Goal: Task Accomplishment & Management: Manage account settings

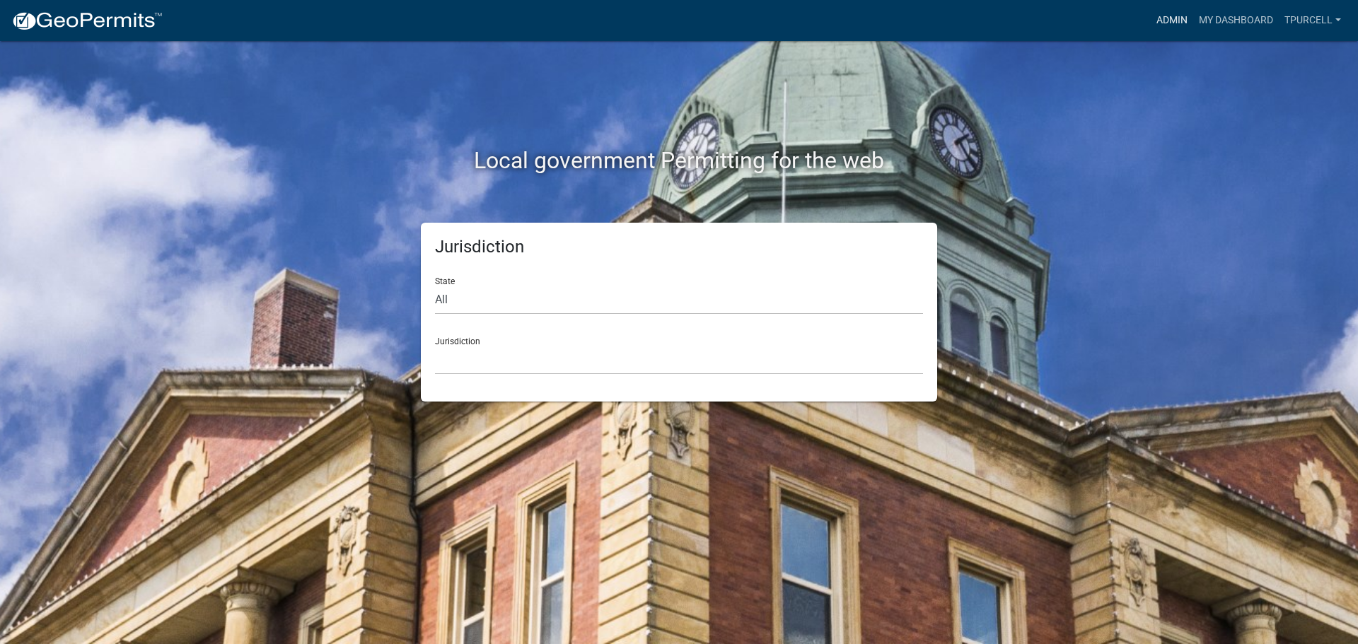
click at [1177, 21] on link "Admin" at bounding box center [1172, 20] width 42 height 27
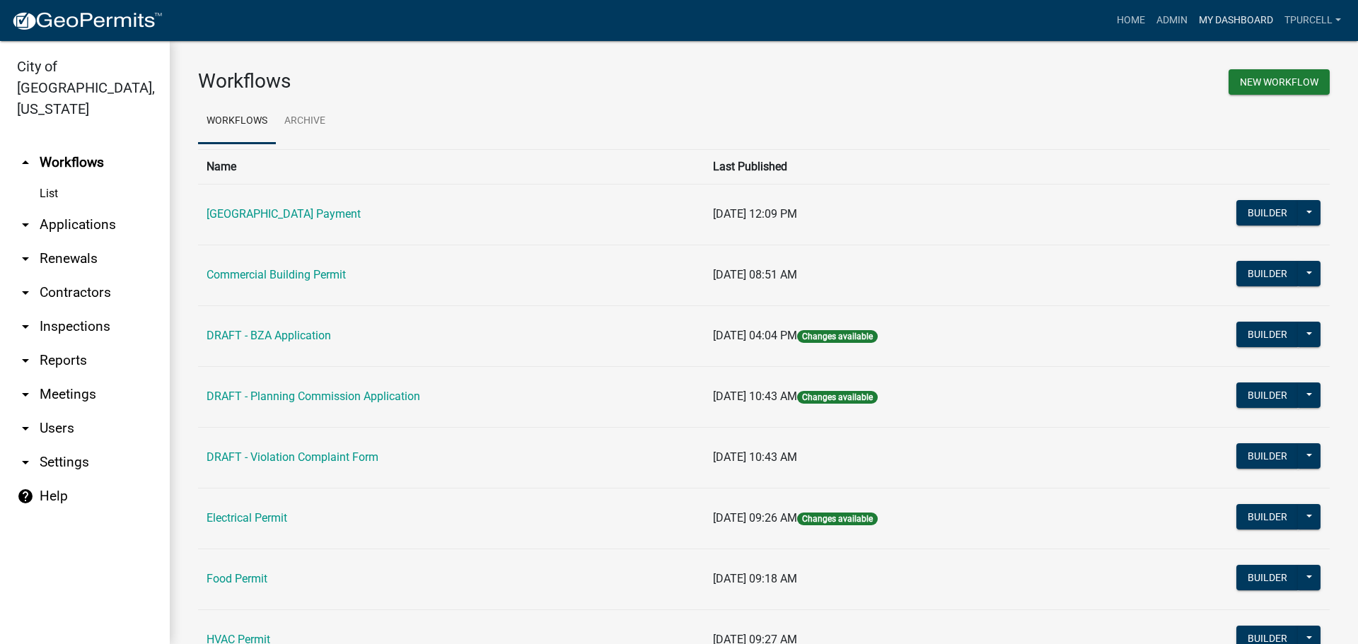
click at [1230, 13] on link "My Dashboard" at bounding box center [1236, 20] width 86 height 27
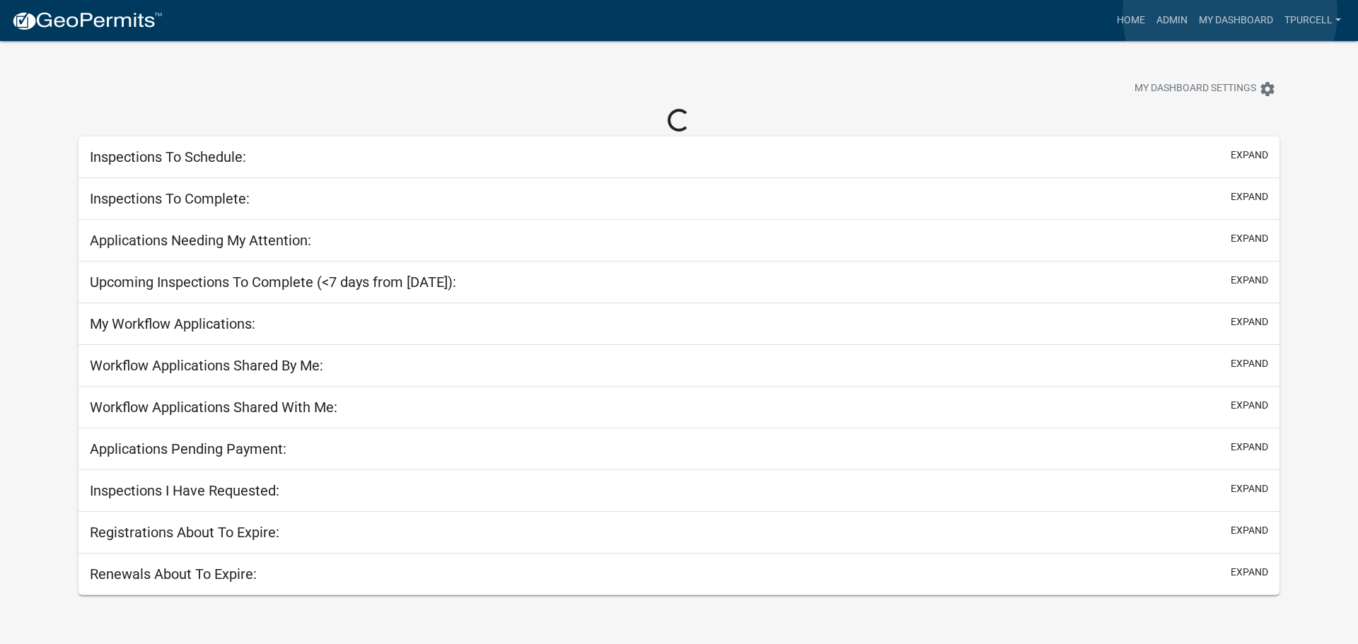
click at [1230, 13] on link "My Dashboard" at bounding box center [1236, 20] width 86 height 27
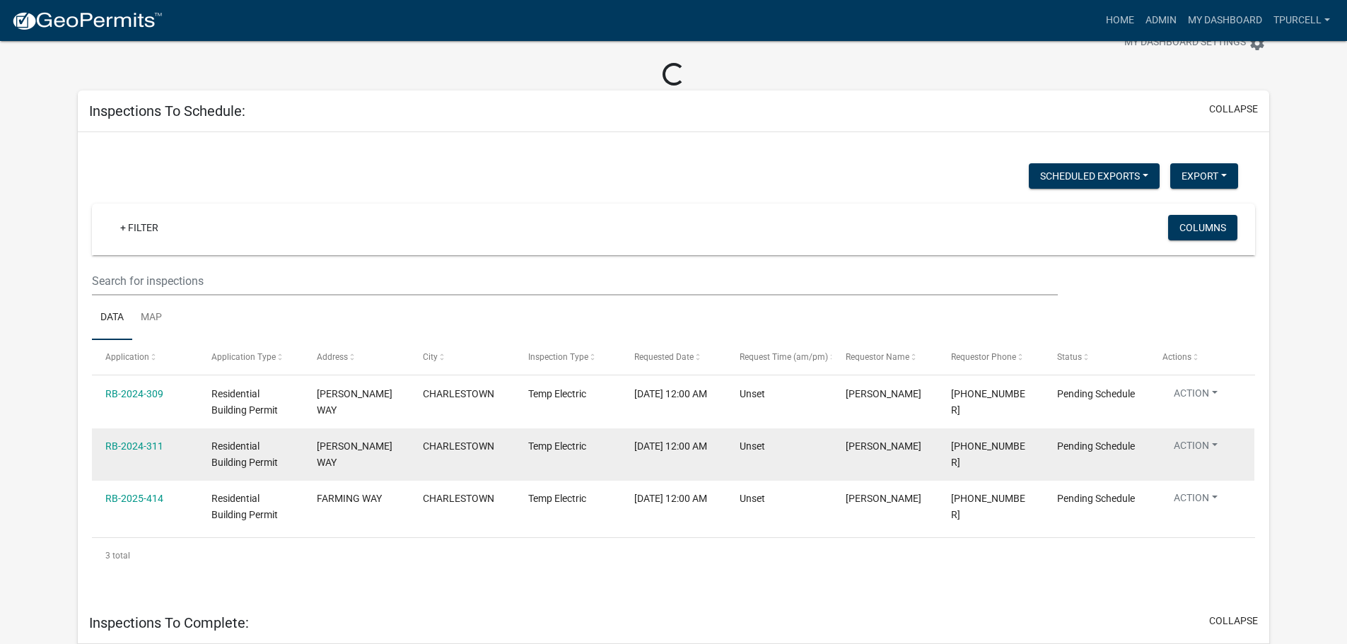
scroll to position [71, 0]
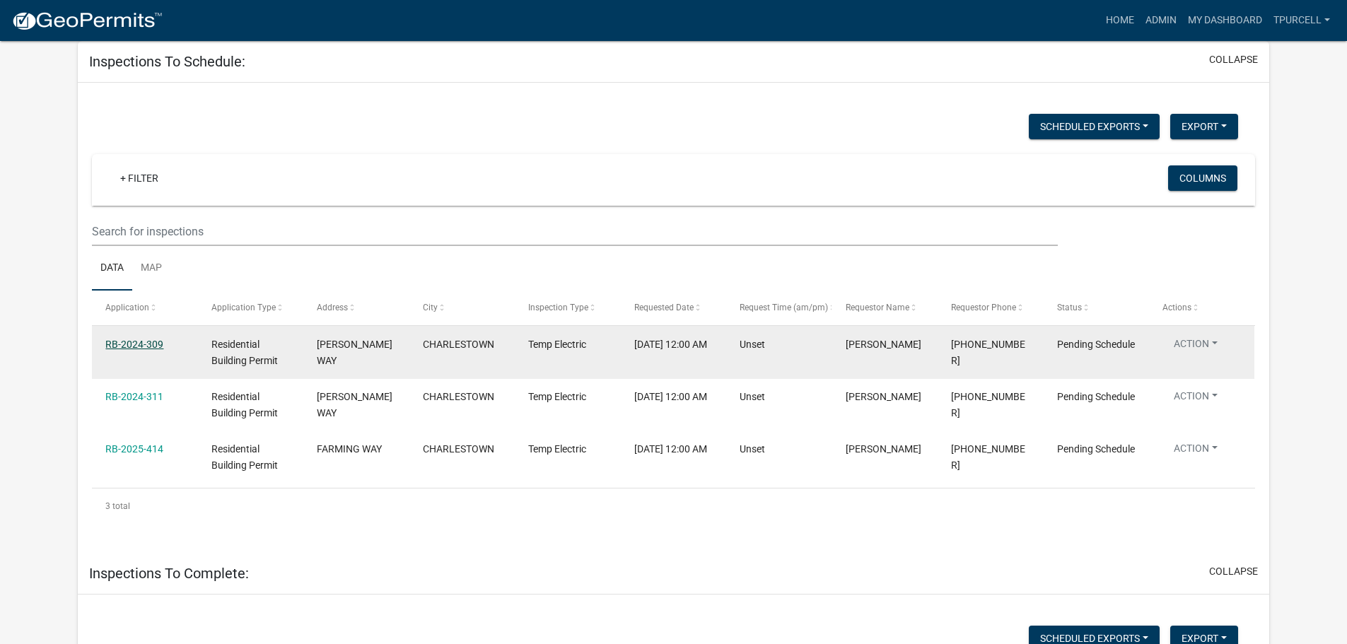
click at [133, 344] on link "RB-2024-309" at bounding box center [134, 344] width 58 height 11
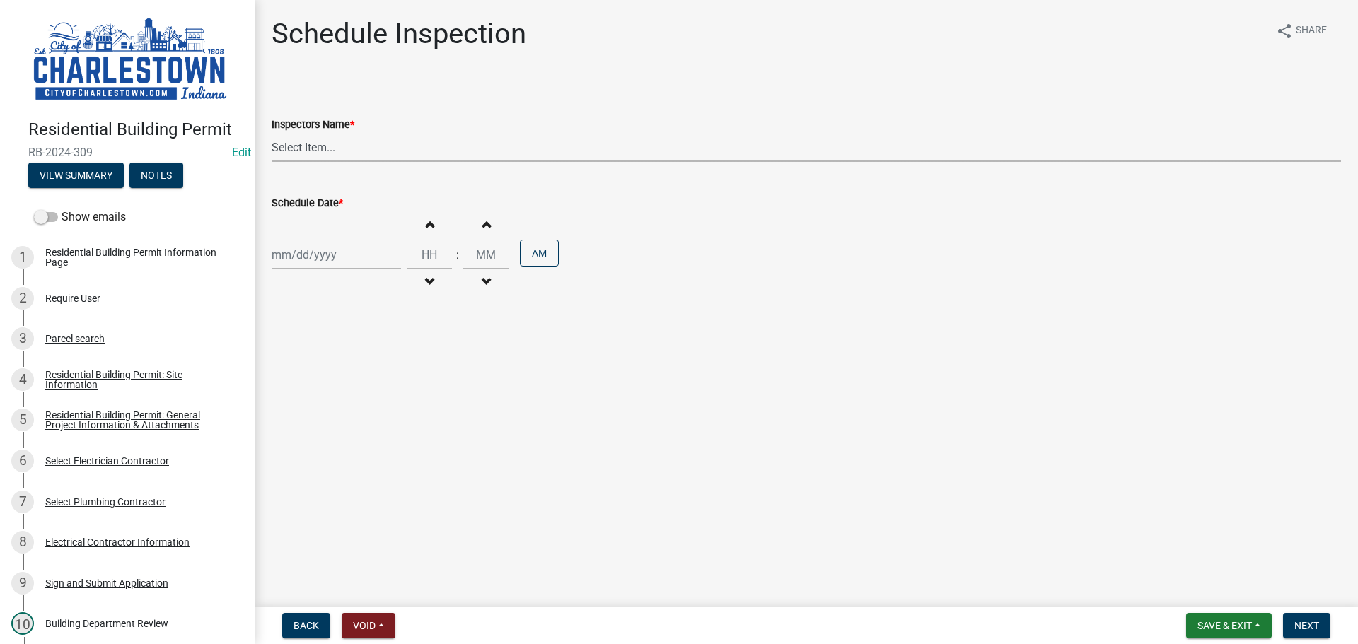
click at [327, 151] on select "Select Item... [PERSON_NAME] ([PERSON_NAME]) [PERSON_NAME] ([PERSON_NAME]) [PER…" at bounding box center [806, 147] width 1069 height 29
select select "63e5a778-15f7-4a13-aba2-a6e5541a0fb3"
click at [272, 133] on select "Select Item... [PERSON_NAME] ([PERSON_NAME]) [PERSON_NAME] ([PERSON_NAME]) [PER…" at bounding box center [806, 147] width 1069 height 29
select select "10"
select select "2025"
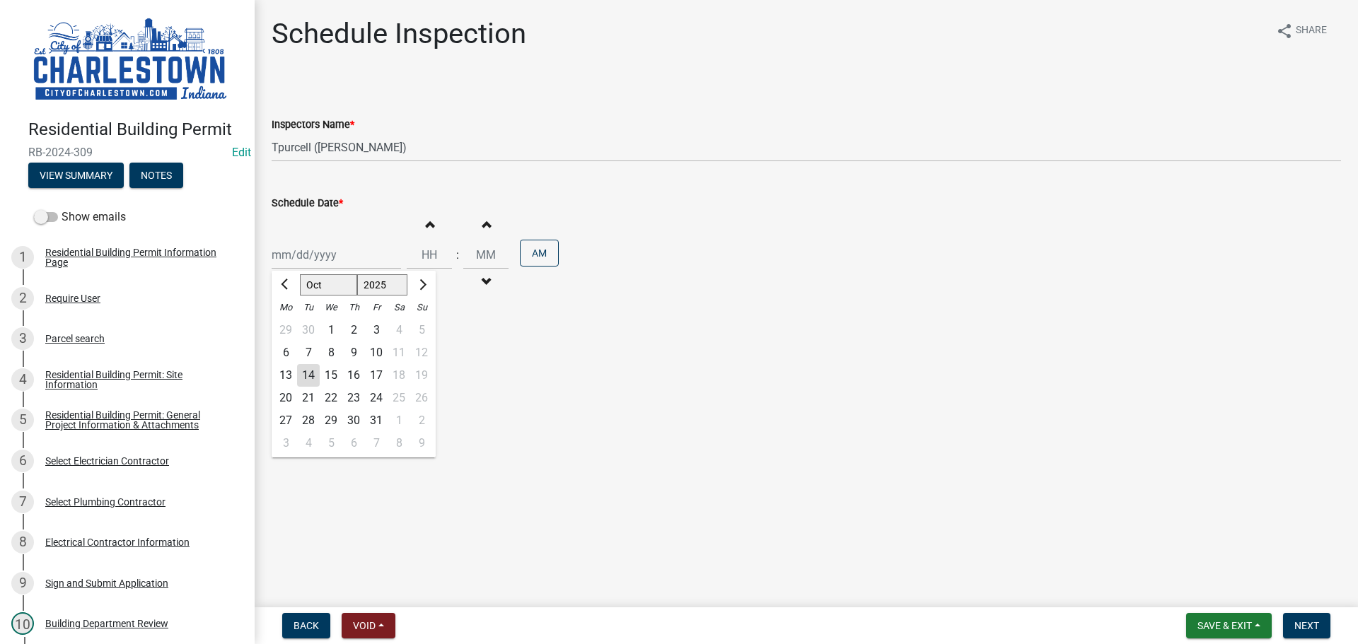
click at [312, 254] on div "[PERSON_NAME] Feb Mar Apr [PERSON_NAME][DATE] Oct Nov [DATE] 1526 1527 1528 152…" at bounding box center [336, 254] width 129 height 29
click at [311, 379] on div "14" at bounding box center [308, 375] width 23 height 23
type input "[DATE]"
click at [427, 229] on span "button" at bounding box center [429, 224] width 7 height 11
type input "01"
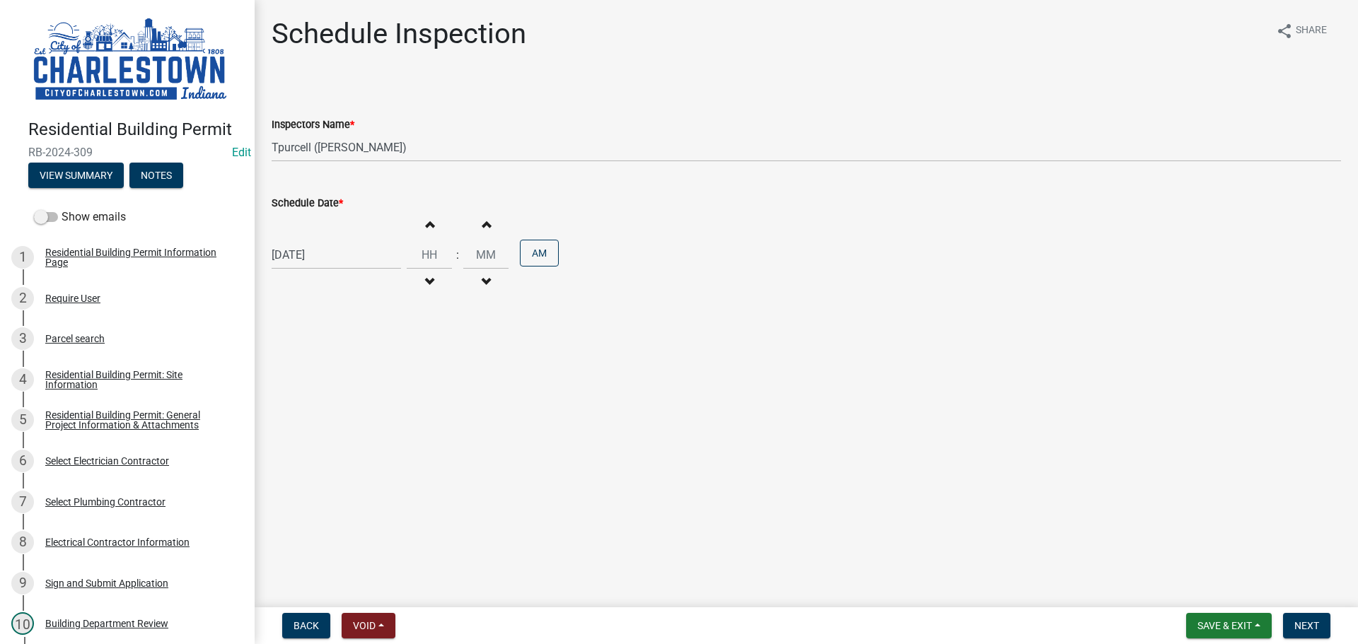
type input "00"
click at [427, 229] on span "button" at bounding box center [429, 224] width 7 height 11
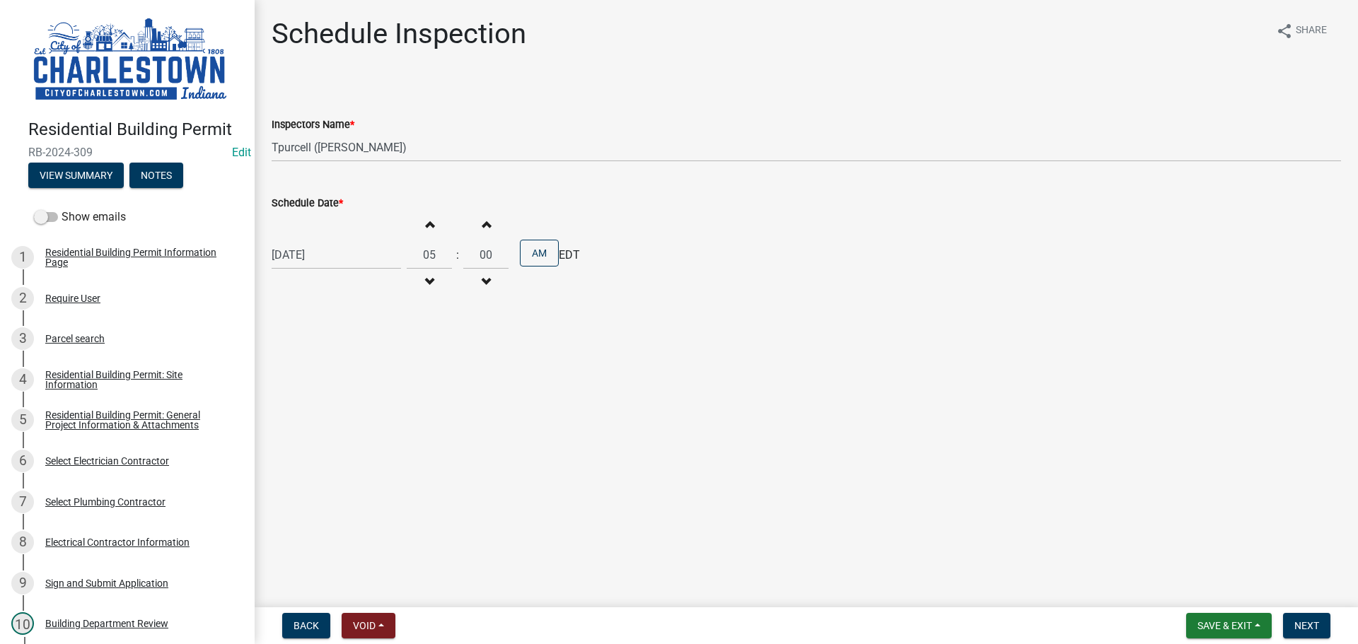
click at [427, 229] on span "button" at bounding box center [429, 224] width 7 height 11
click at [427, 228] on button "Increment hours" at bounding box center [429, 223] width 30 height 25
type input "08"
click at [1223, 623] on span "Save & Exit" at bounding box center [1224, 625] width 54 height 11
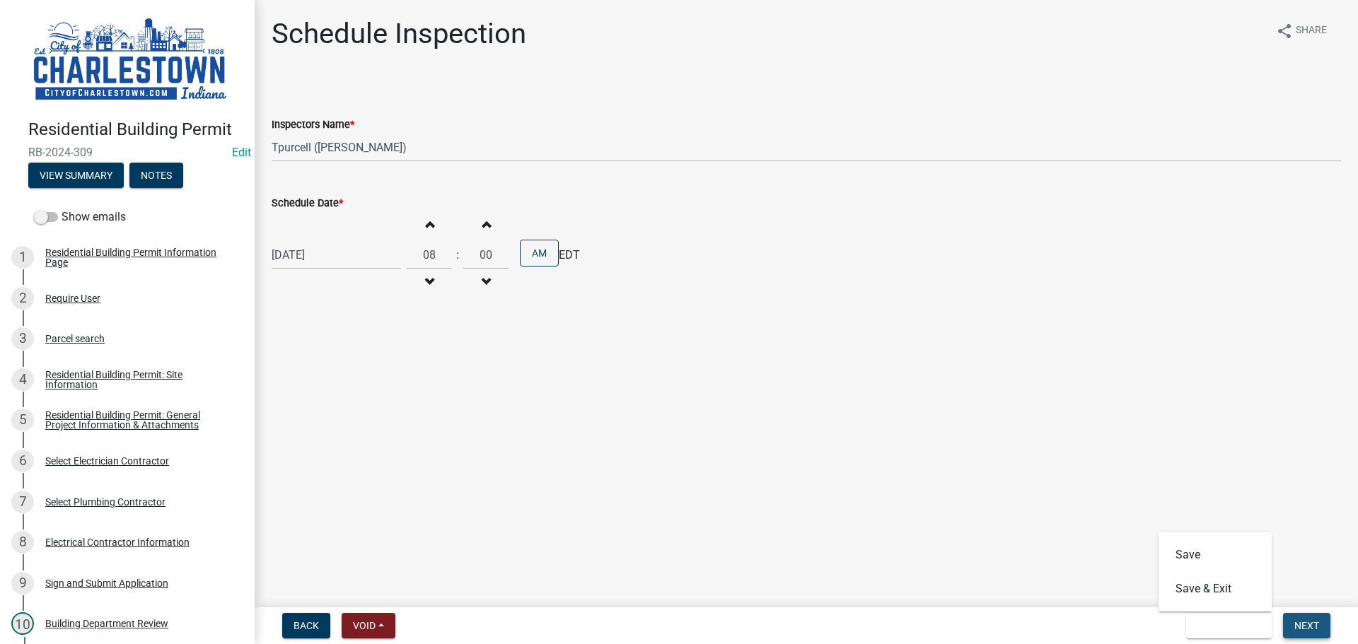
click at [1306, 620] on span "Next" at bounding box center [1306, 625] width 25 height 11
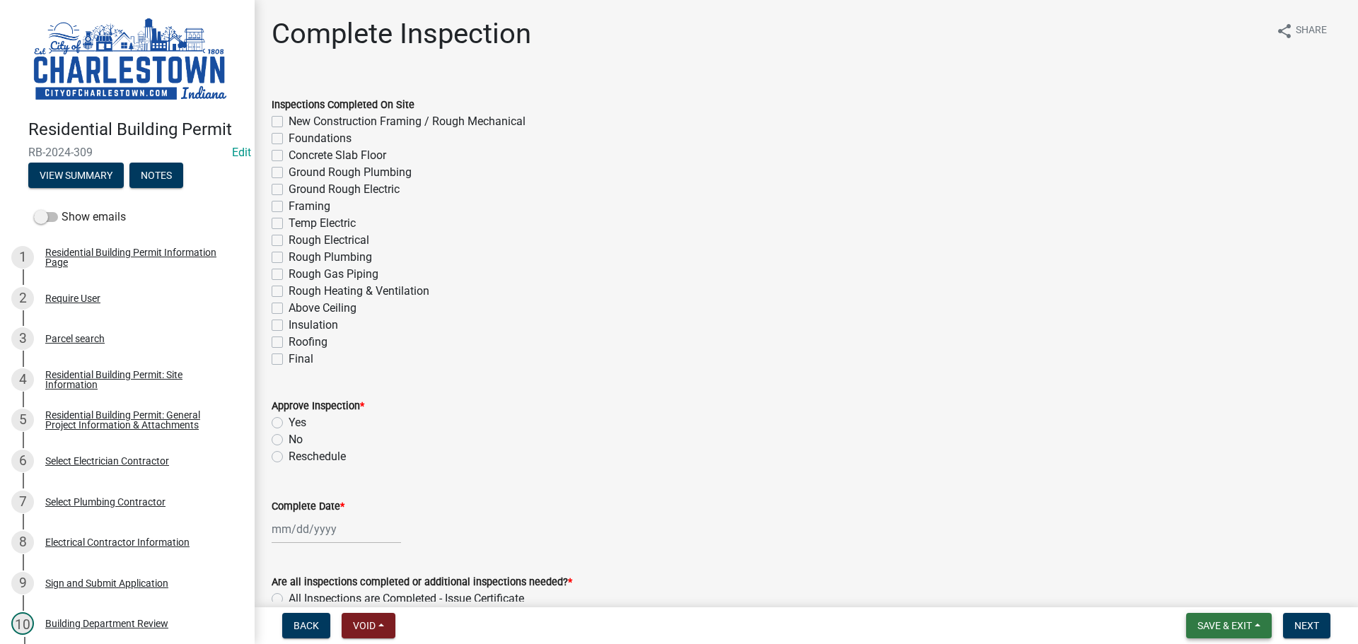
click at [1219, 627] on span "Save & Exit" at bounding box center [1224, 625] width 54 height 11
click at [1215, 584] on button "Save & Exit" at bounding box center [1215, 589] width 113 height 34
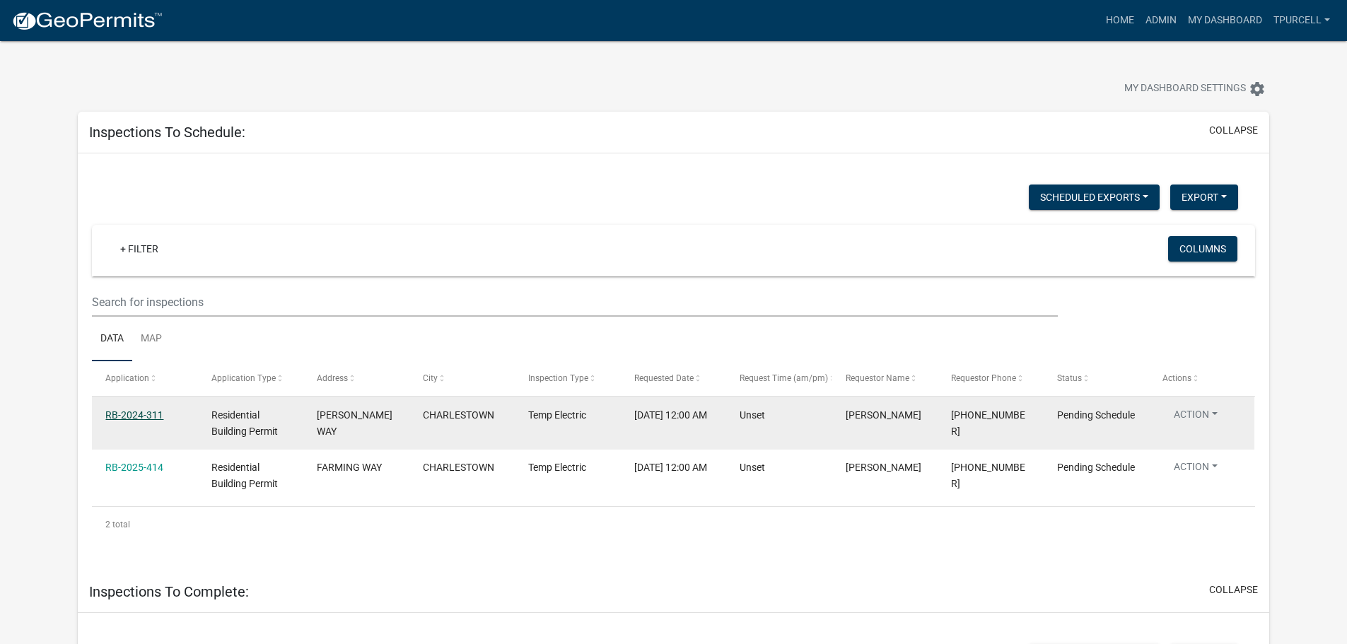
click at [146, 413] on link "RB-2024-311" at bounding box center [134, 415] width 58 height 11
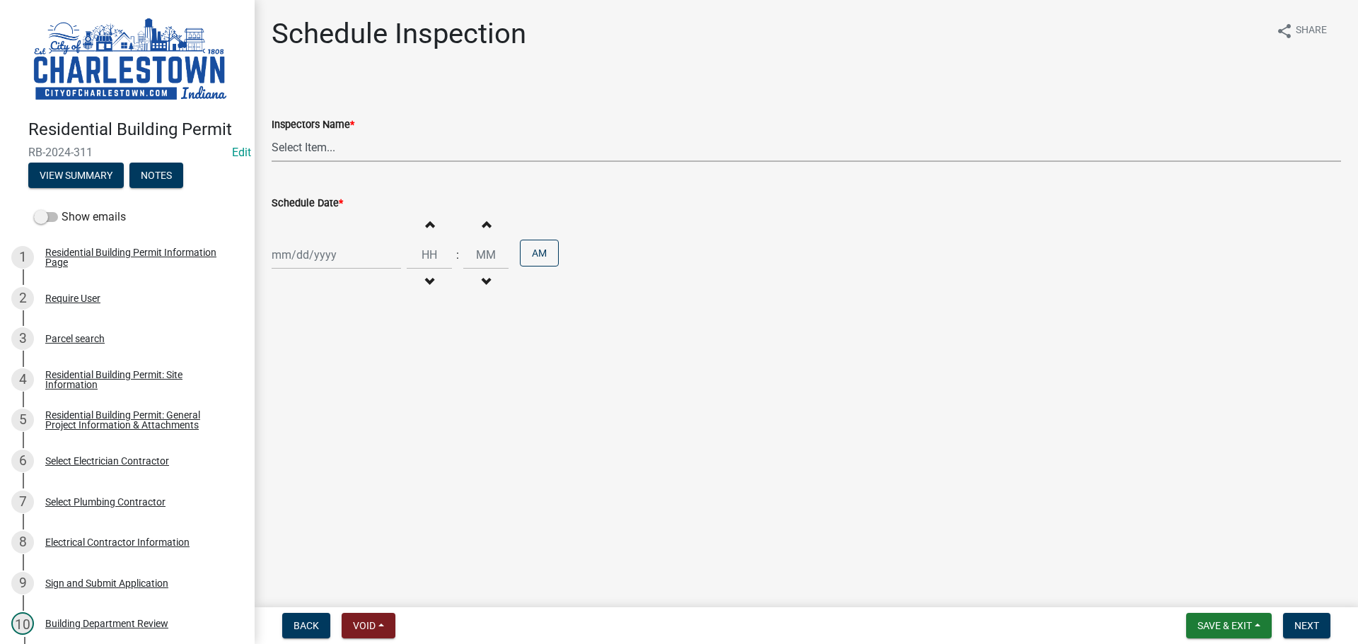
click at [331, 146] on select "Select Item... [PERSON_NAME] ([PERSON_NAME]) [PERSON_NAME] ([PERSON_NAME]) [PER…" at bounding box center [806, 147] width 1069 height 29
select select "63e5a778-15f7-4a13-aba2-a6e5541a0fb3"
click at [272, 133] on select "Select Item... [PERSON_NAME] ([PERSON_NAME]) [PERSON_NAME] ([PERSON_NAME]) [PER…" at bounding box center [806, 147] width 1069 height 29
click at [307, 260] on div at bounding box center [336, 254] width 129 height 29
select select "10"
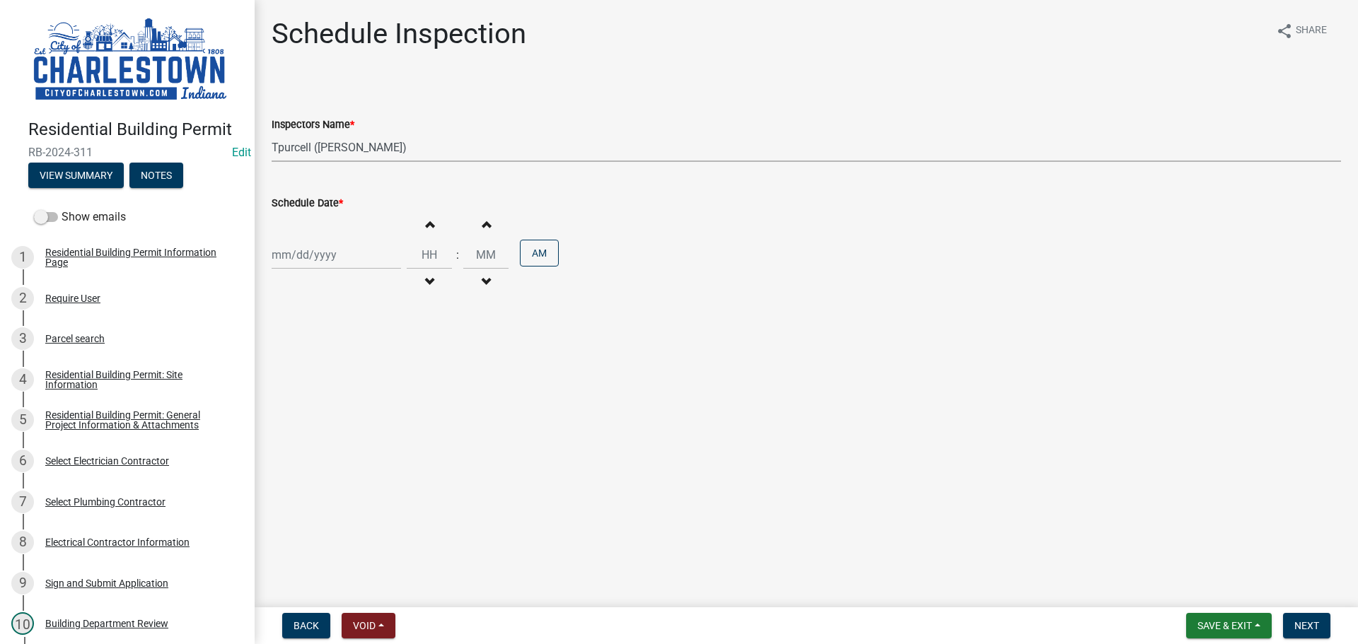
select select "2025"
click at [311, 376] on div "14" at bounding box center [308, 375] width 23 height 23
type input "[DATE]"
click at [427, 224] on span "button" at bounding box center [429, 224] width 7 height 11
type input "01"
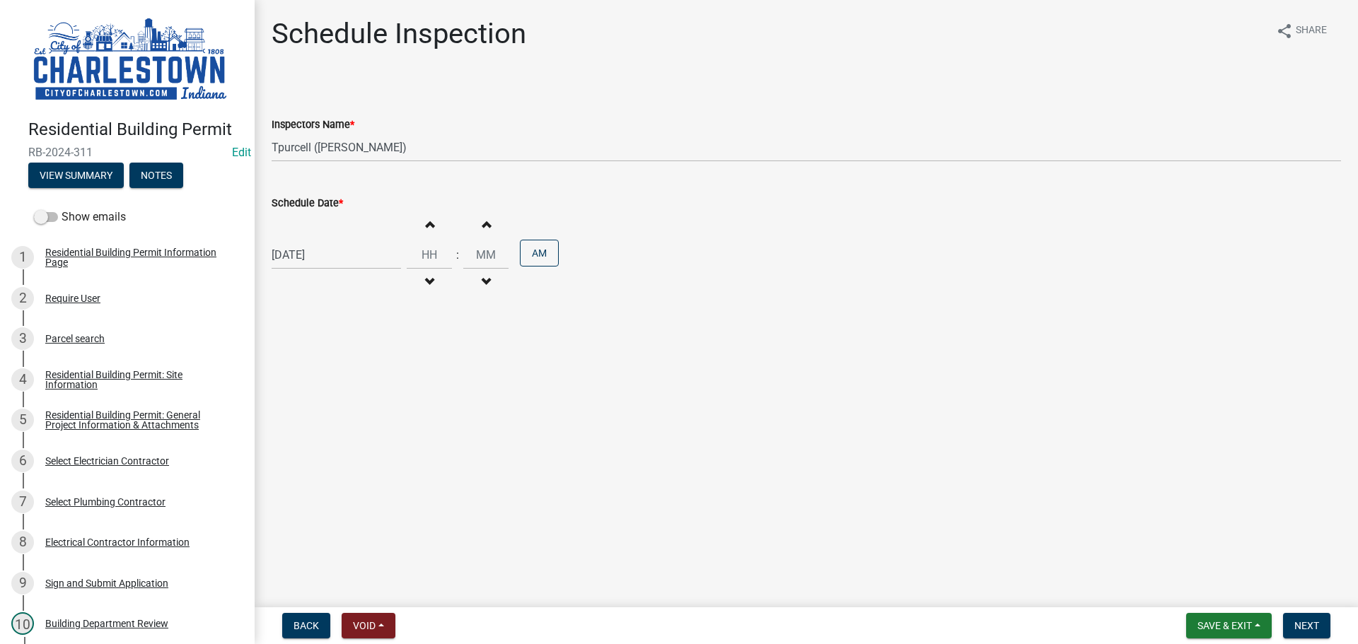
type input "00"
click at [427, 224] on span "button" at bounding box center [429, 224] width 7 height 11
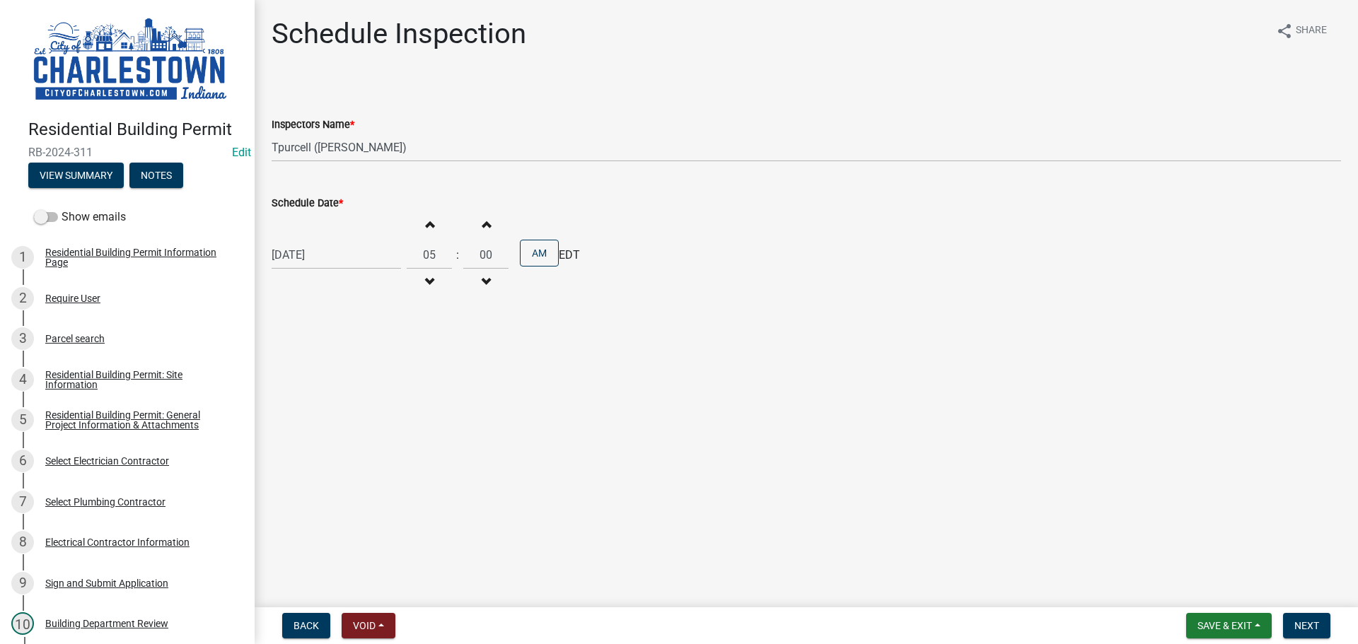
click at [427, 224] on span "button" at bounding box center [429, 224] width 7 height 11
type input "08"
click at [1320, 625] on button "Next" at bounding box center [1306, 625] width 47 height 25
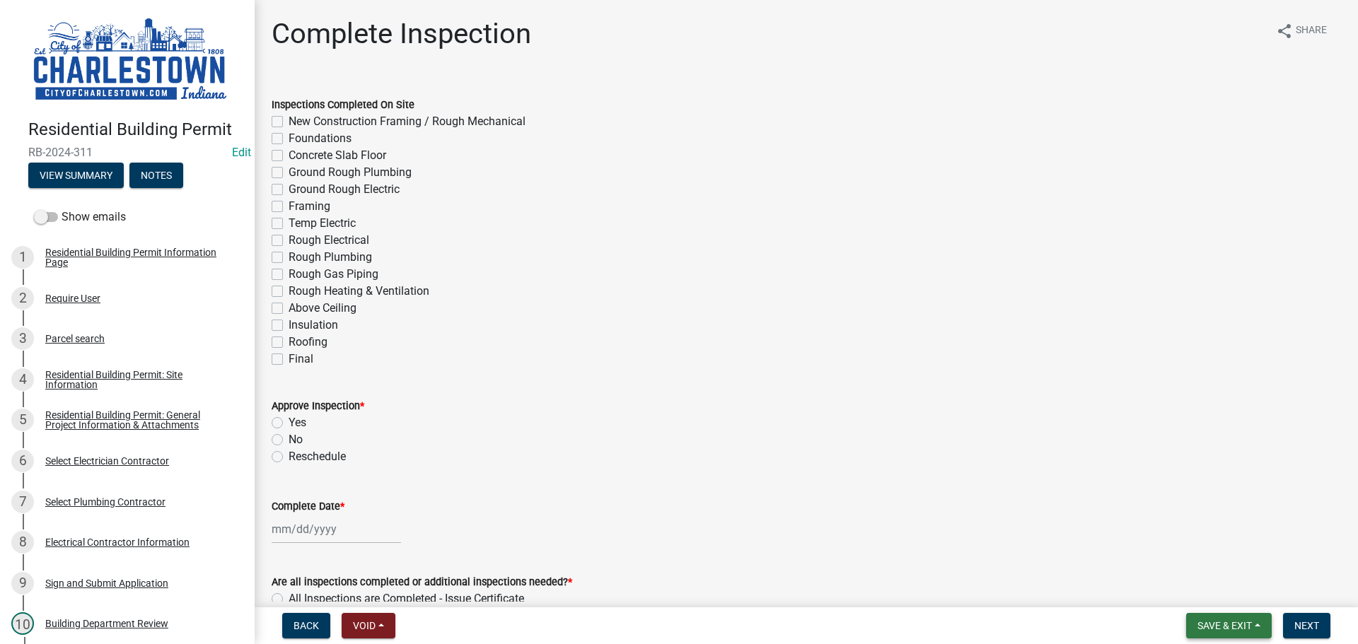
click at [1229, 627] on span "Save & Exit" at bounding box center [1224, 625] width 54 height 11
click at [1194, 596] on button "Save & Exit" at bounding box center [1215, 589] width 113 height 34
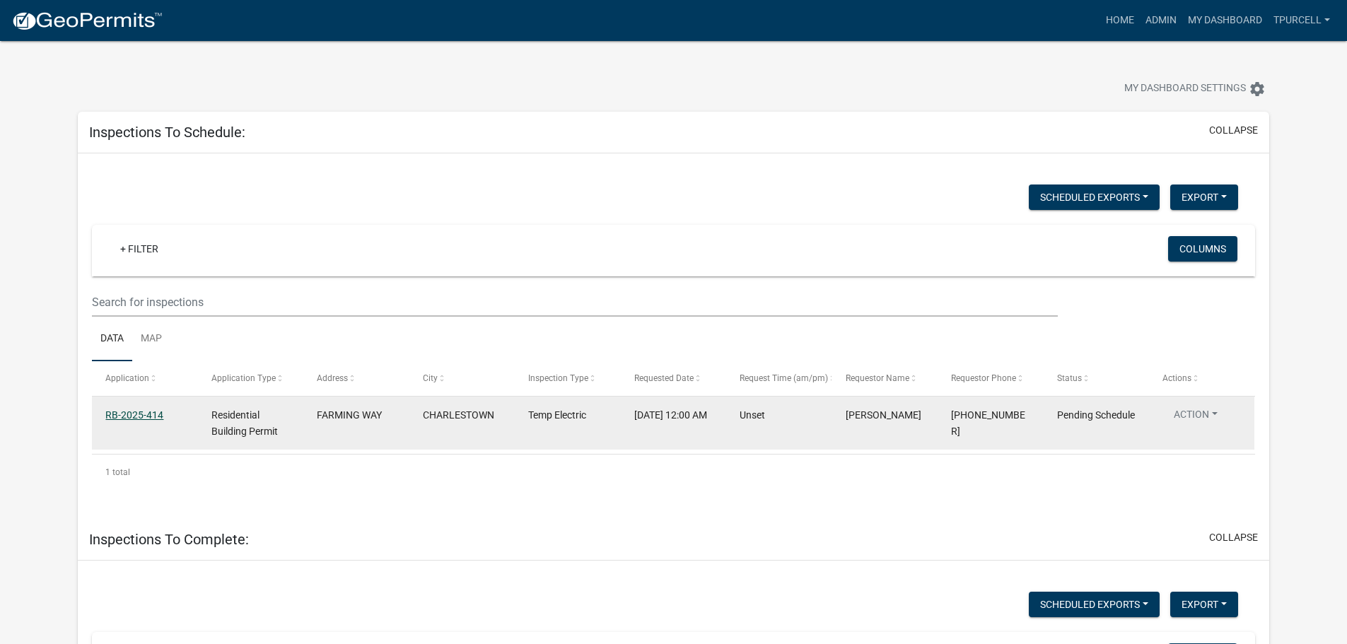
click at [144, 413] on link "RB-2025-414" at bounding box center [134, 415] width 58 height 11
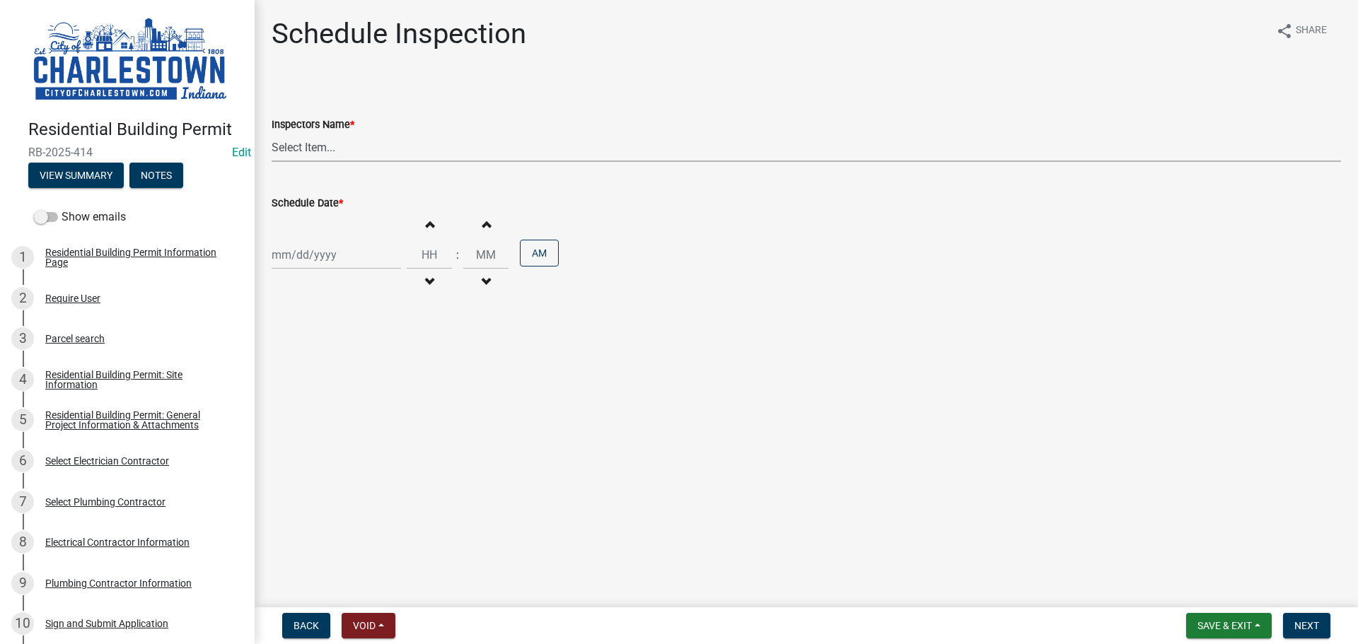
click at [321, 137] on select "Select Item... [PERSON_NAME] ([PERSON_NAME]) [PERSON_NAME] ([PERSON_NAME]) [PER…" at bounding box center [806, 147] width 1069 height 29
select select "63e5a778-15f7-4a13-aba2-a6e5541a0fb3"
click at [272, 133] on select "Select Item... [PERSON_NAME] ([PERSON_NAME]) [PERSON_NAME] ([PERSON_NAME]) [PER…" at bounding box center [806, 147] width 1069 height 29
select select "10"
select select "2025"
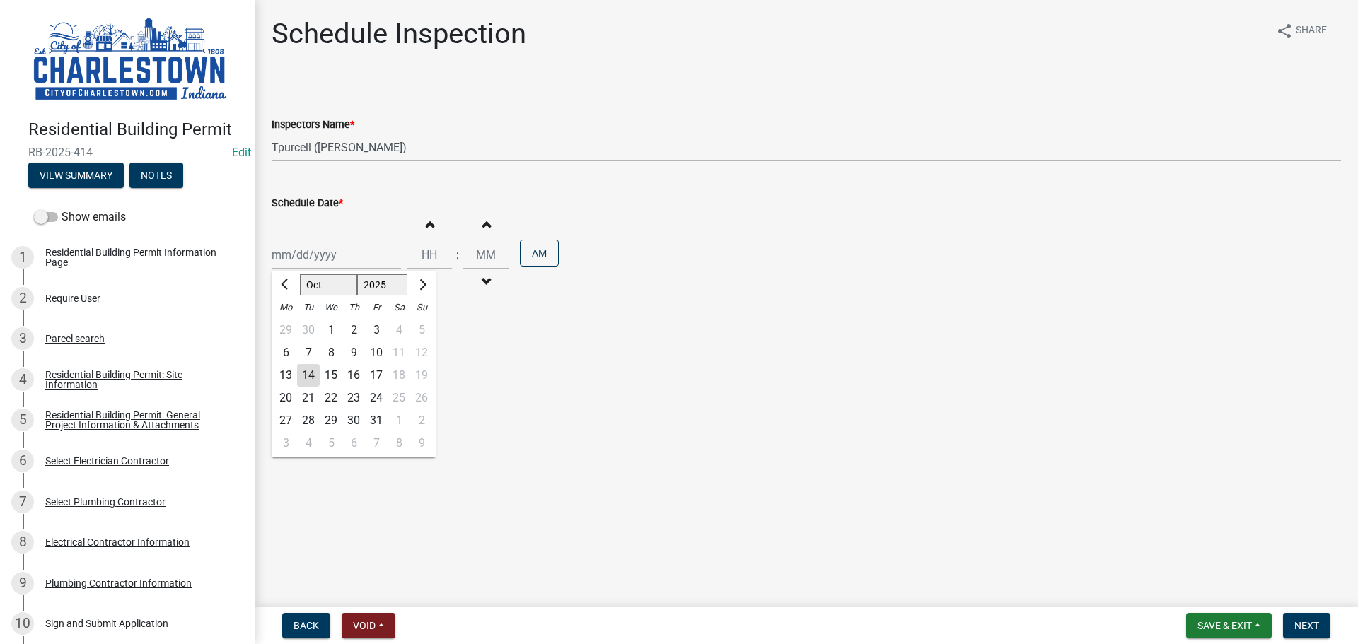
click at [311, 258] on div "[PERSON_NAME] Feb Mar Apr [PERSON_NAME][DATE] Oct Nov [DATE] 1526 1527 1528 152…" at bounding box center [336, 254] width 129 height 29
click at [301, 373] on div "14" at bounding box center [308, 375] width 23 height 23
type input "[DATE]"
click at [426, 221] on span "button" at bounding box center [429, 224] width 7 height 11
type input "01"
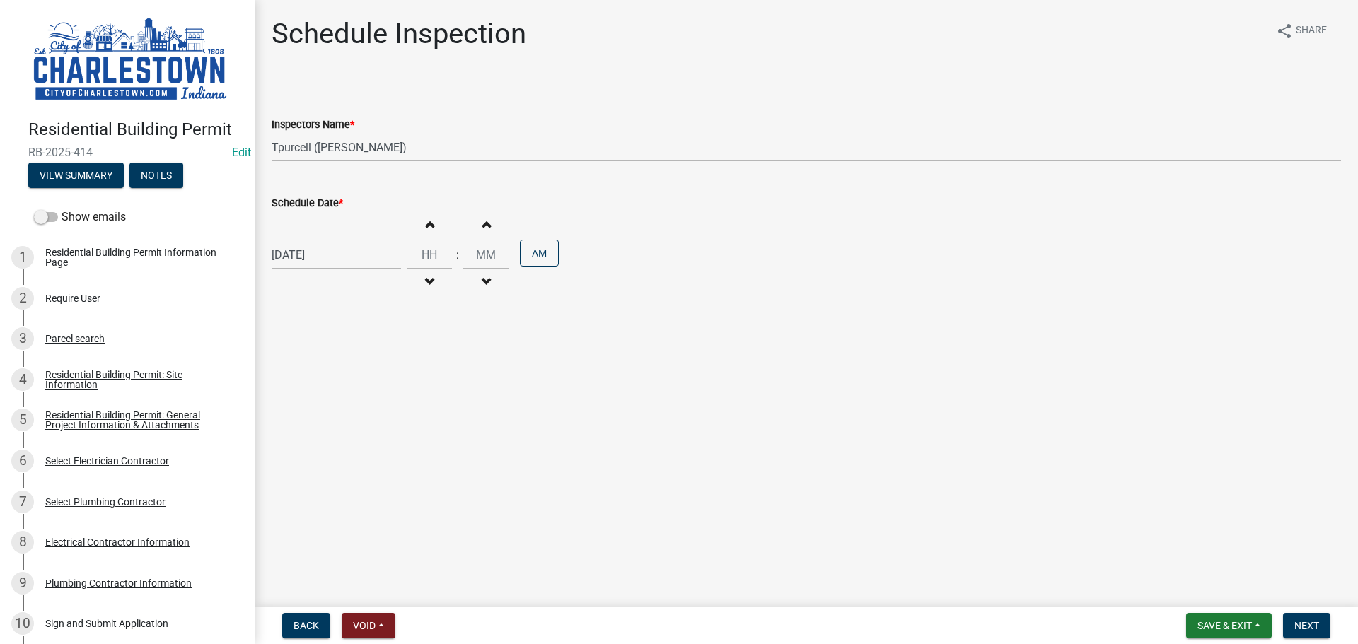
type input "00"
click at [426, 221] on span "button" at bounding box center [429, 224] width 7 height 11
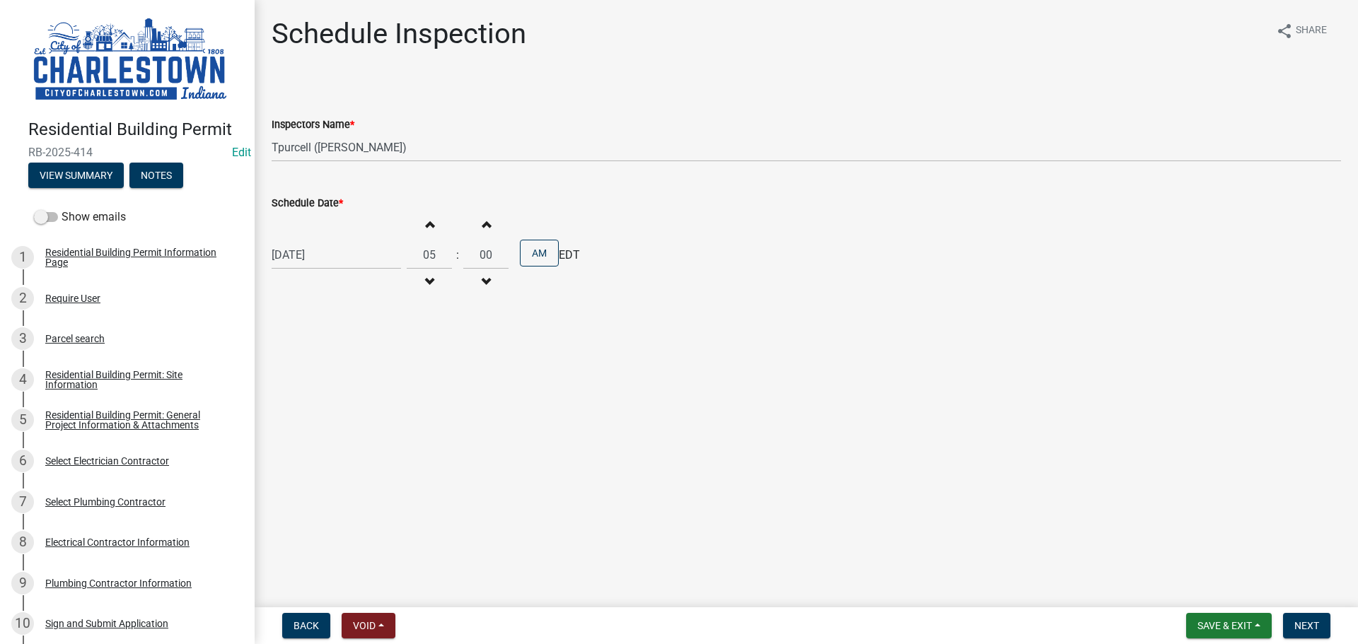
click at [426, 221] on span "button" at bounding box center [429, 224] width 7 height 11
click at [426, 219] on span "button" at bounding box center [429, 224] width 7 height 11
type input "09"
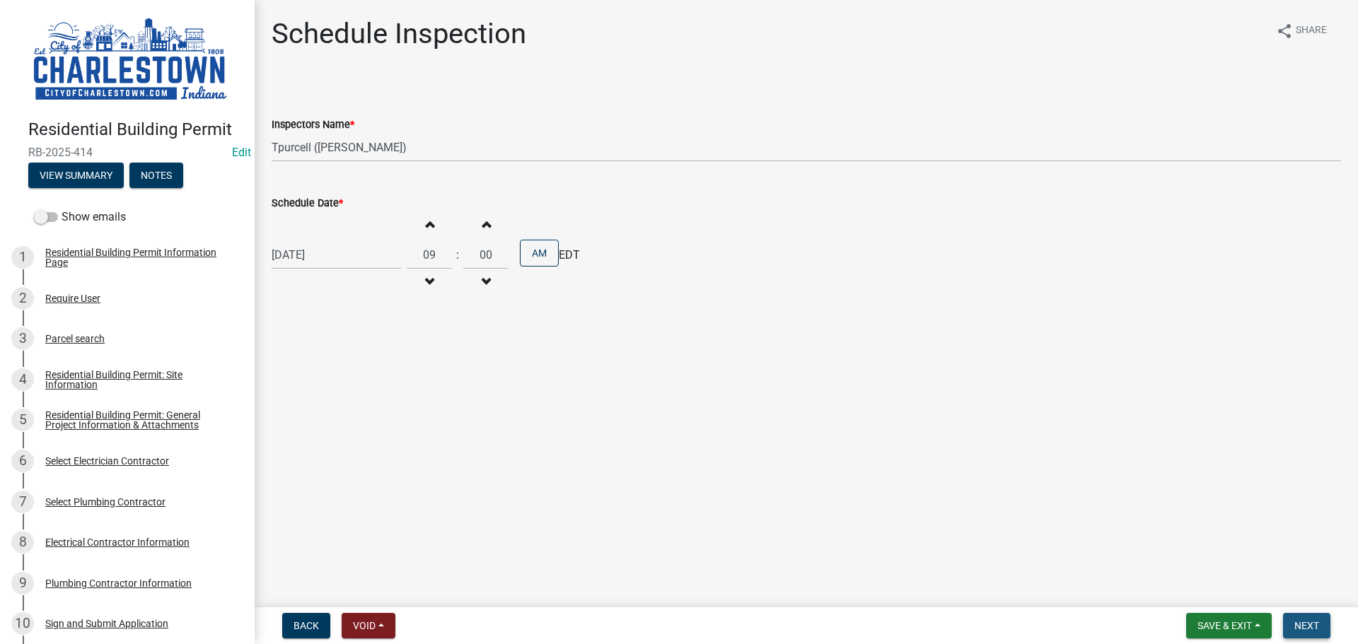
click at [1294, 620] on button "Next" at bounding box center [1306, 625] width 47 height 25
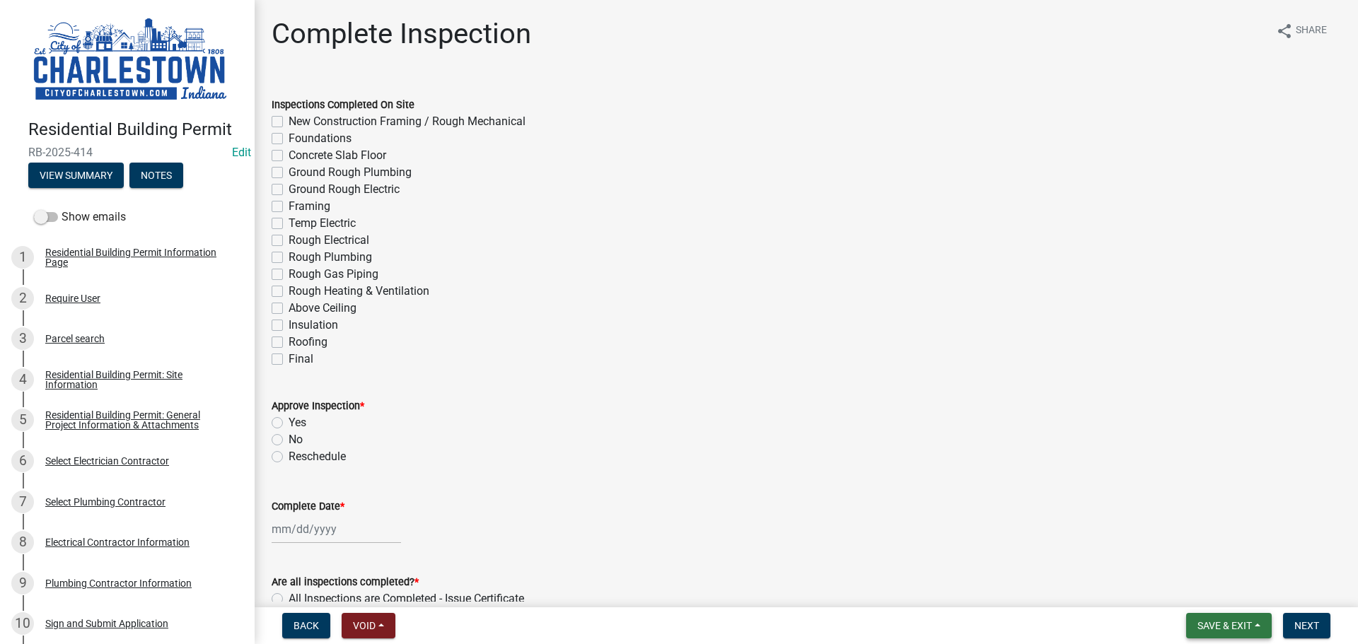
click at [1230, 623] on span "Save & Exit" at bounding box center [1224, 625] width 54 height 11
click at [1195, 589] on button "Save & Exit" at bounding box center [1215, 589] width 113 height 34
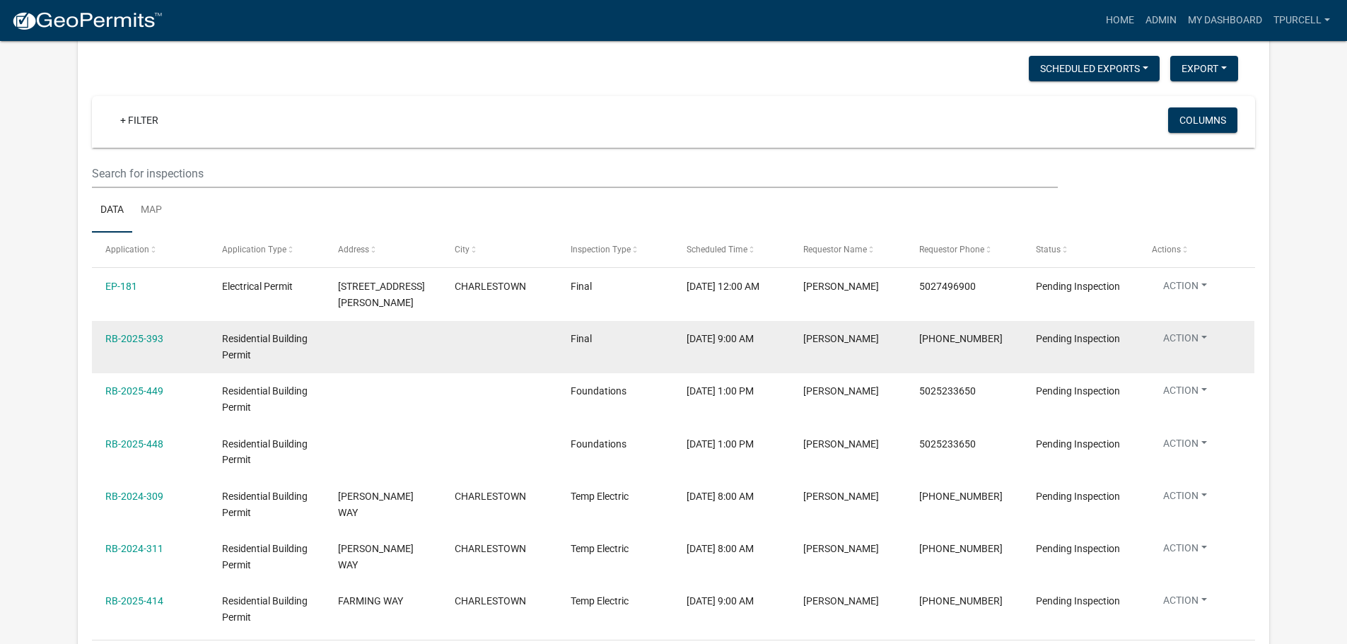
scroll to position [212, 0]
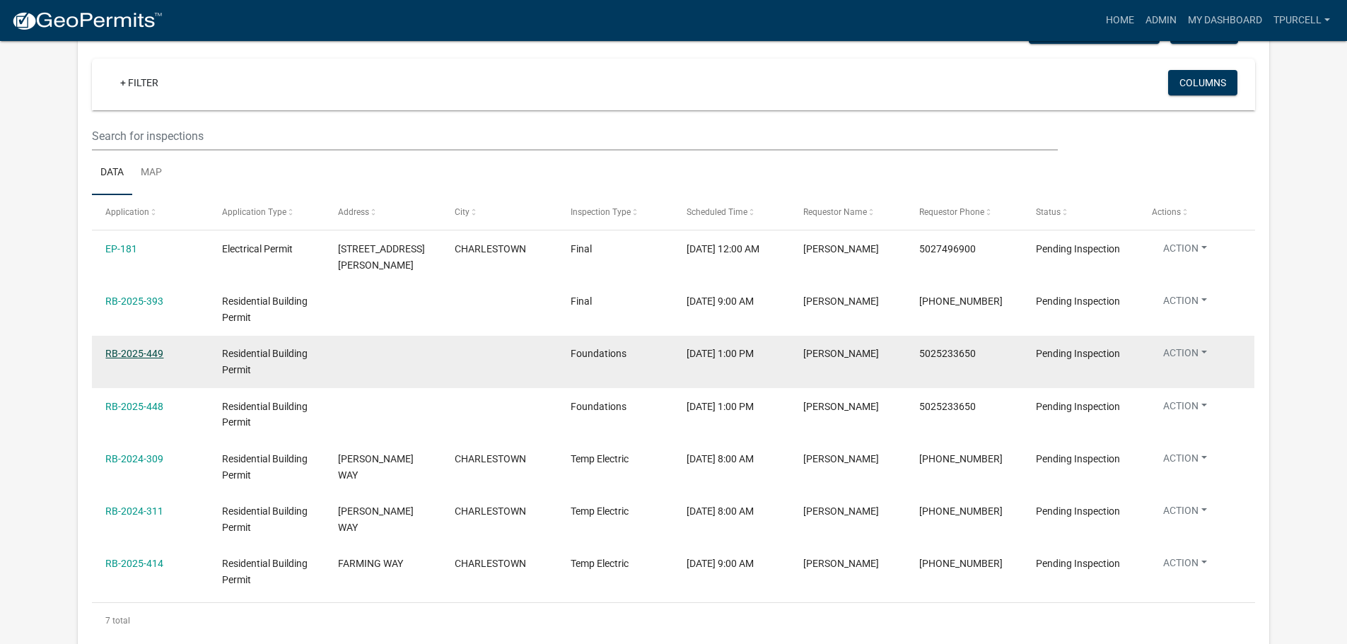
click at [131, 354] on link "RB-2025-449" at bounding box center [134, 353] width 58 height 11
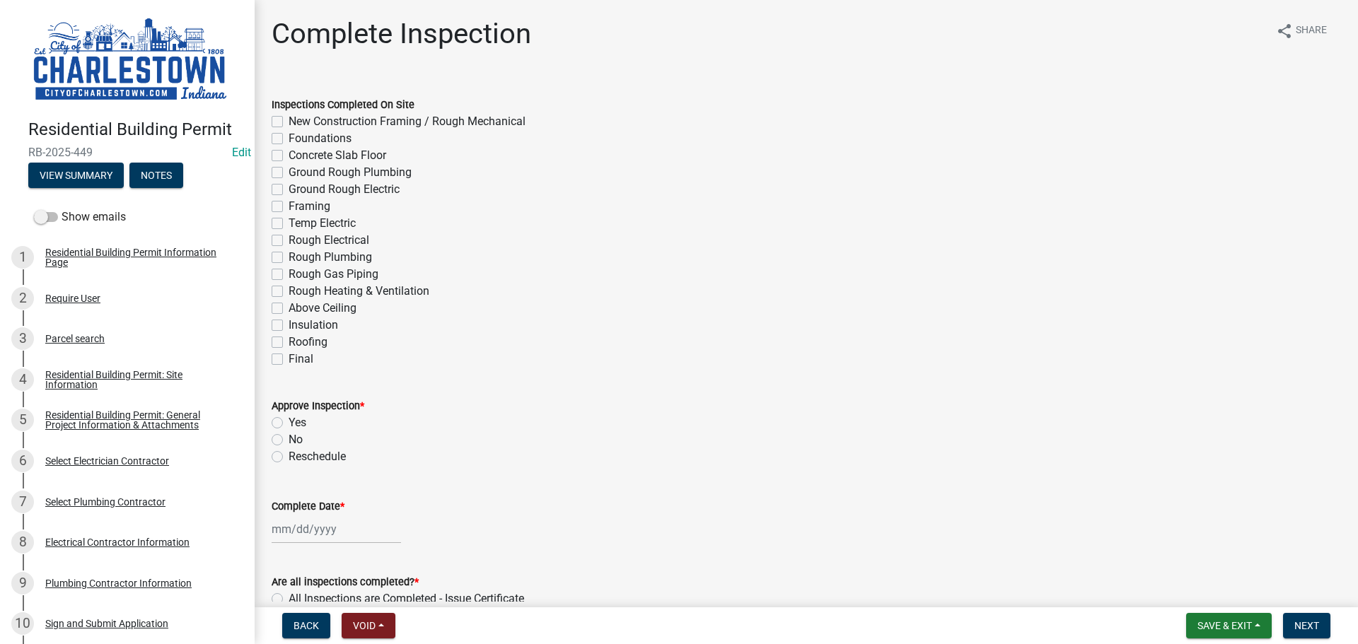
click at [289, 137] on label "Foundations" at bounding box center [320, 138] width 63 height 17
click at [289, 137] on input "Foundations" at bounding box center [293, 134] width 9 height 9
checkbox input "true"
checkbox input "false"
checkbox input "true"
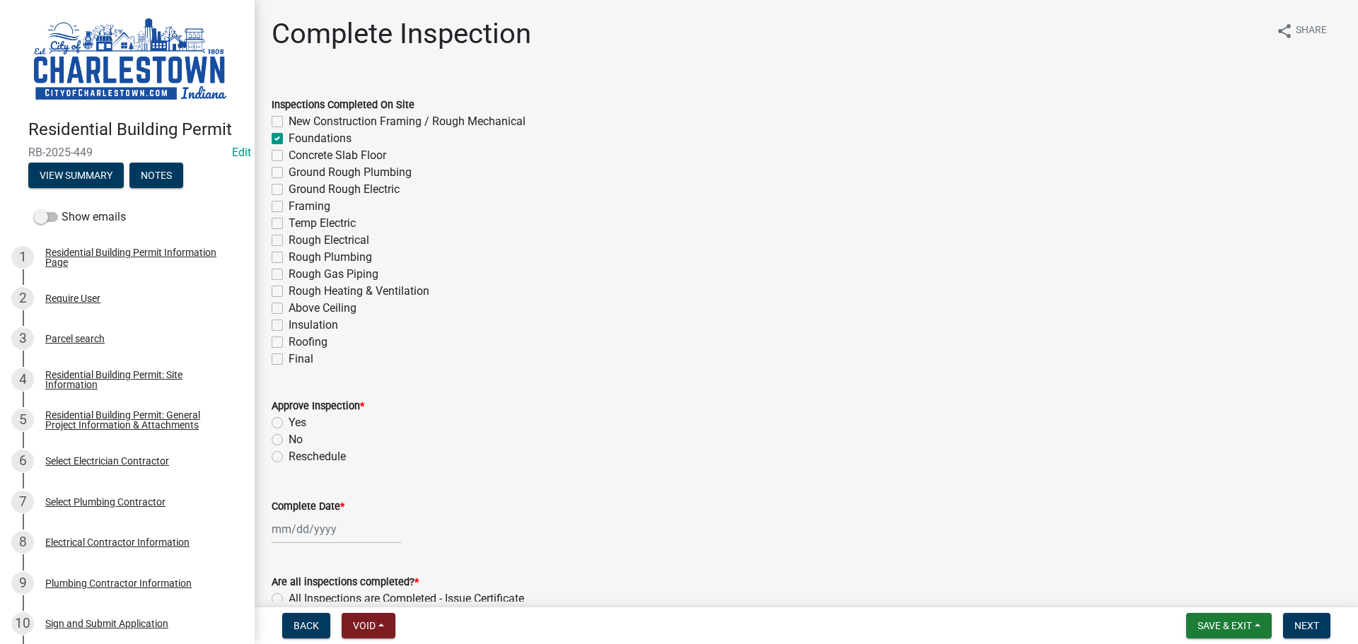
checkbox input "false"
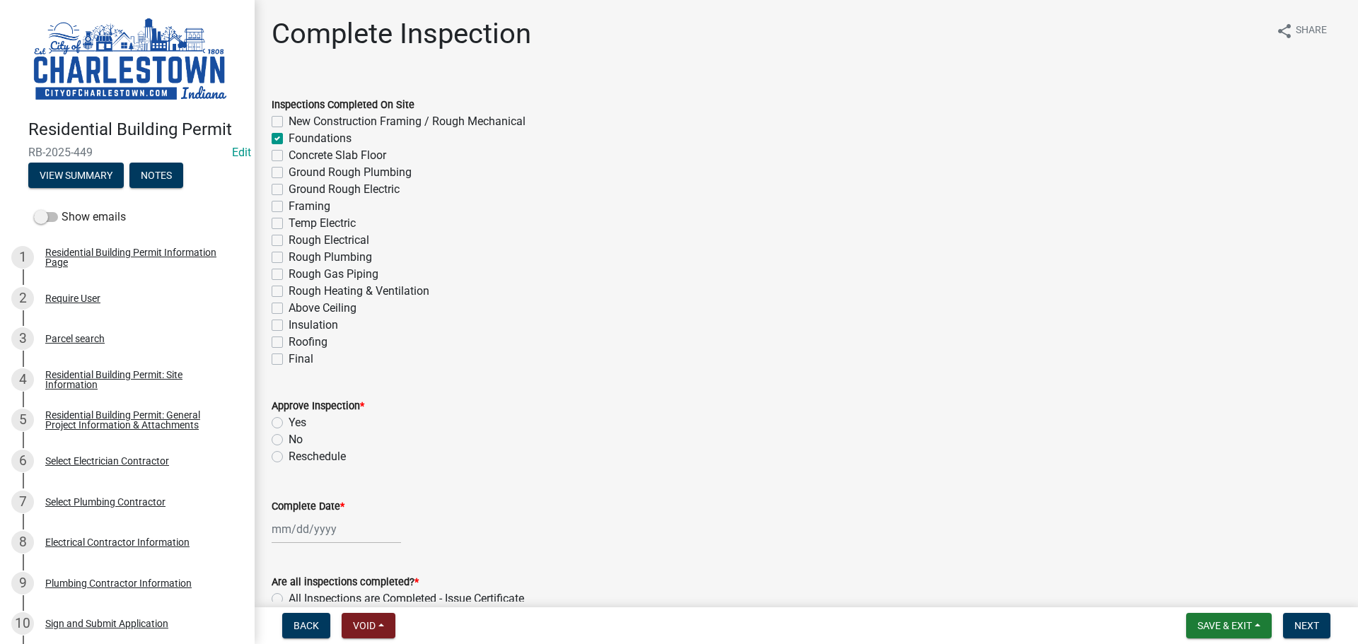
checkbox input "false"
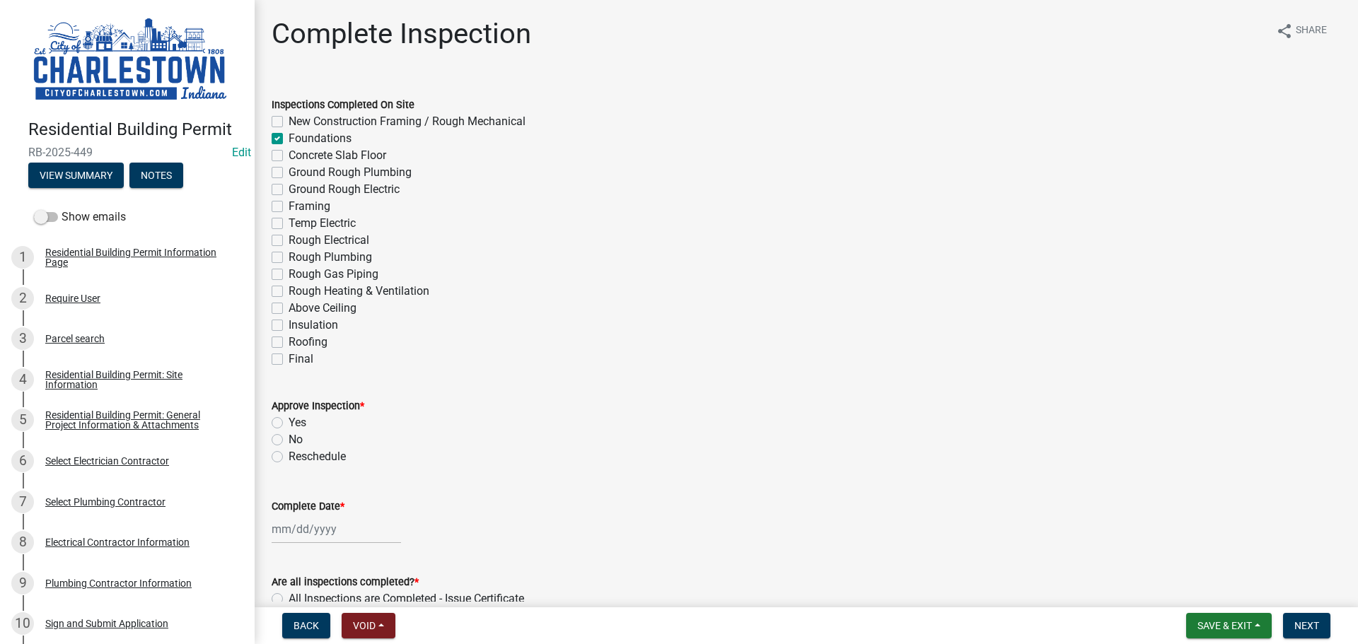
checkbox input "false"
click at [98, 177] on button "View Summary" at bounding box center [75, 175] width 95 height 25
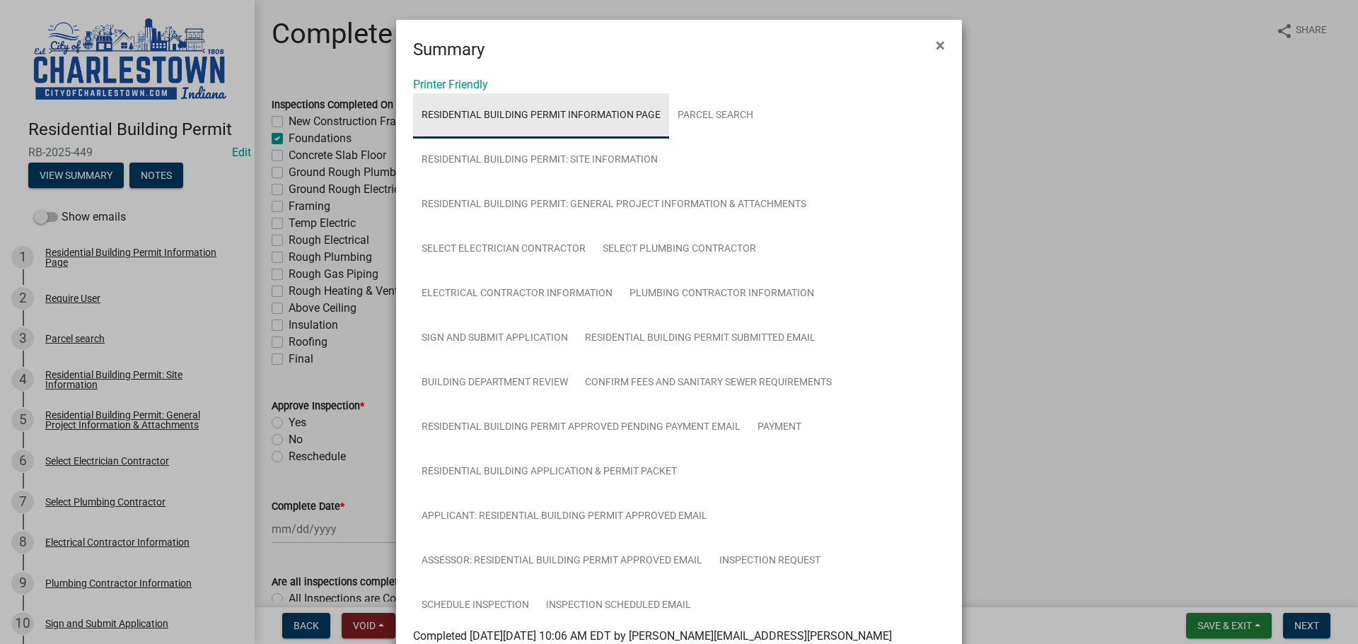
click at [604, 113] on link "Residential Building Permit Information Page" at bounding box center [541, 115] width 256 height 45
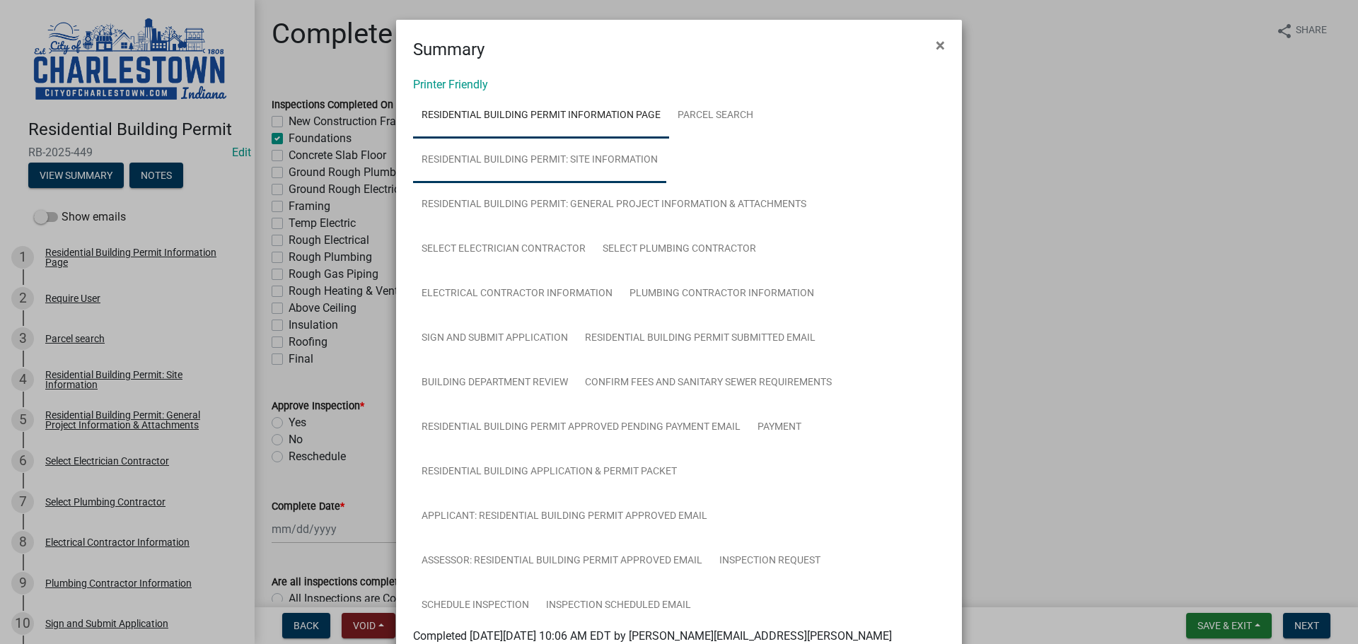
click at [616, 161] on link "Residential Building Permit: Site Information" at bounding box center [539, 160] width 253 height 45
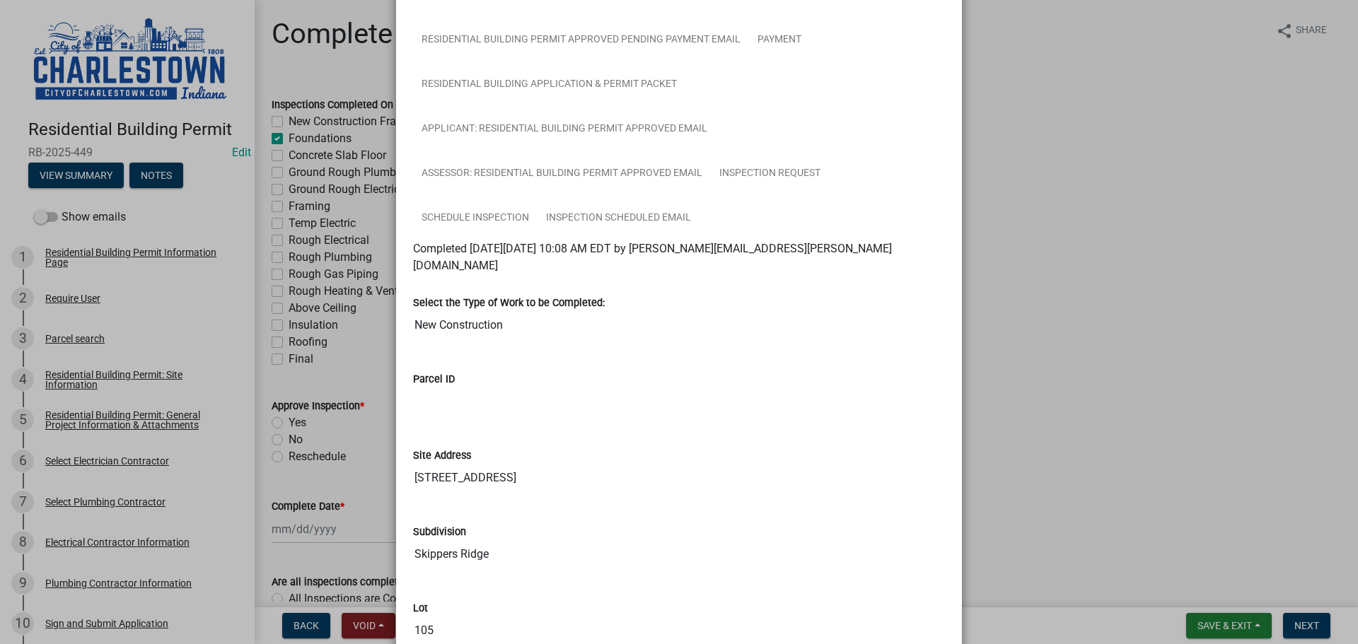
scroll to position [424, 0]
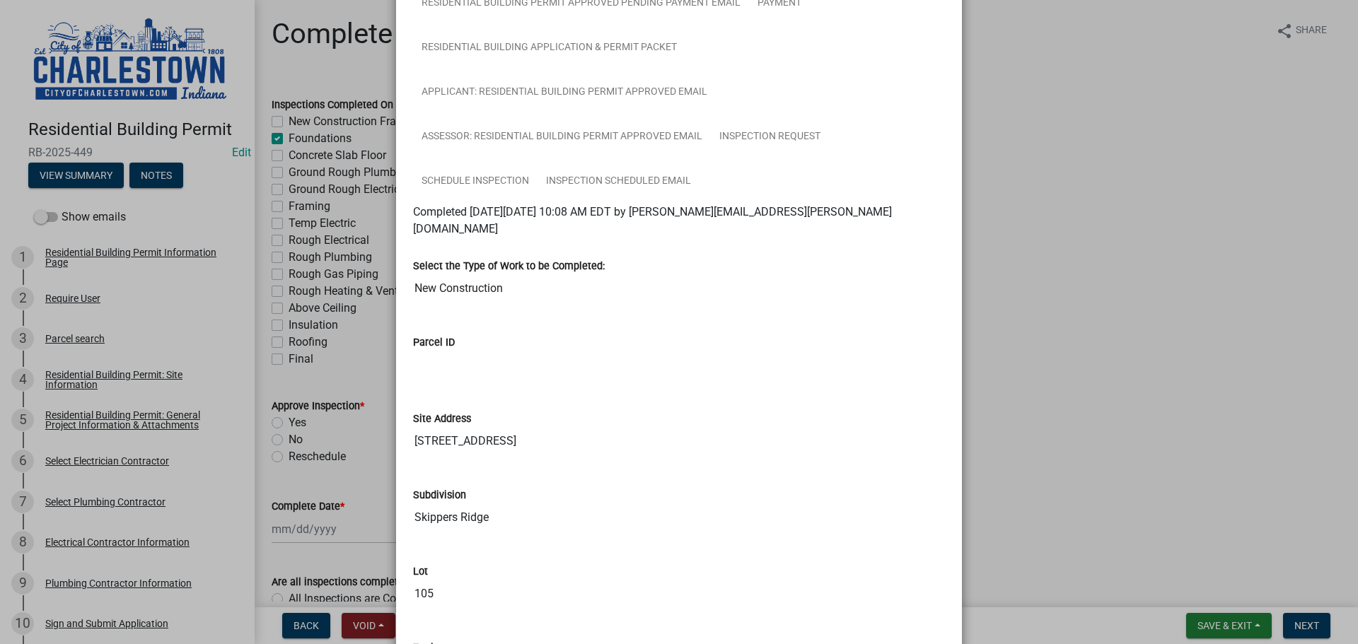
click at [1196, 172] on ngb-modal-window "Summary × Printer Friendly Residential Building Permit Information Page Parcel …" at bounding box center [679, 322] width 1358 height 644
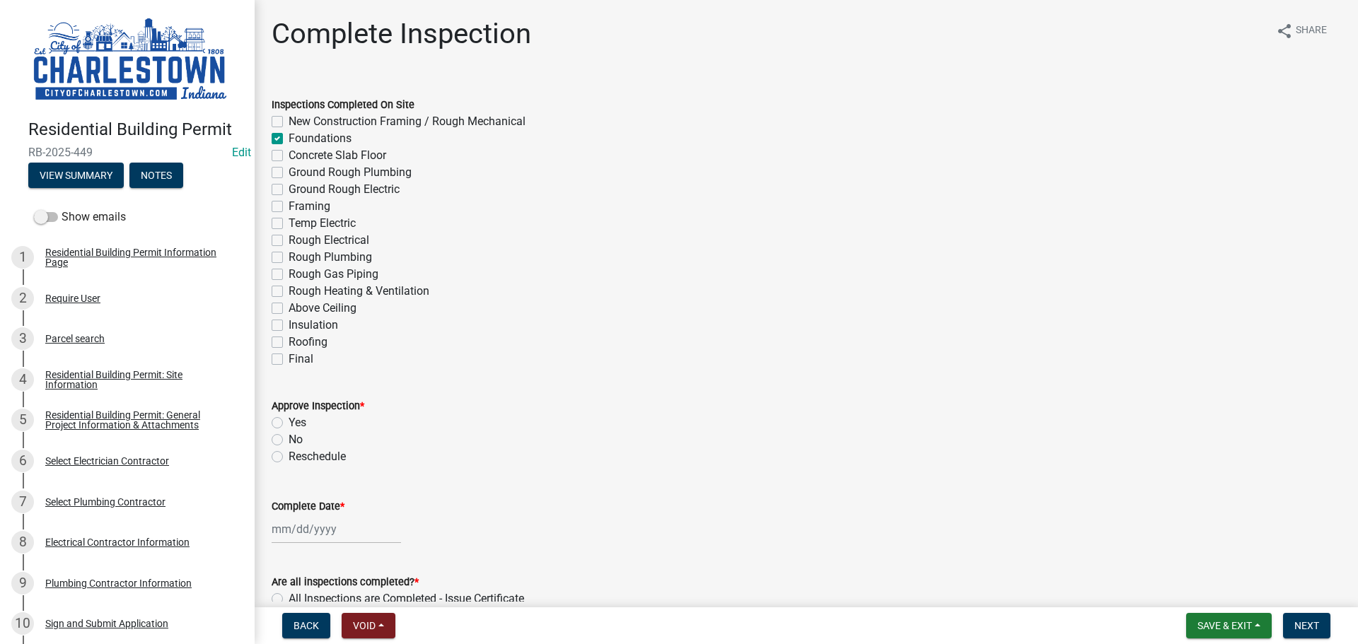
click at [289, 419] on label "Yes" at bounding box center [298, 422] width 18 height 17
click at [289, 419] on input "Yes" at bounding box center [293, 418] width 9 height 9
radio input "true"
select select "10"
select select "2025"
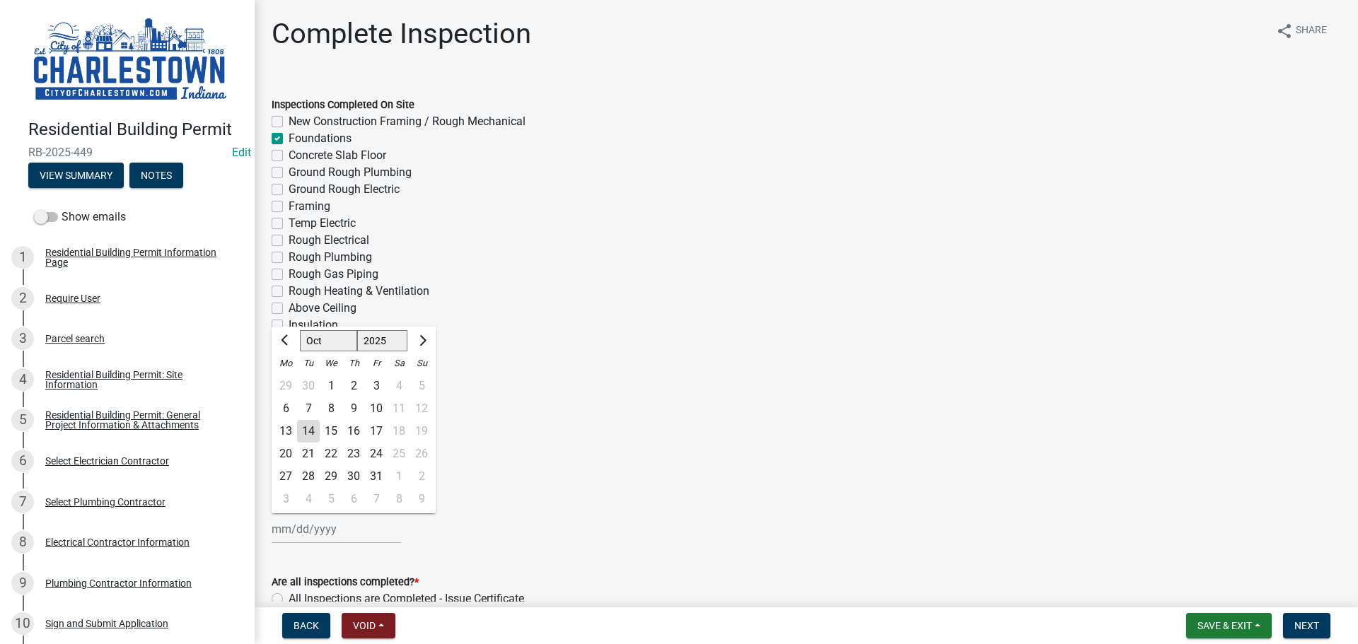
click at [296, 521] on div "[PERSON_NAME] Feb Mar Apr [PERSON_NAME][DATE] Oct Nov [DATE] 1526 1527 1528 152…" at bounding box center [336, 529] width 129 height 29
click at [279, 433] on div "13" at bounding box center [285, 431] width 23 height 23
type input "[DATE]"
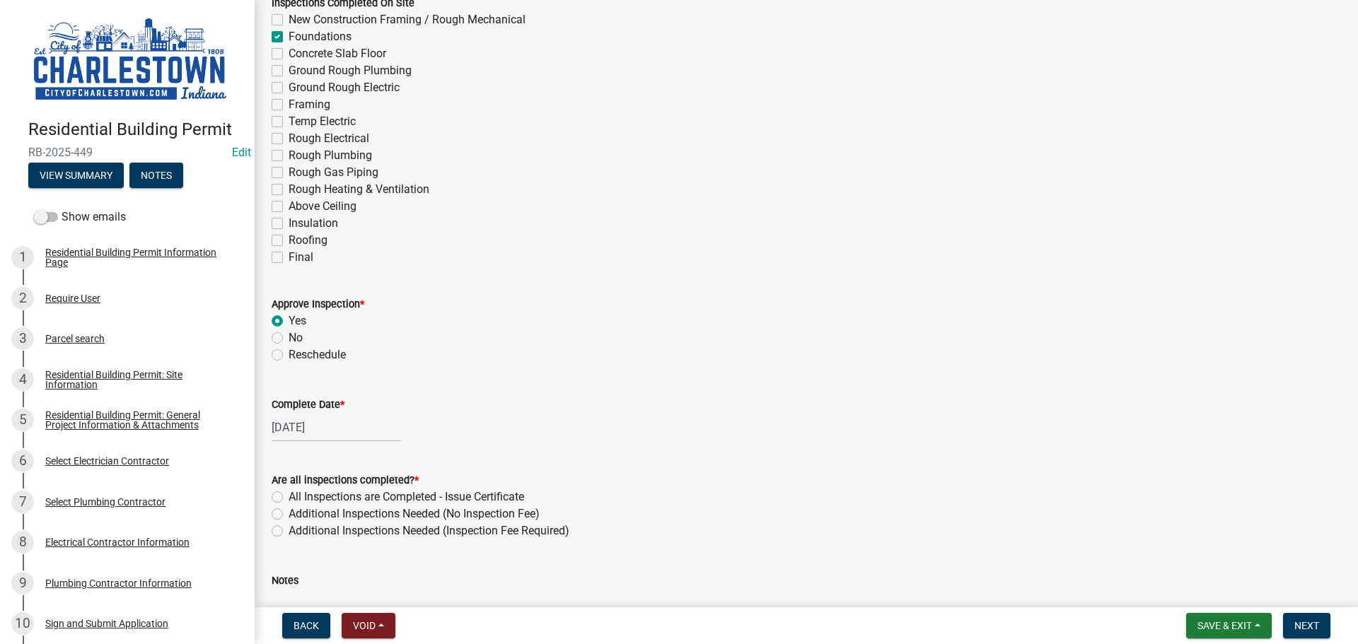
scroll to position [354, 0]
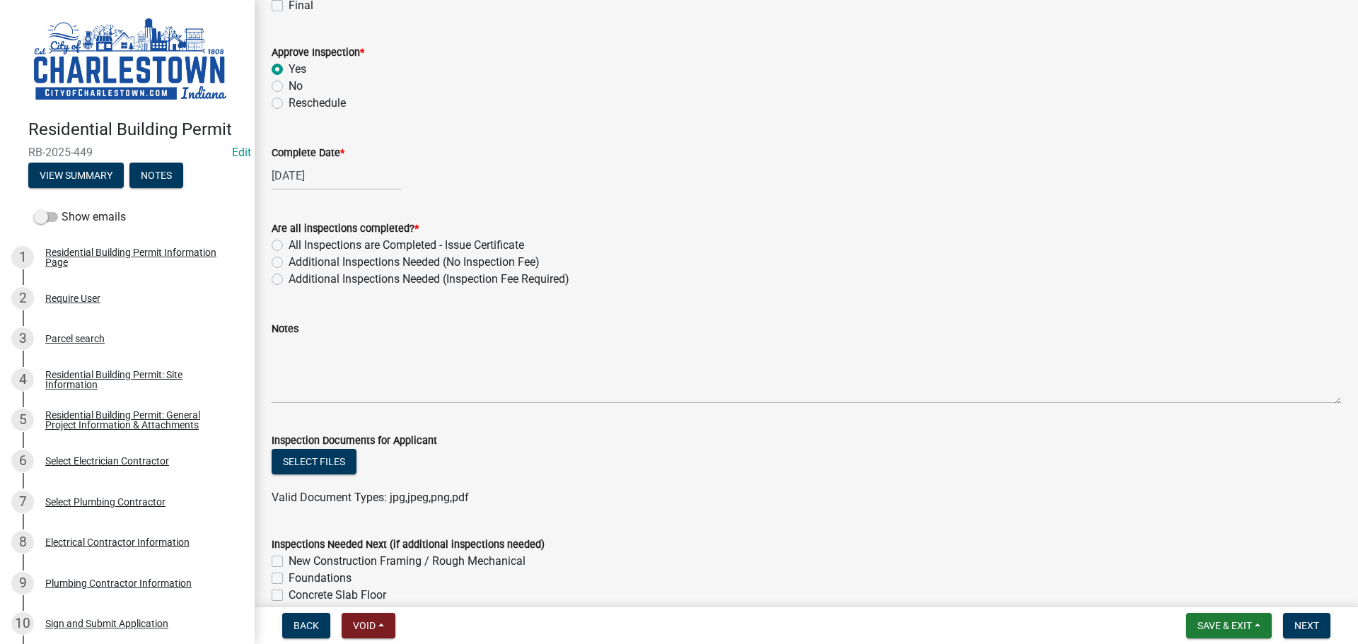
click at [289, 262] on label "Additional Inspections Needed (No Inspection Fee)" at bounding box center [414, 262] width 251 height 17
click at [289, 262] on input "Additional Inspections Needed (No Inspection Fee)" at bounding box center [293, 258] width 9 height 9
radio input "true"
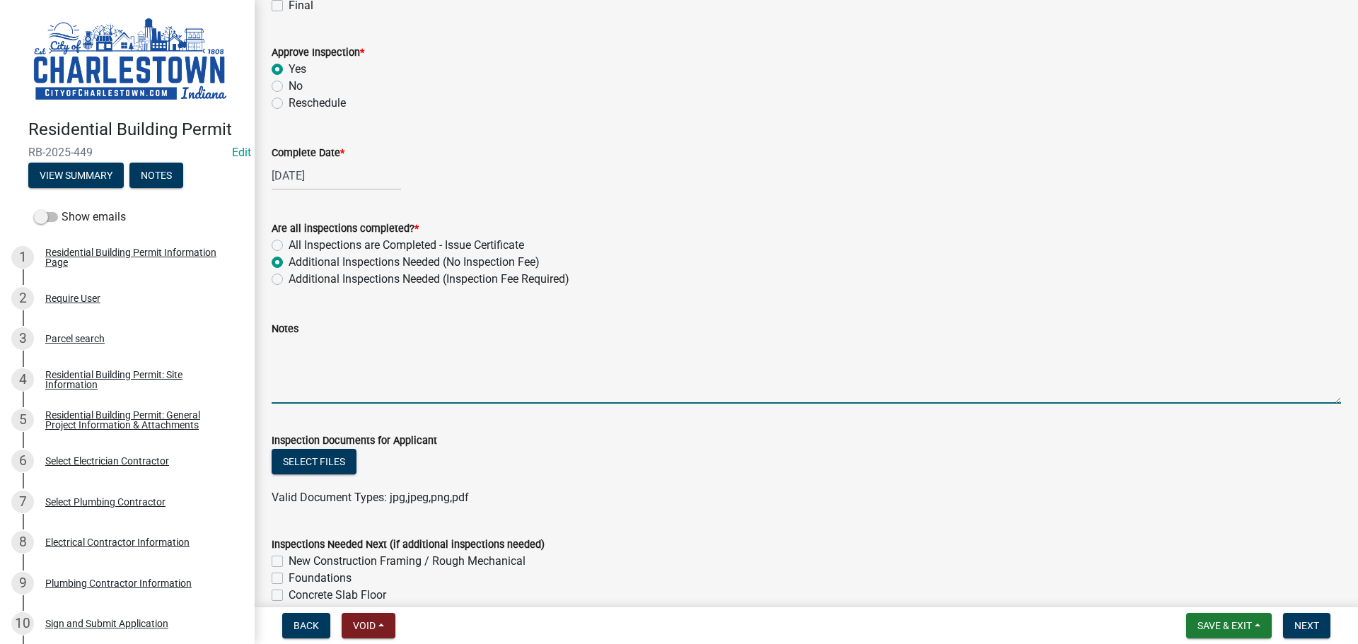
click at [301, 340] on textarea "Notes" at bounding box center [806, 370] width 1069 height 66
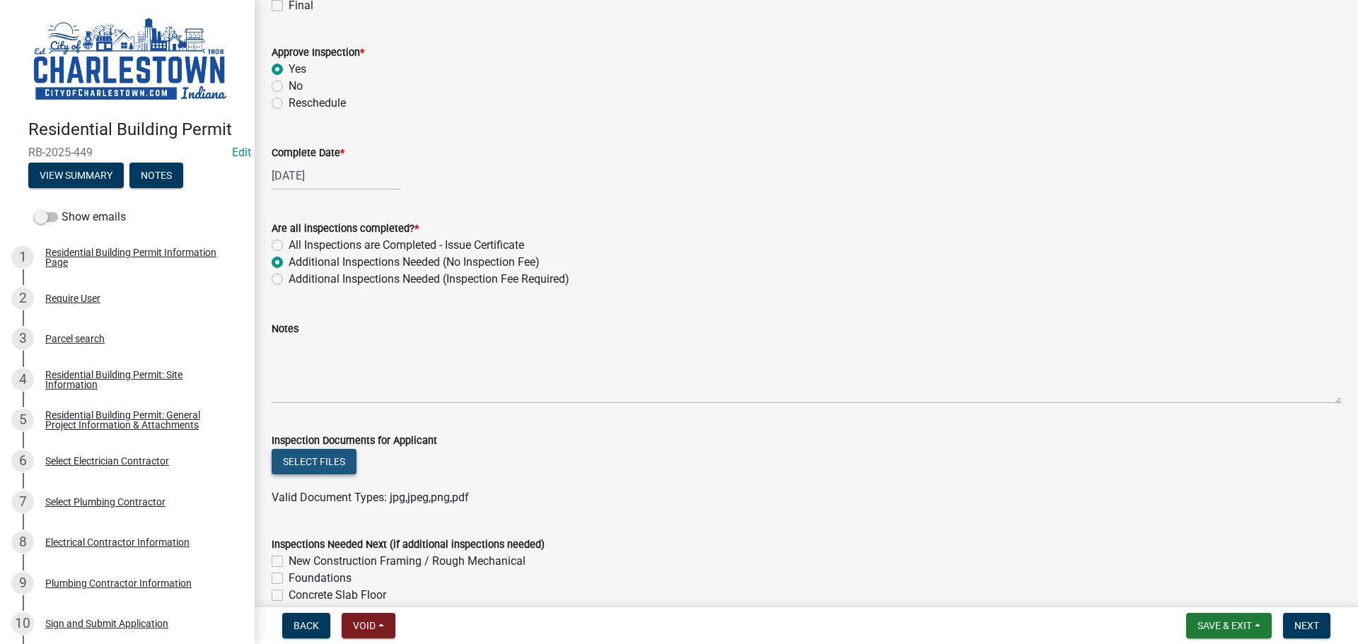
click at [322, 463] on button "Select files" at bounding box center [314, 461] width 85 height 25
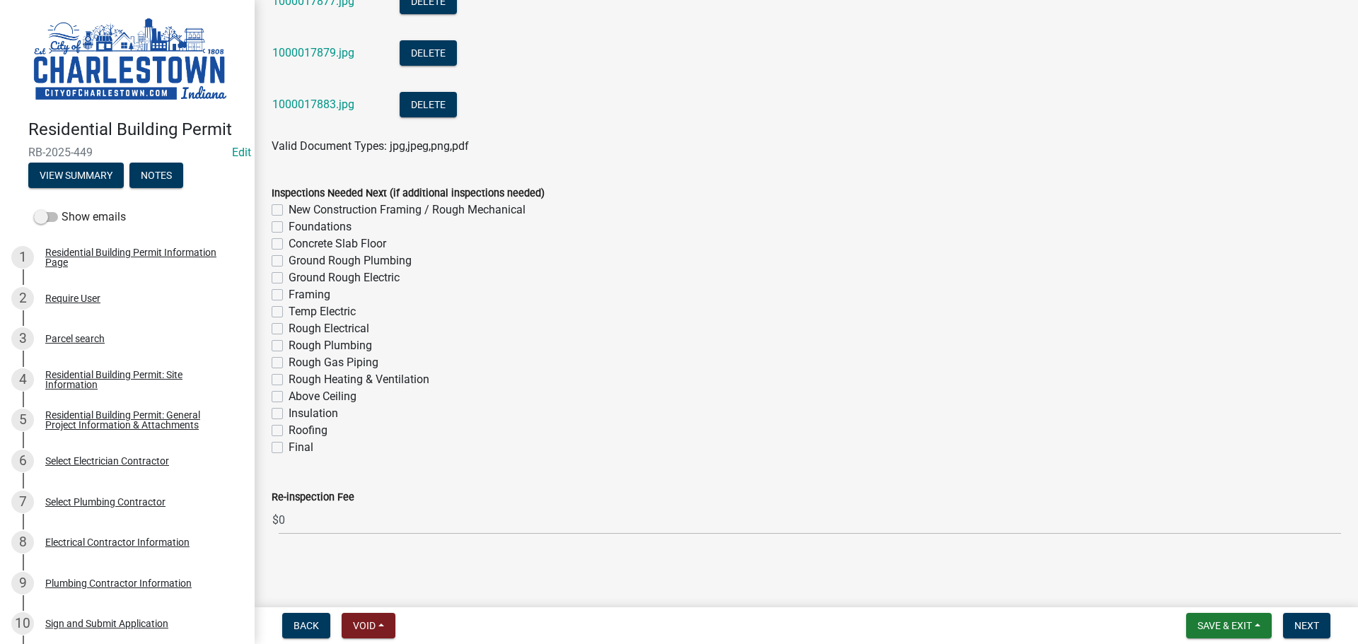
scroll to position [861, 0]
click at [1309, 627] on span "Next" at bounding box center [1306, 625] width 25 height 11
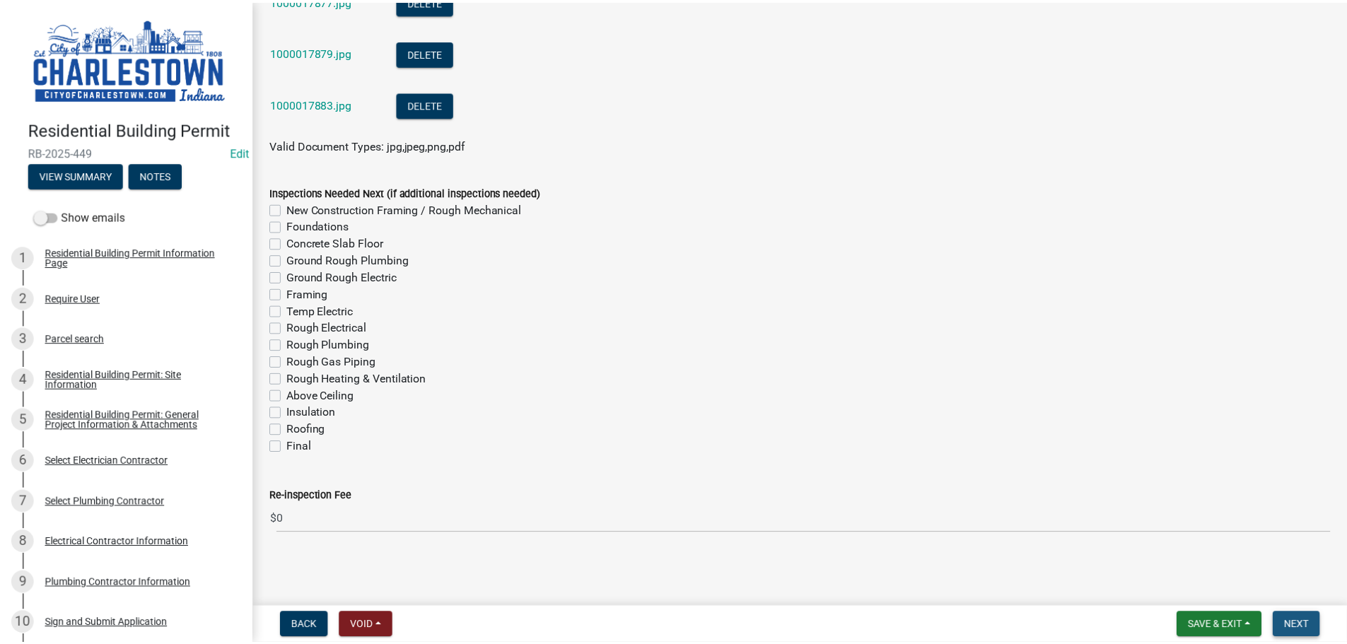
scroll to position [0, 0]
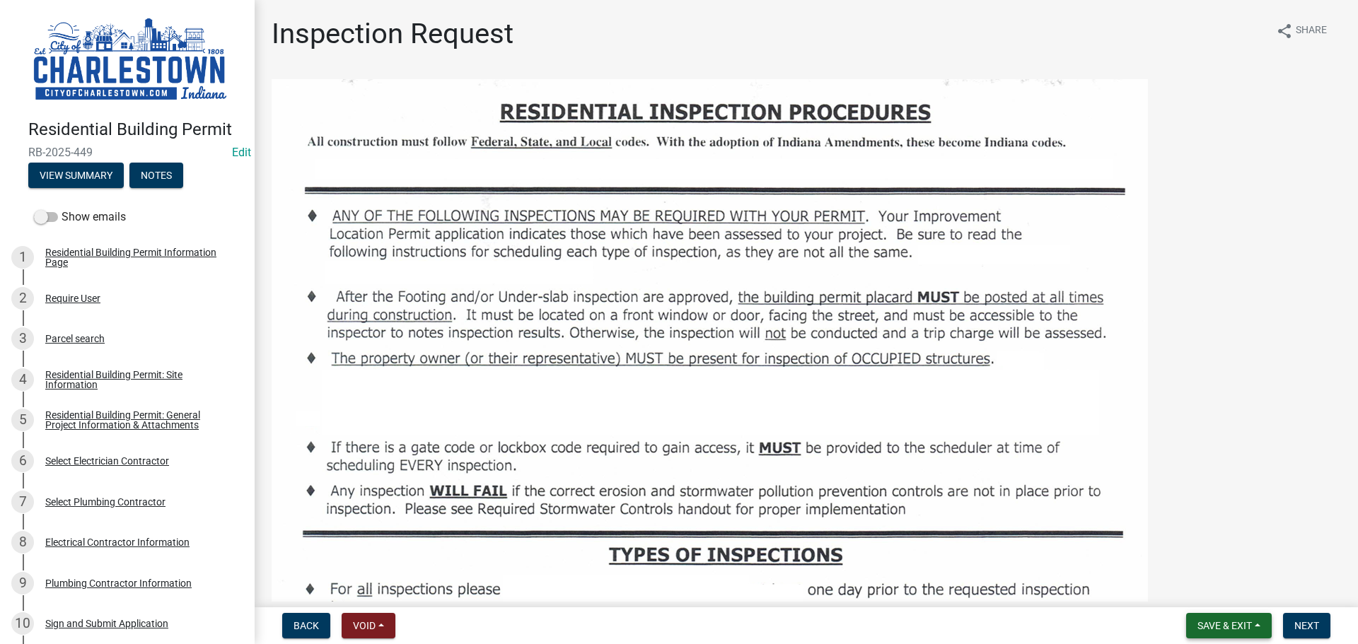
click at [1231, 624] on span "Save & Exit" at bounding box center [1224, 625] width 54 height 11
click at [1211, 591] on button "Save & Exit" at bounding box center [1215, 589] width 113 height 34
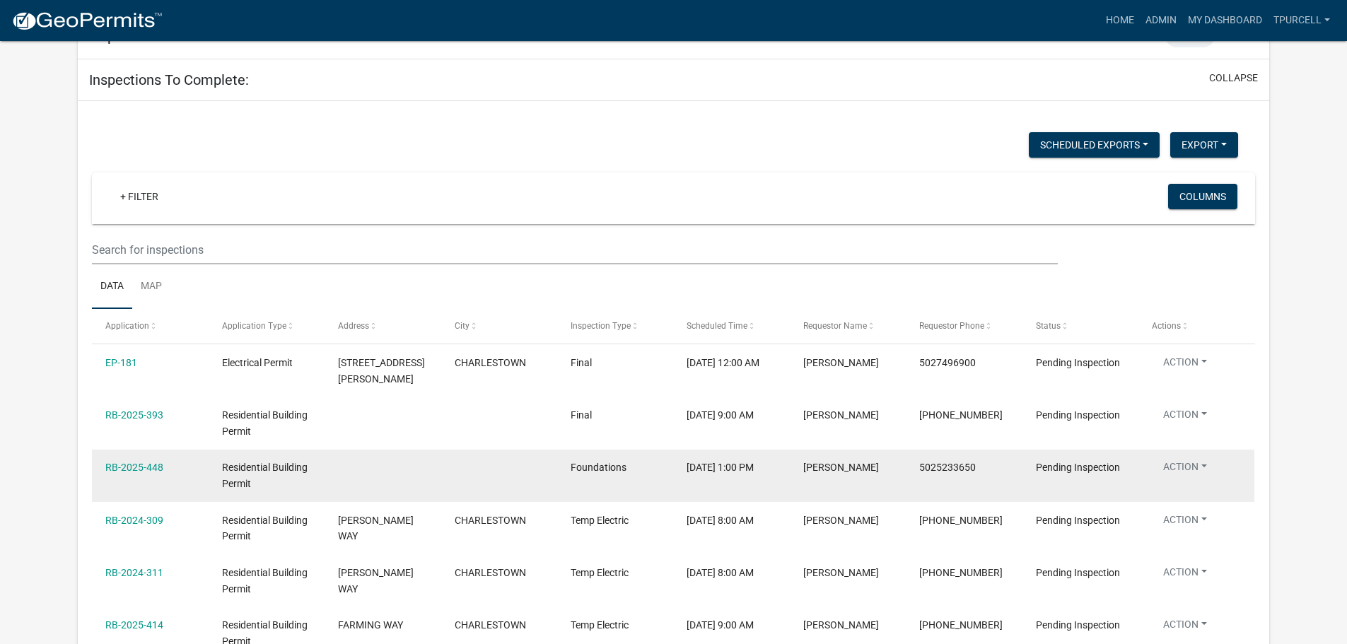
scroll to position [141, 0]
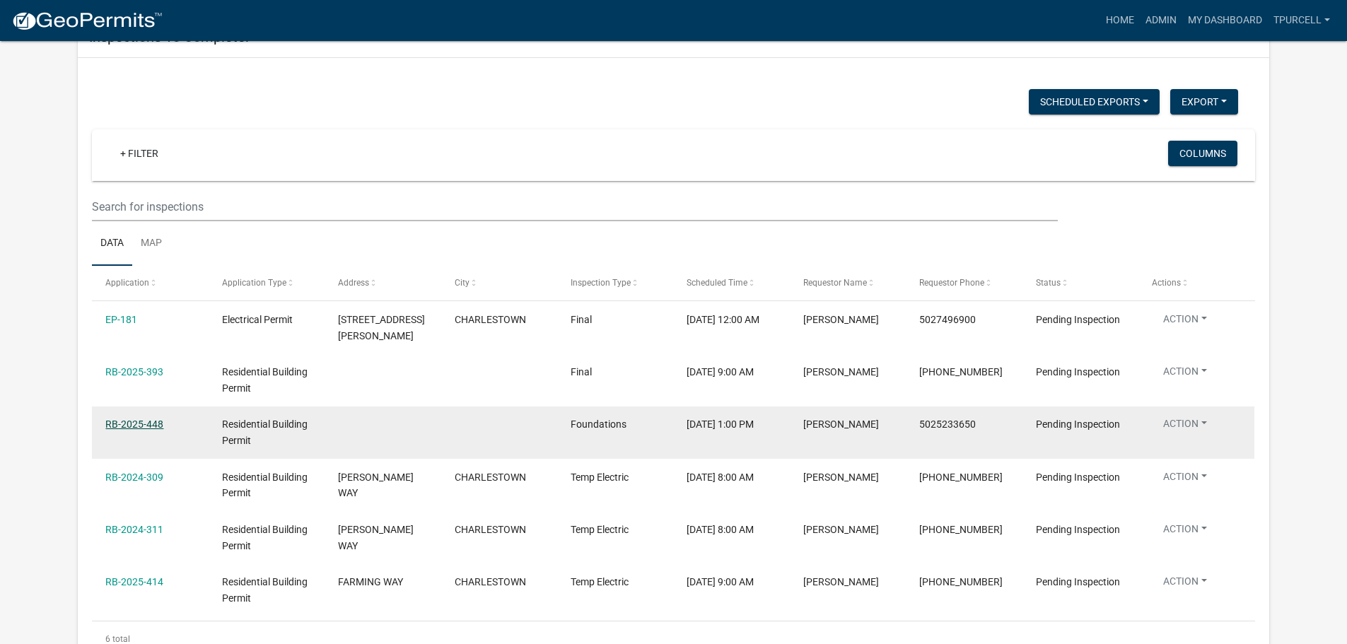
click at [135, 426] on link "RB-2025-448" at bounding box center [134, 424] width 58 height 11
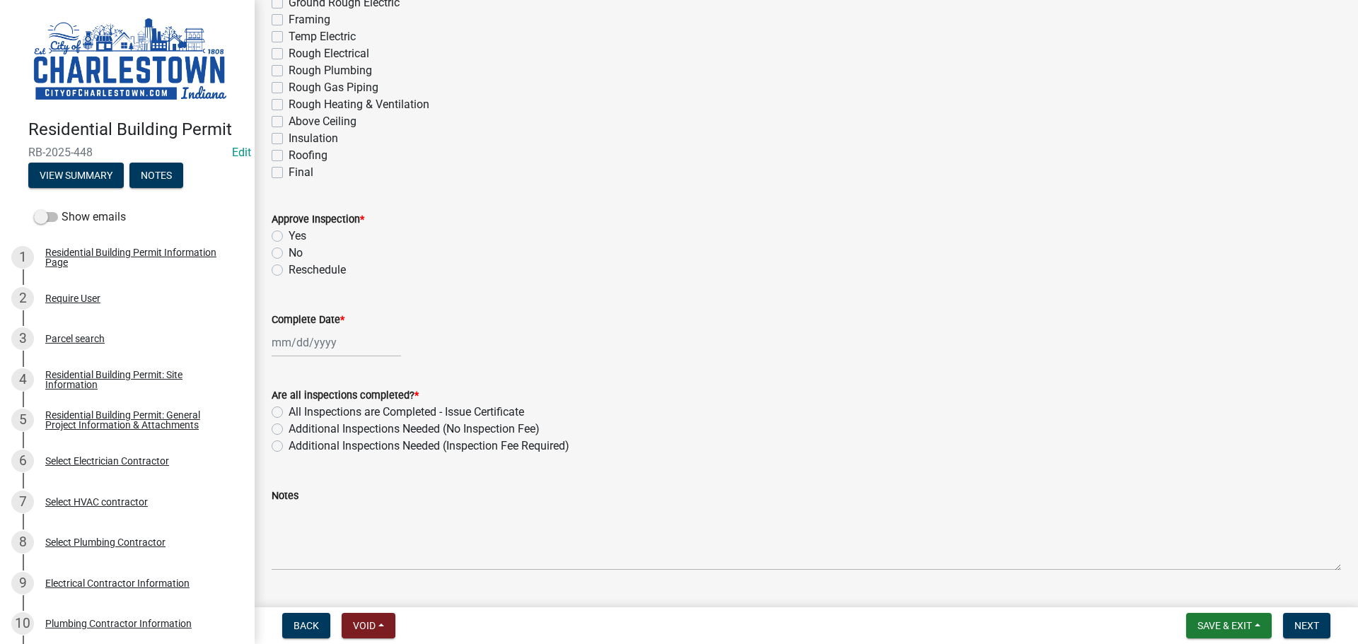
scroll to position [212, 0]
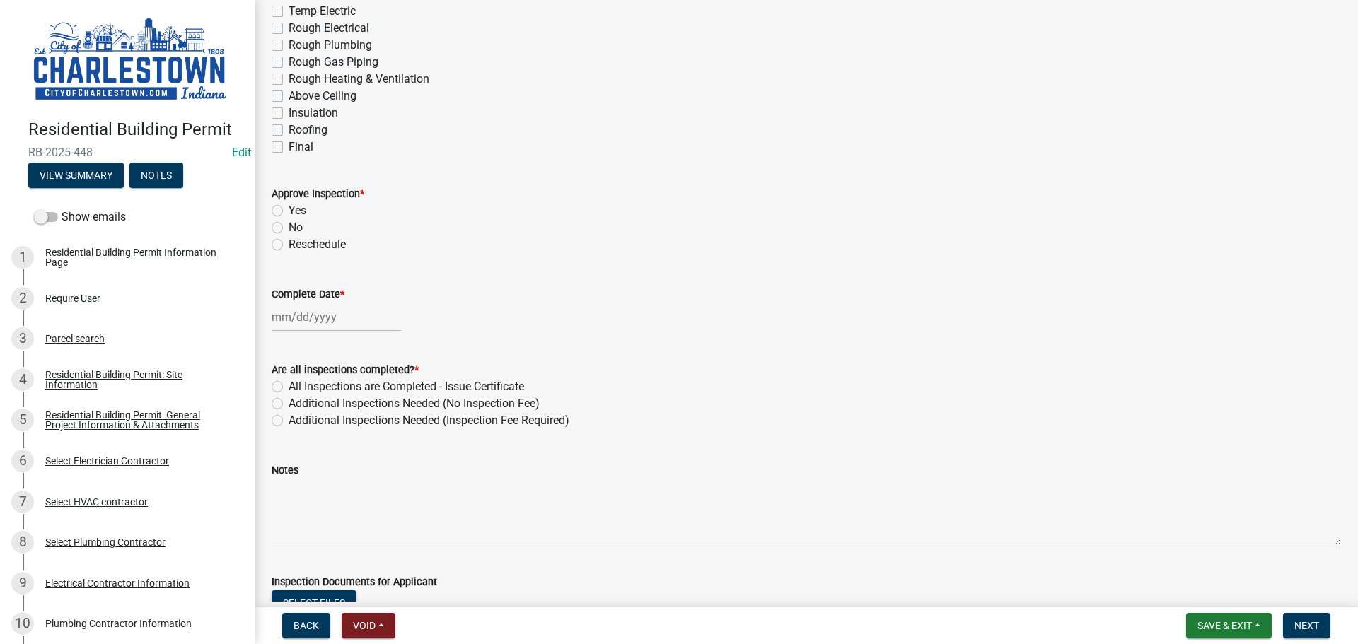
click at [289, 210] on label "Yes" at bounding box center [298, 210] width 18 height 17
click at [289, 210] on input "Yes" at bounding box center [293, 206] width 9 height 9
radio input "true"
click at [301, 307] on div at bounding box center [336, 317] width 129 height 29
select select "10"
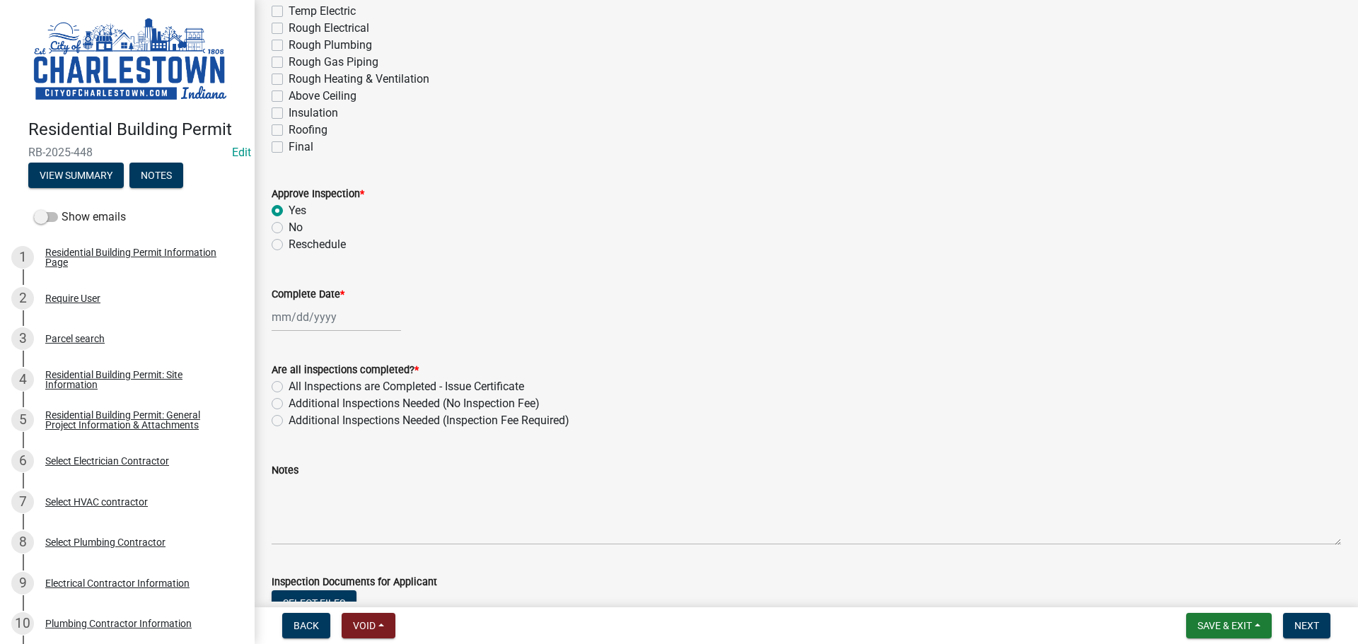
select select "2025"
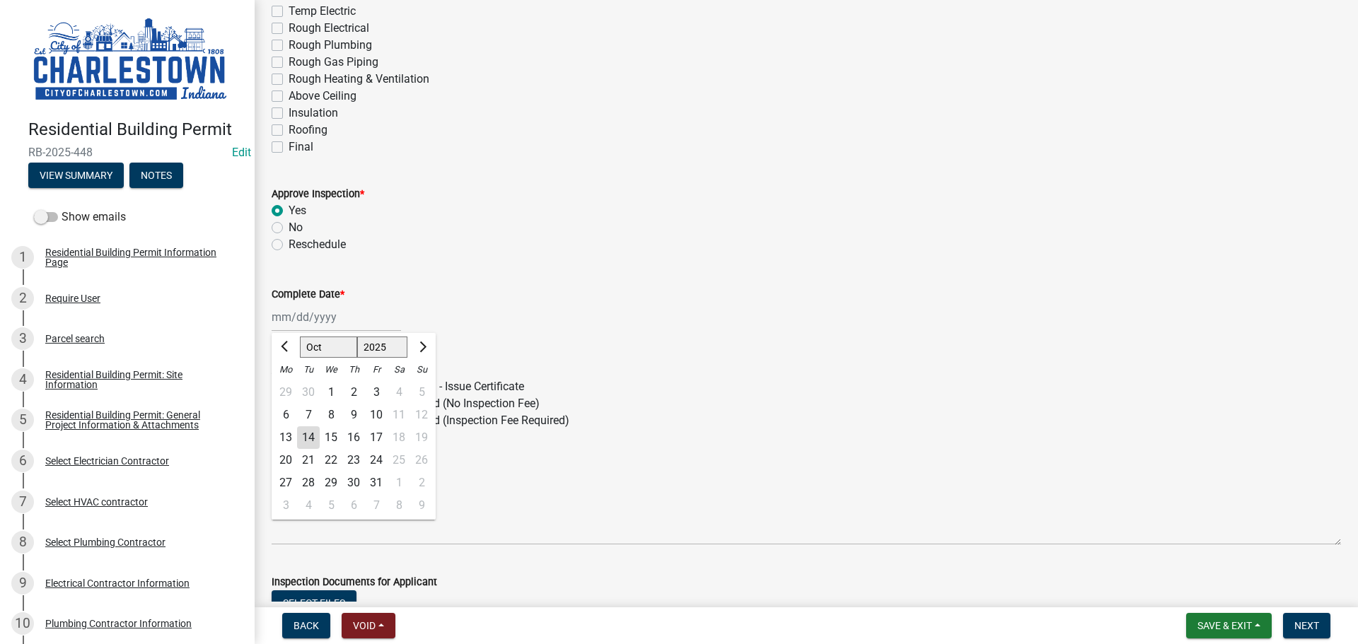
click at [284, 434] on div "13" at bounding box center [285, 438] width 23 height 23
type input "[DATE]"
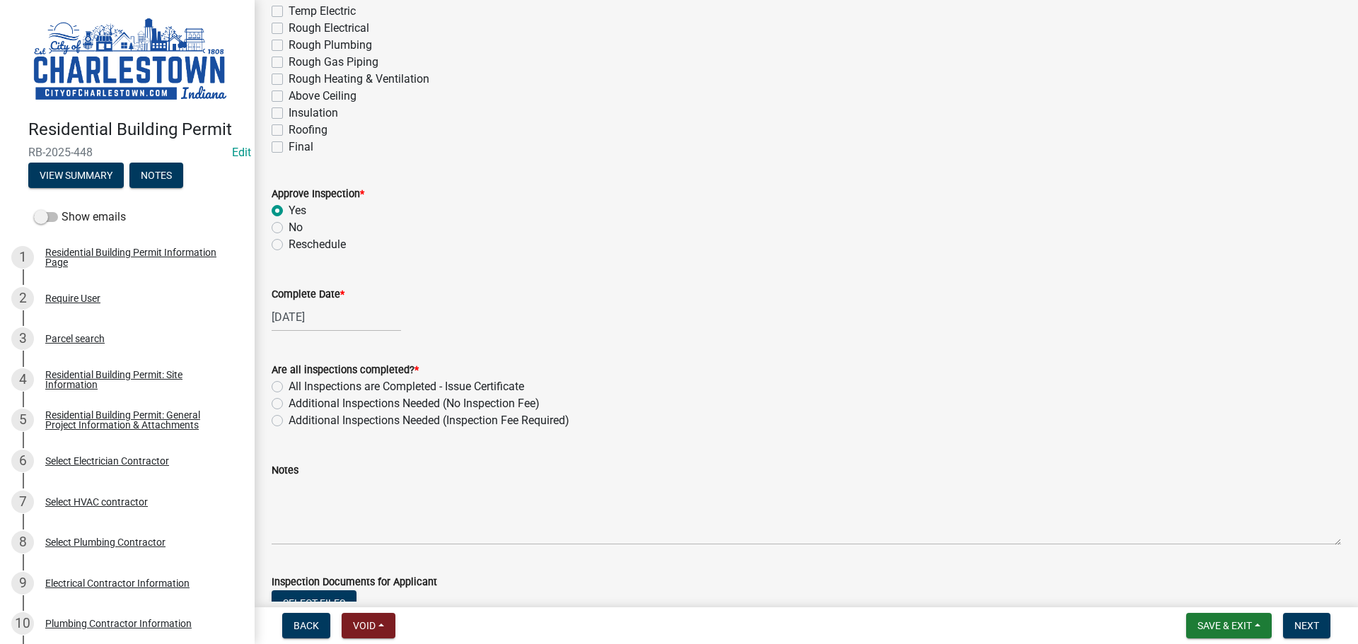
click at [289, 404] on label "Additional Inspections Needed (No Inspection Fee)" at bounding box center [414, 403] width 251 height 17
click at [289, 404] on input "Additional Inspections Needed (No Inspection Fee)" at bounding box center [293, 399] width 9 height 9
radio input "true"
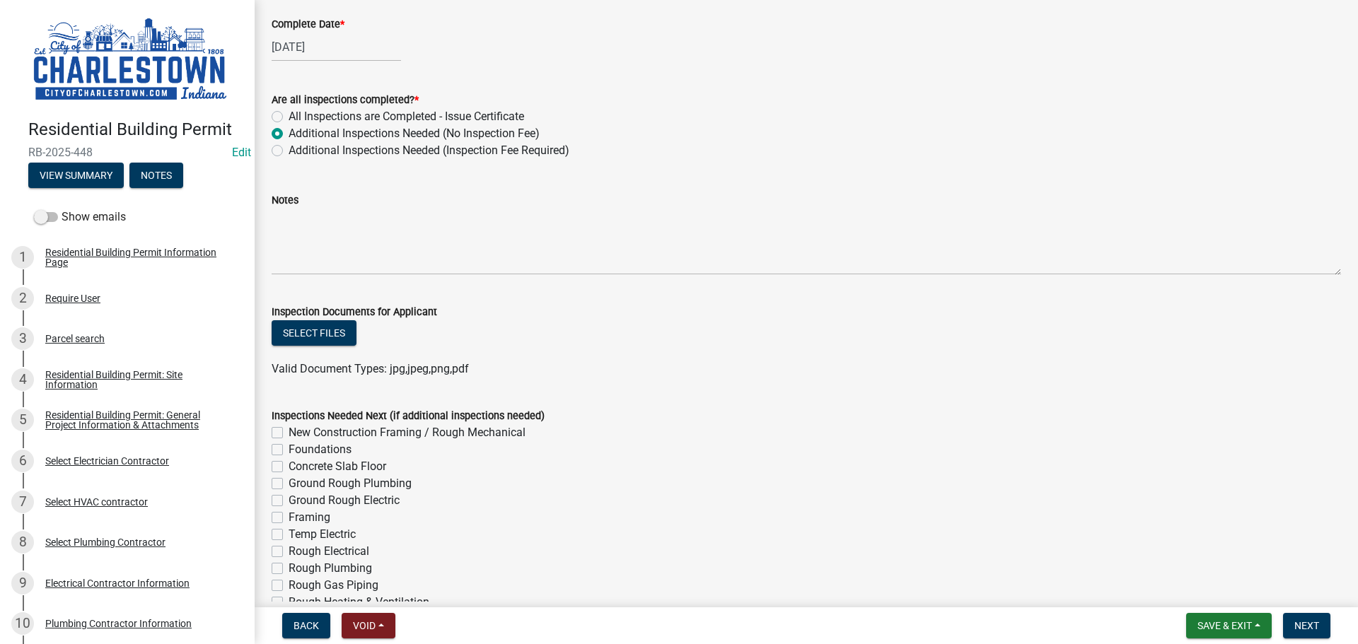
scroll to position [495, 0]
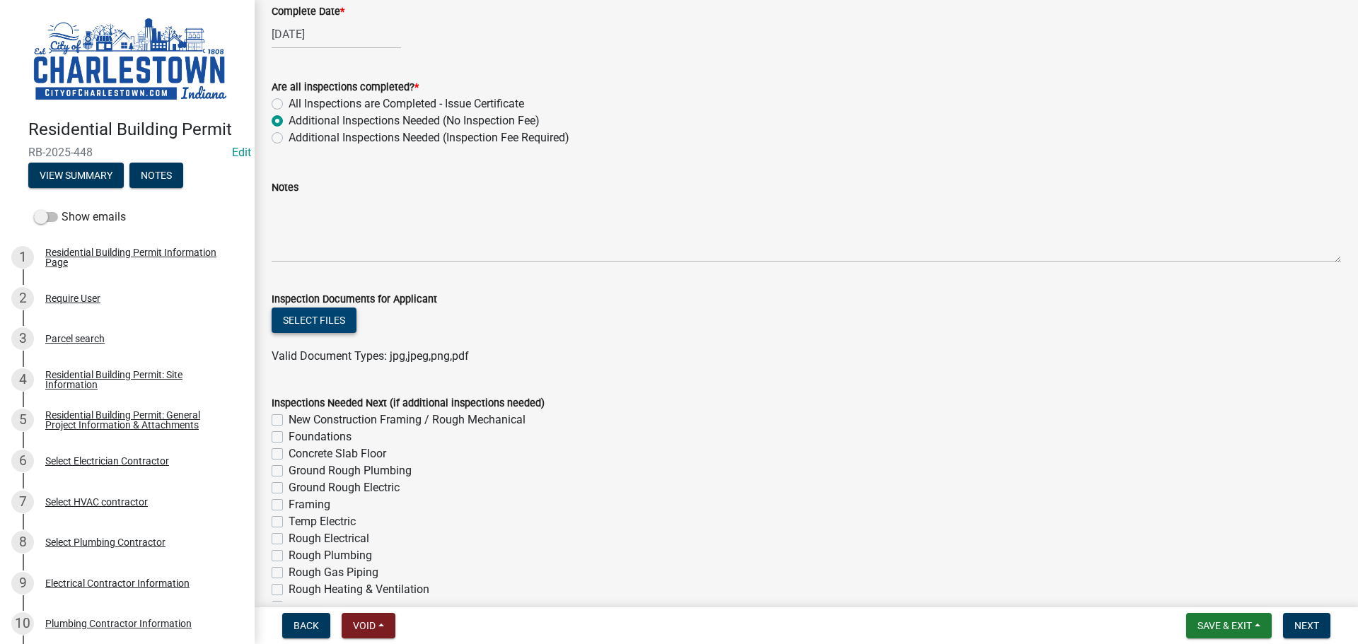
click at [328, 320] on button "Select files" at bounding box center [314, 320] width 85 height 25
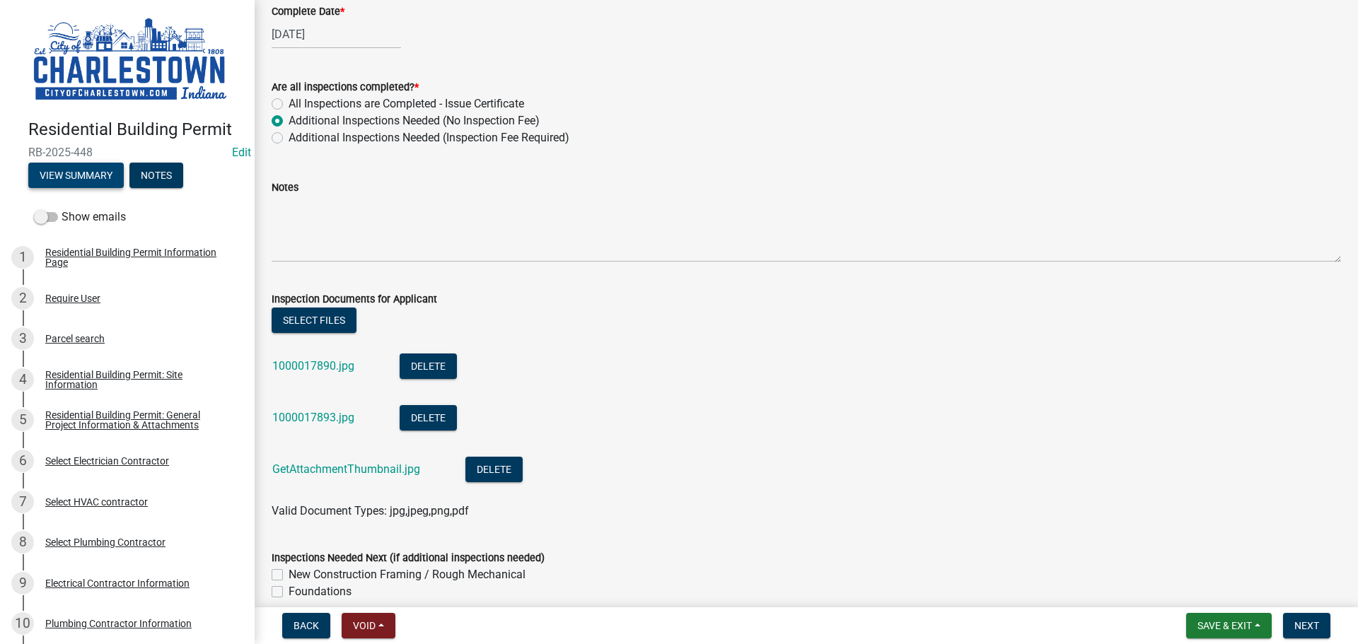
click at [106, 179] on button "View Summary" at bounding box center [75, 175] width 95 height 25
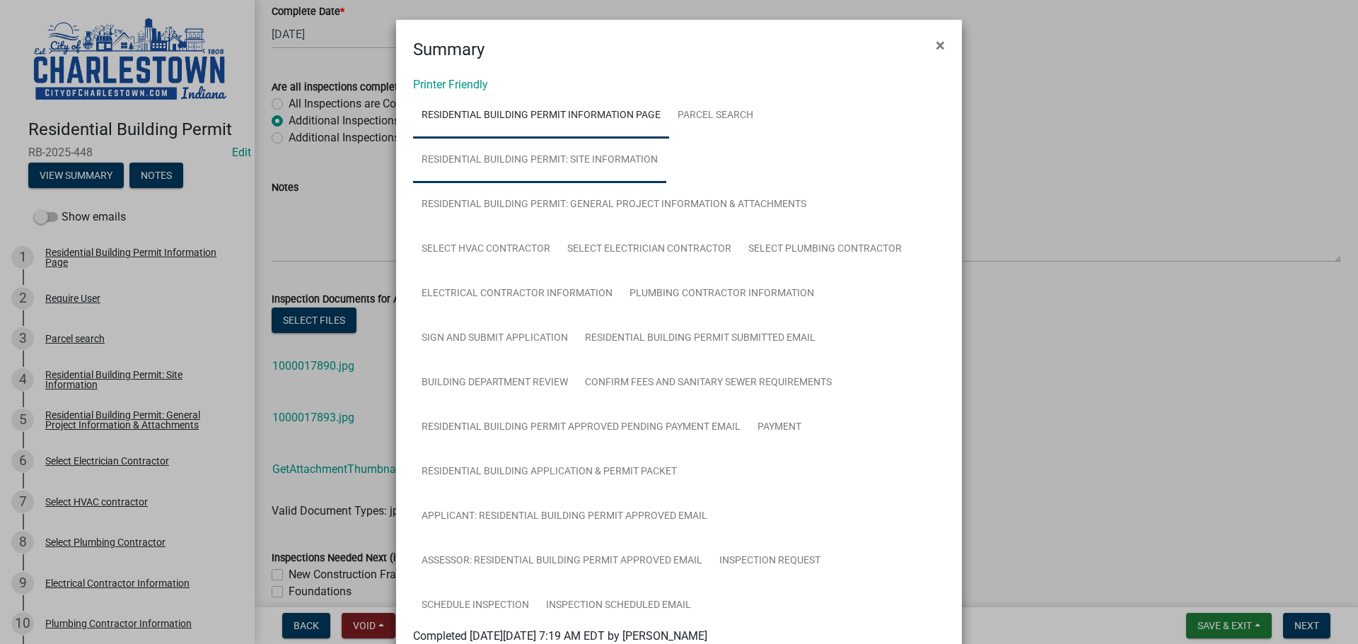
click at [614, 154] on link "Residential Building Permit: Site Information" at bounding box center [539, 160] width 253 height 45
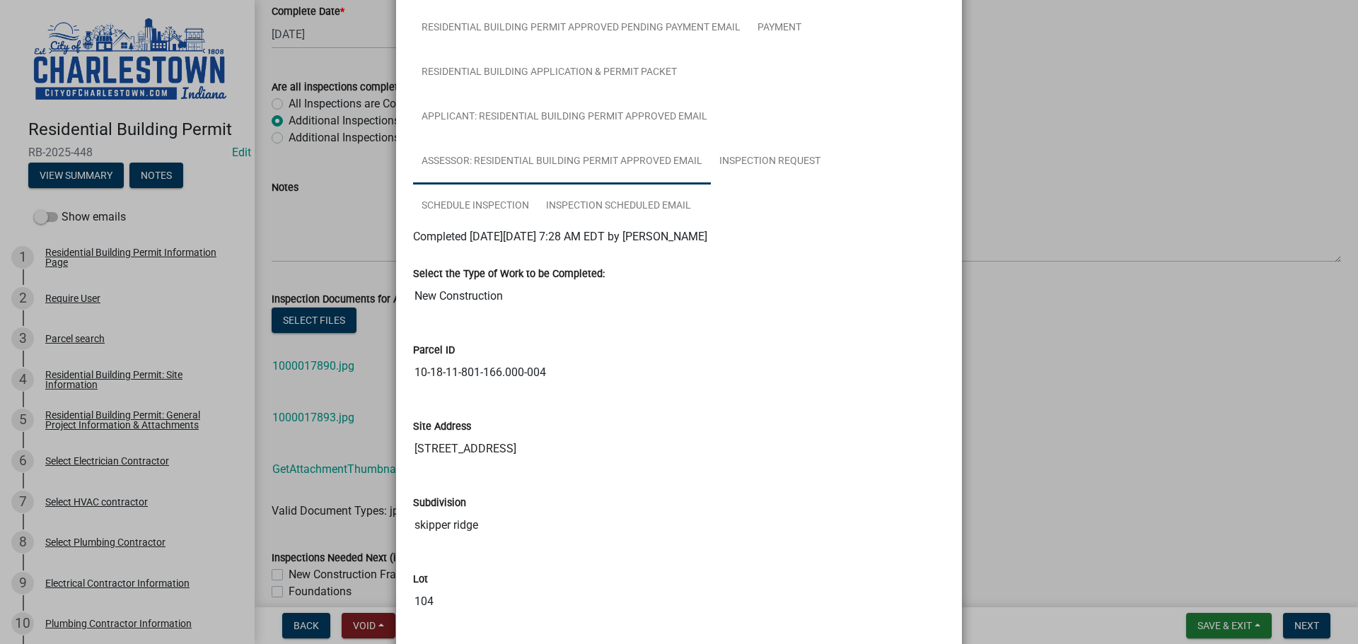
scroll to position [424, 0]
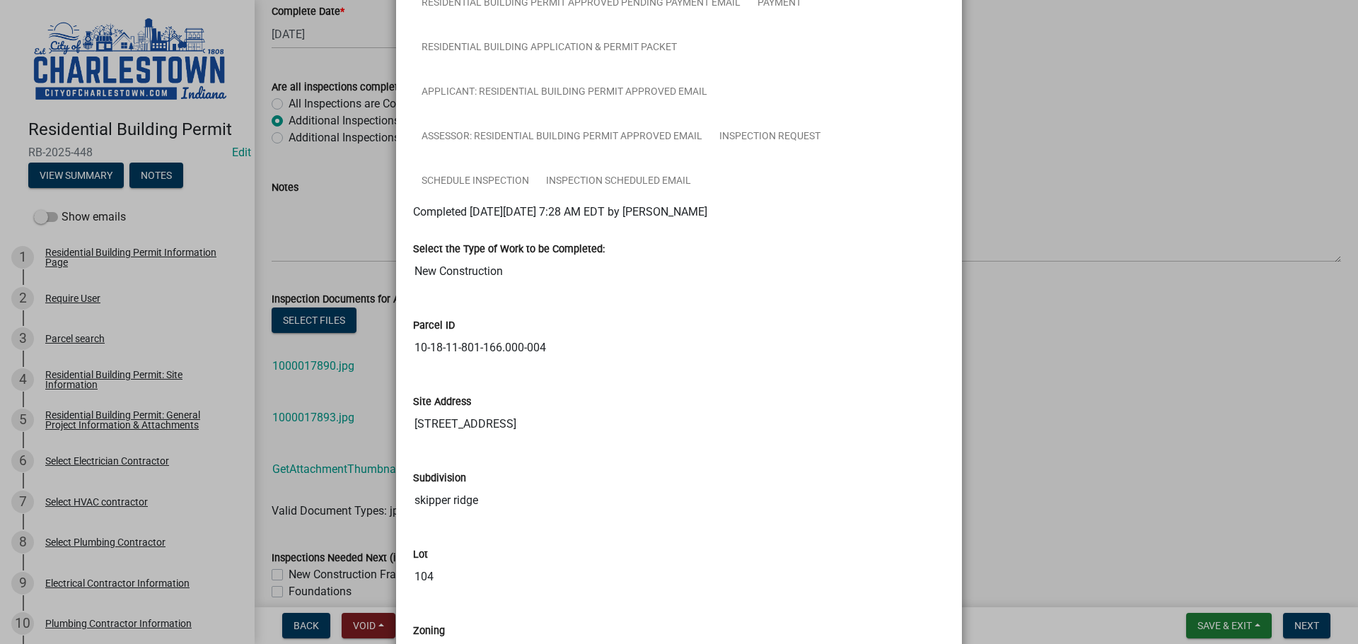
click at [1188, 182] on ngb-modal-window "Summary × Printer Friendly Residential Building Permit Information Page Parcel …" at bounding box center [679, 322] width 1358 height 644
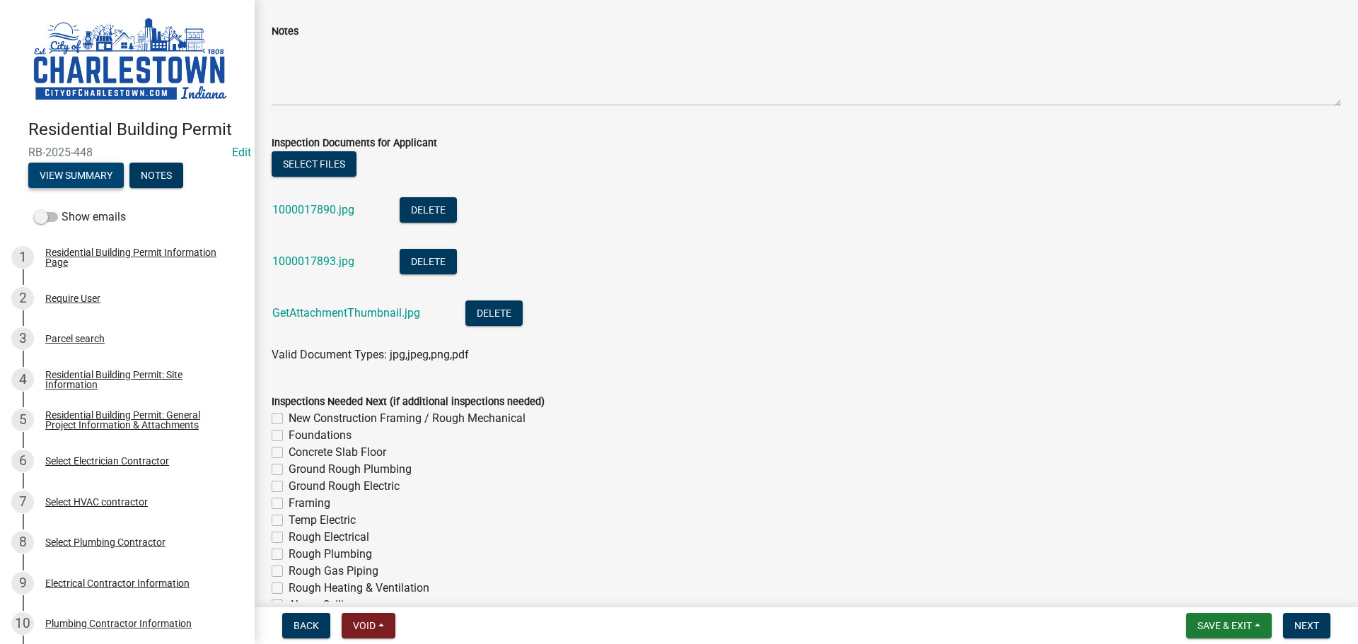
scroll to position [507, 0]
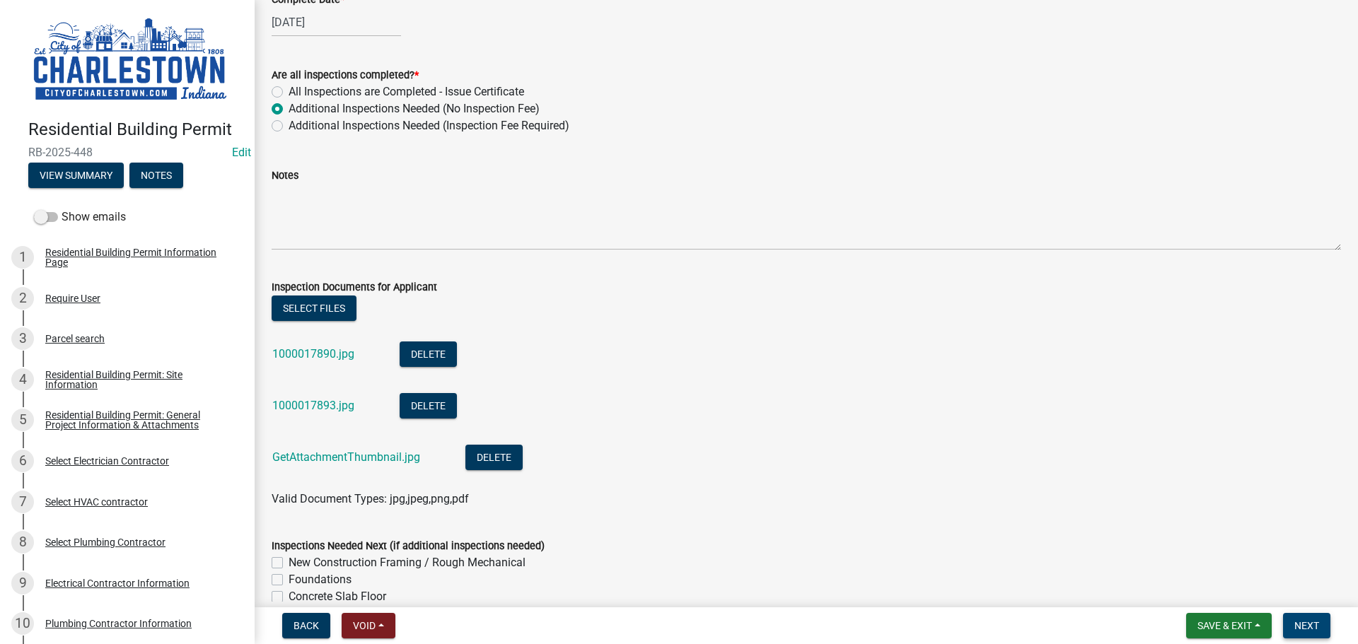
click at [1314, 627] on span "Next" at bounding box center [1306, 625] width 25 height 11
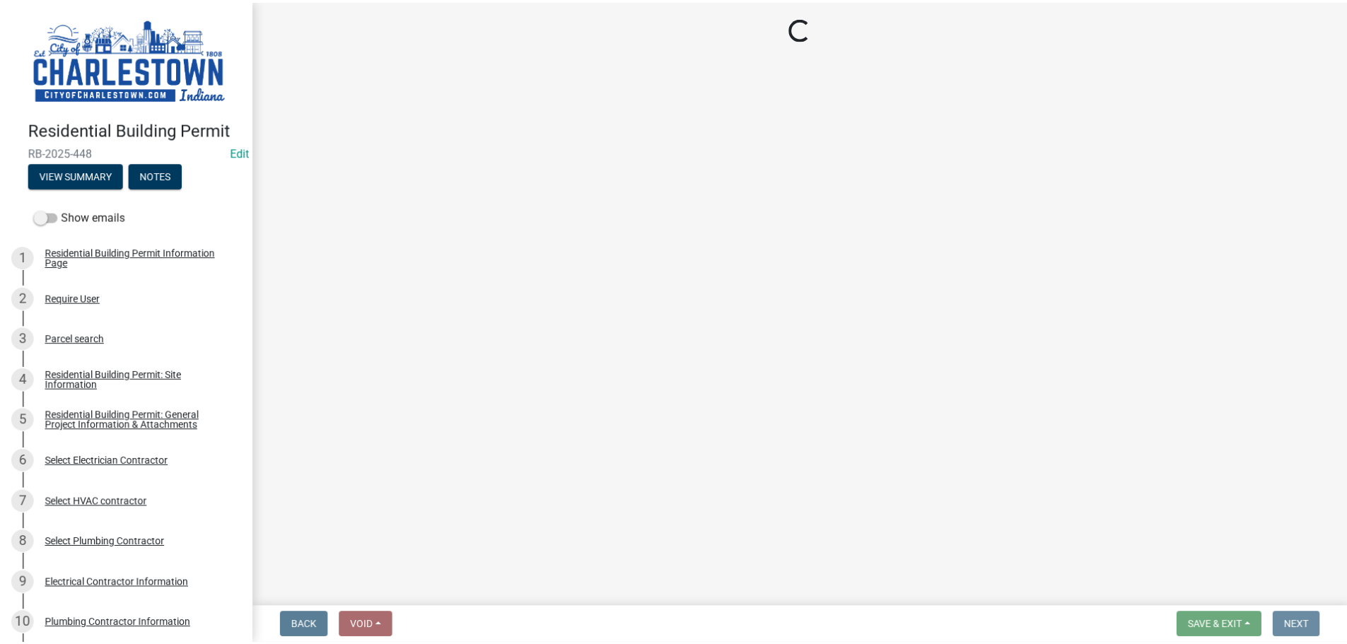
scroll to position [0, 0]
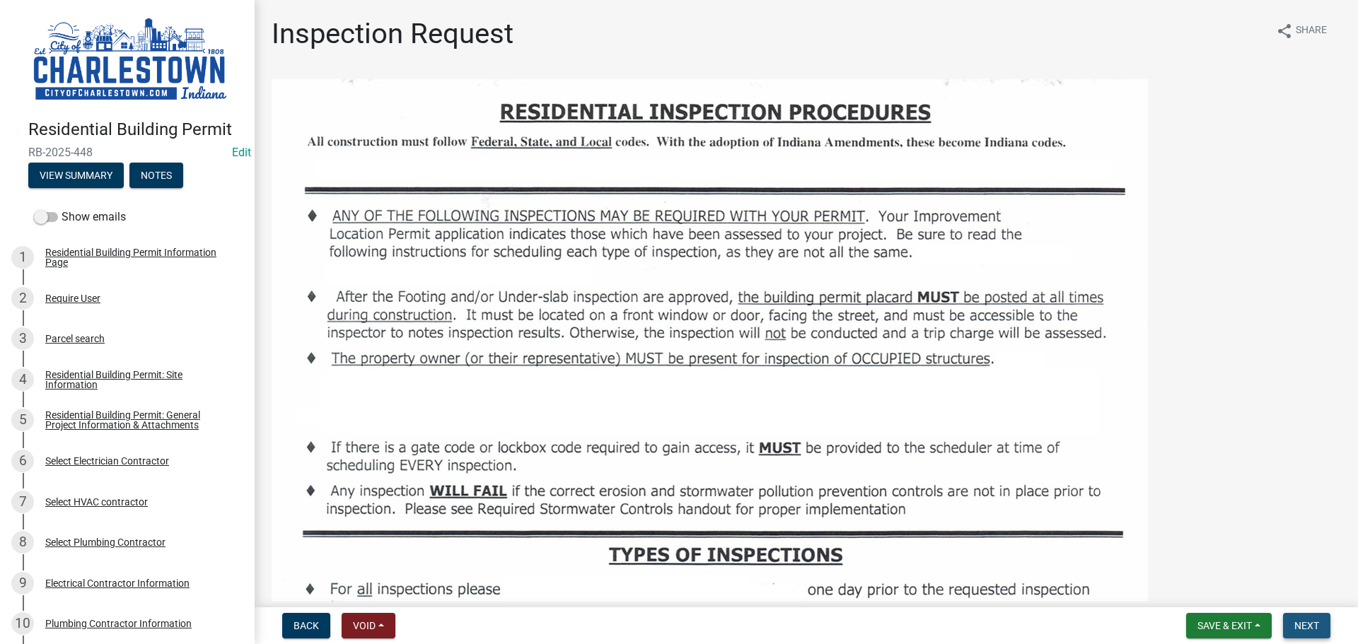
click at [1318, 617] on button "Next" at bounding box center [1306, 625] width 47 height 25
click at [1229, 631] on span "Save & Exit" at bounding box center [1224, 625] width 54 height 11
click at [1207, 591] on button "Save & Exit" at bounding box center [1215, 589] width 113 height 34
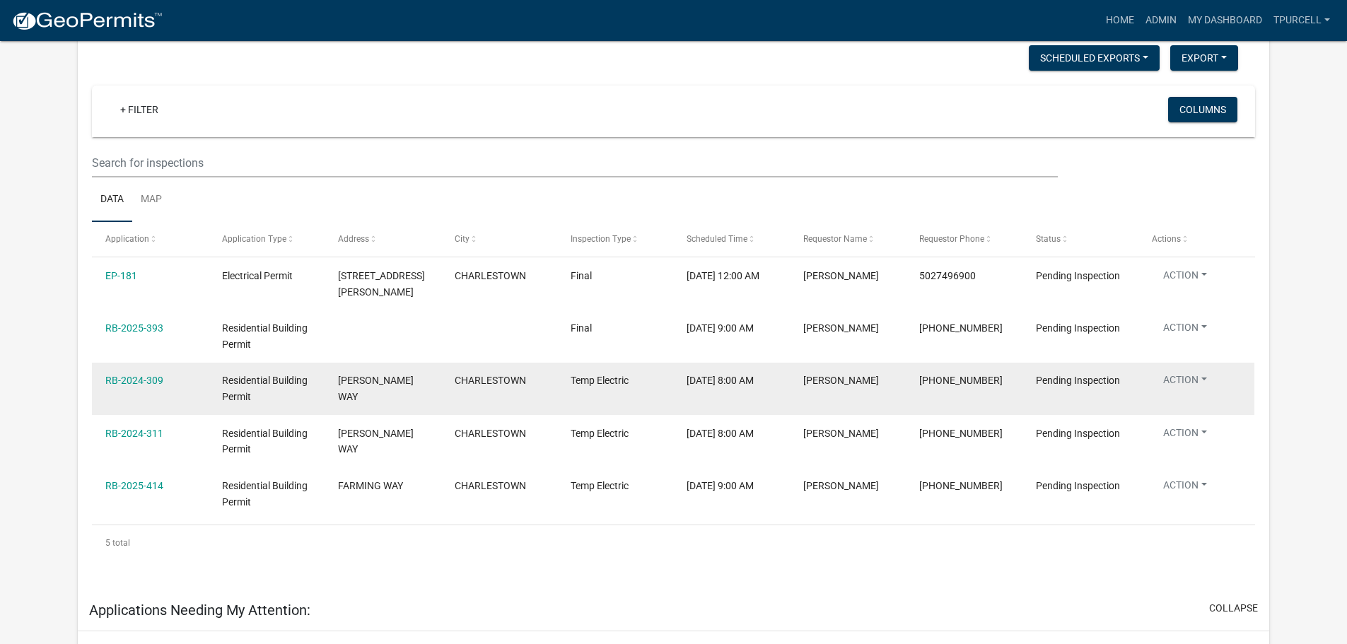
scroll to position [212, 0]
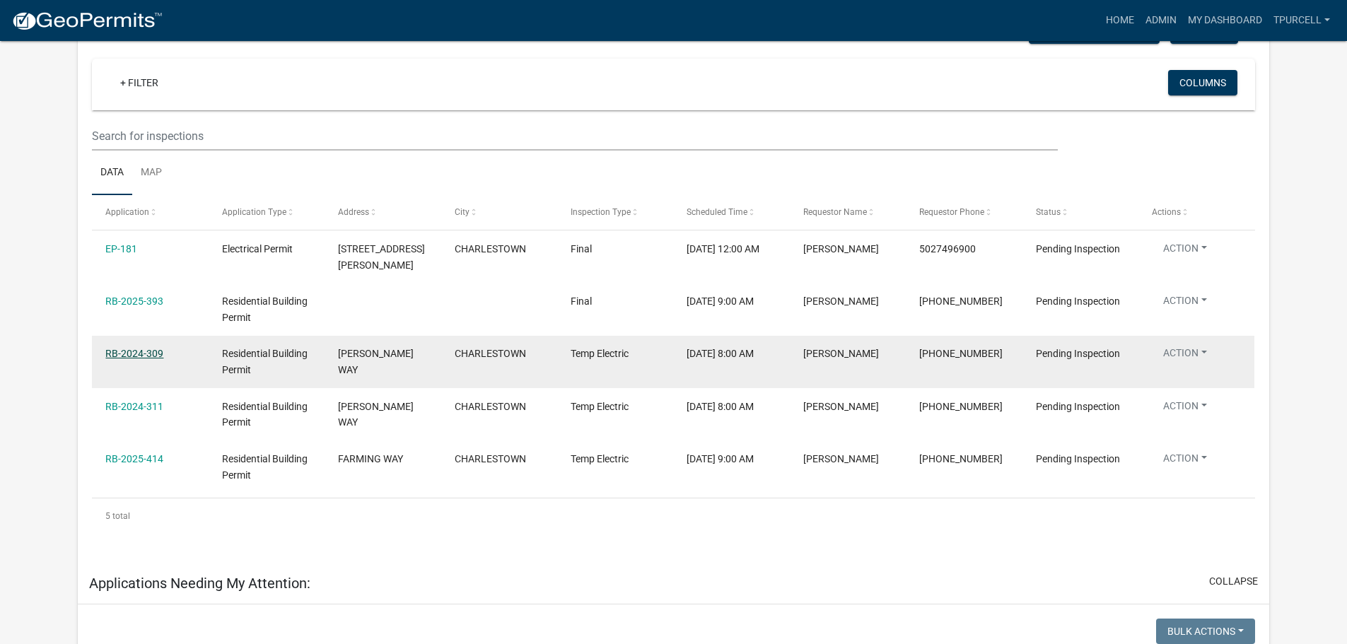
click at [151, 356] on link "RB-2024-309" at bounding box center [134, 353] width 58 height 11
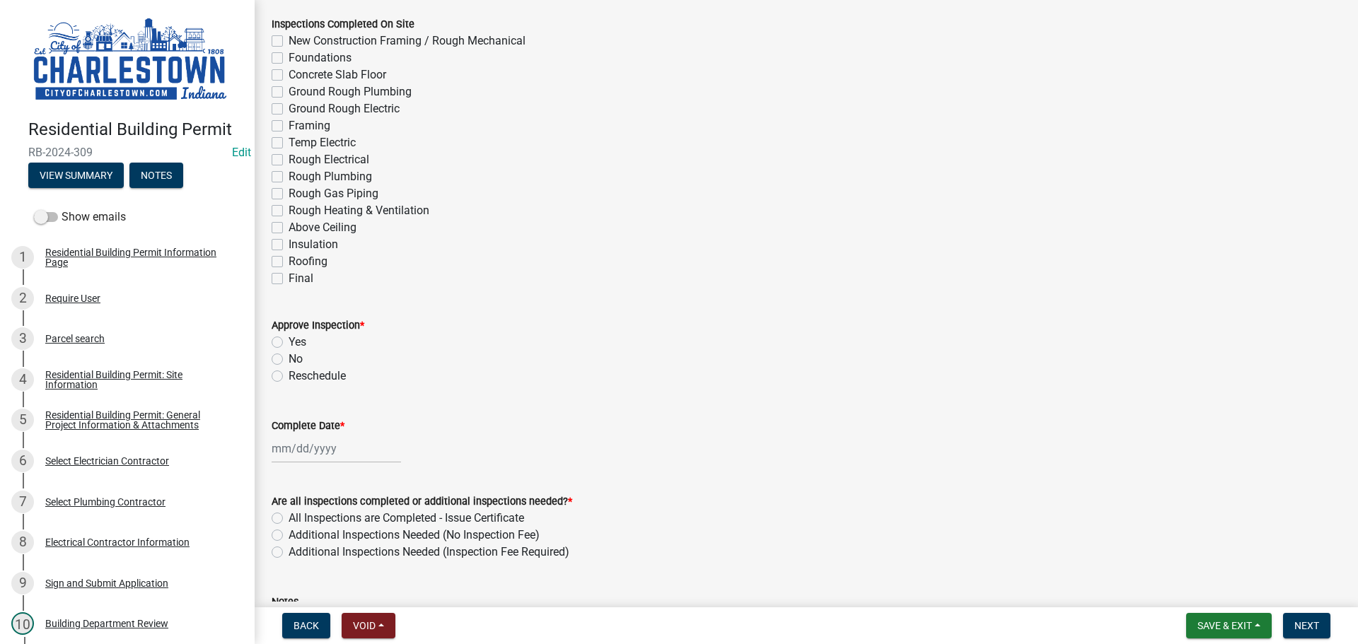
scroll to position [69, 0]
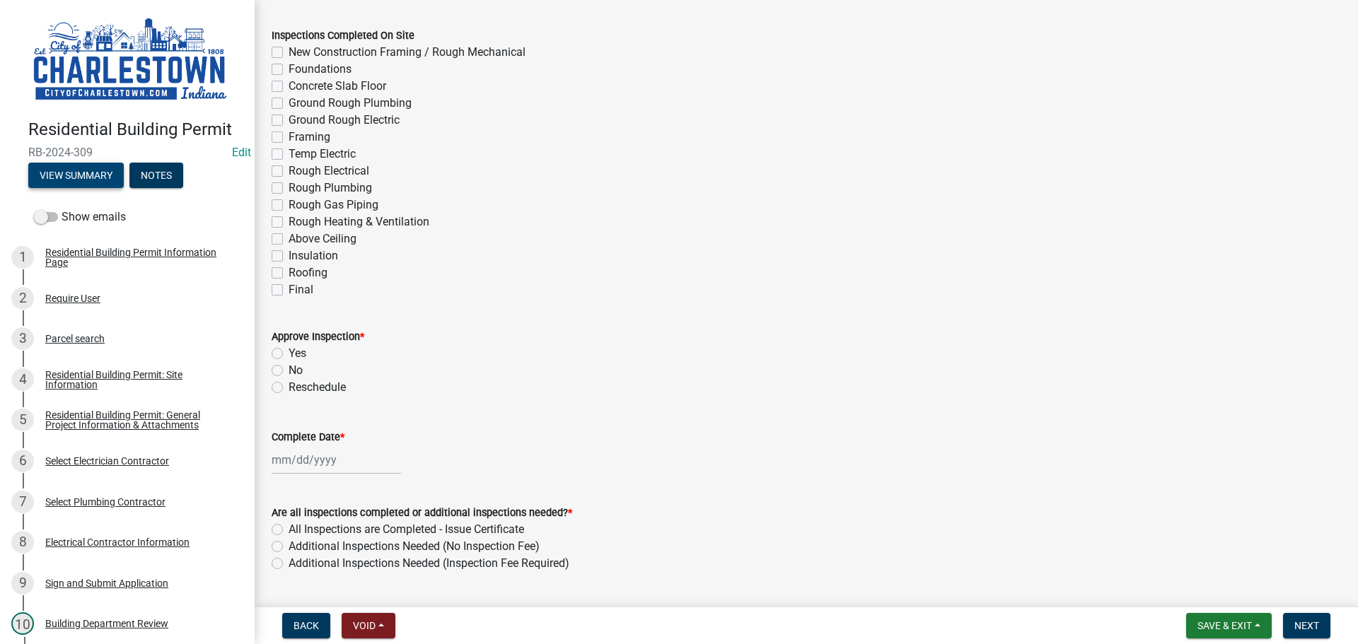
click at [85, 177] on button "View Summary" at bounding box center [75, 175] width 95 height 25
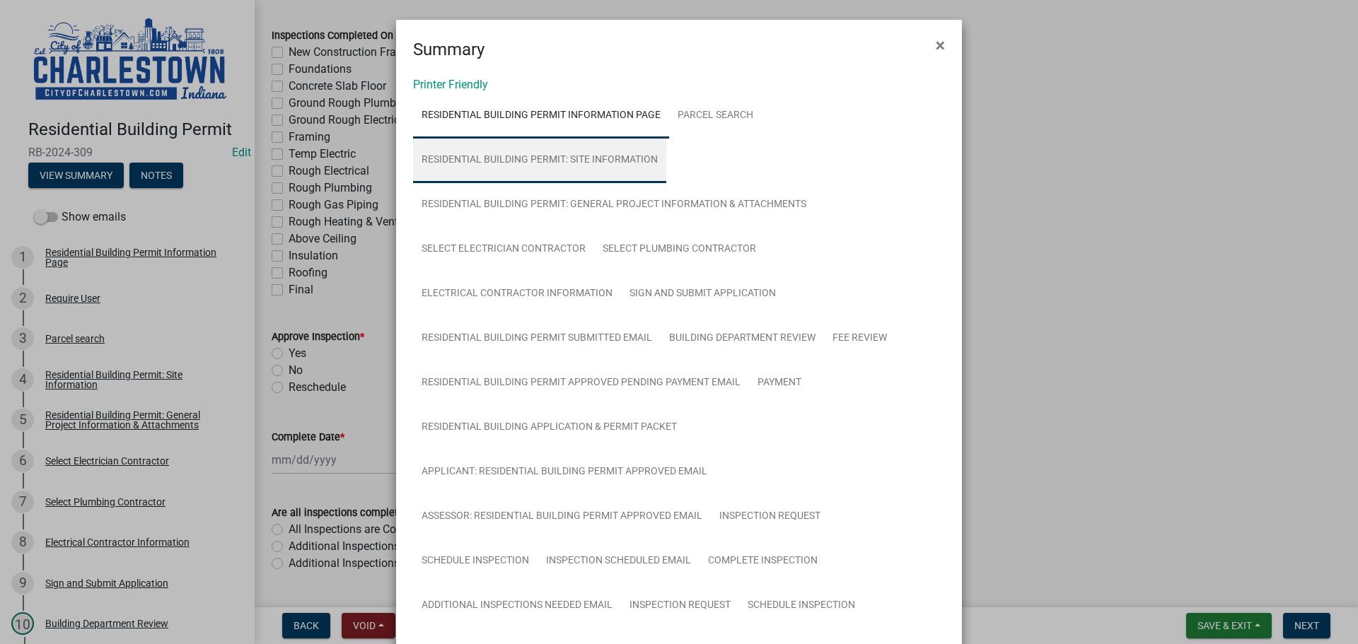
click at [632, 158] on link "Residential Building Permit: Site Information" at bounding box center [539, 160] width 253 height 45
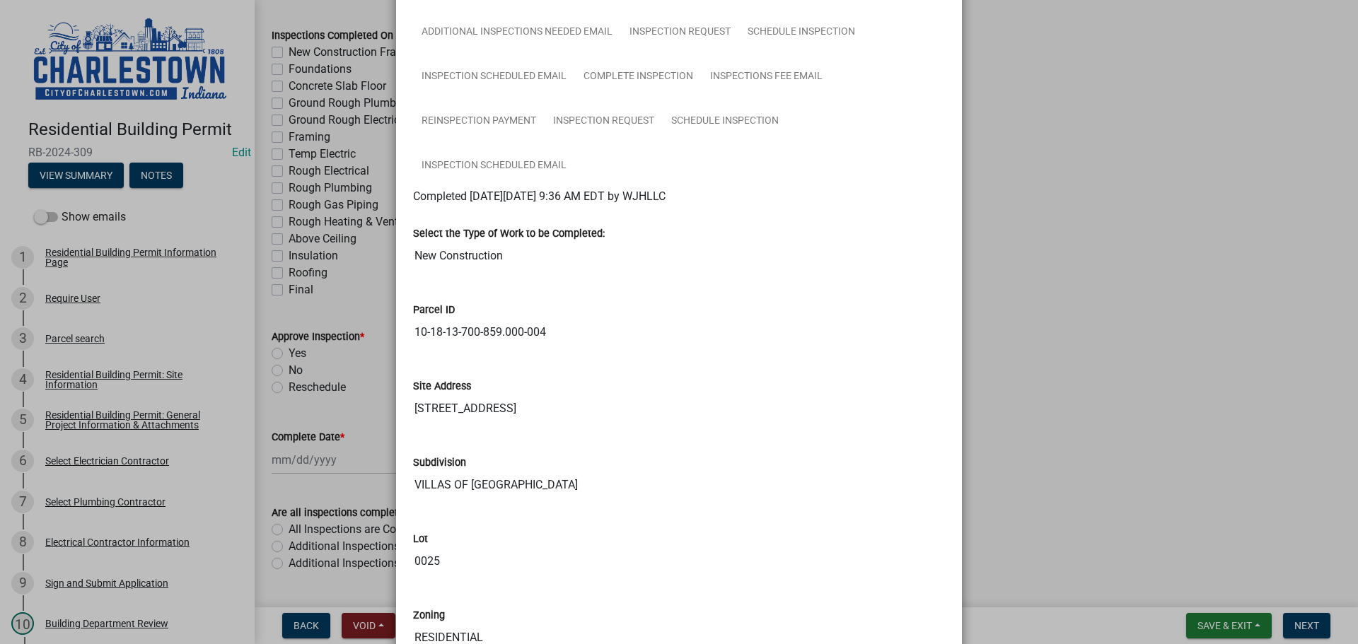
scroll to position [707, 0]
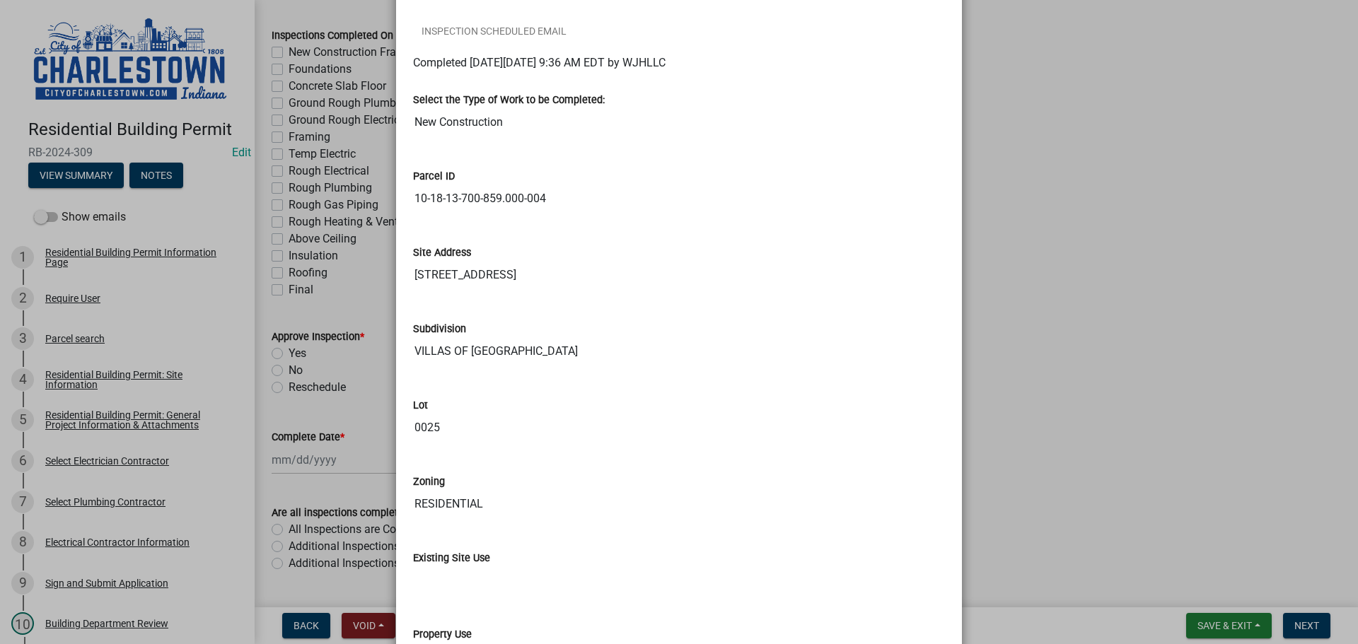
click at [1307, 521] on ngb-modal-window "Summary × Printer Friendly Residential Building Permit Information Page Parcel …" at bounding box center [679, 322] width 1358 height 644
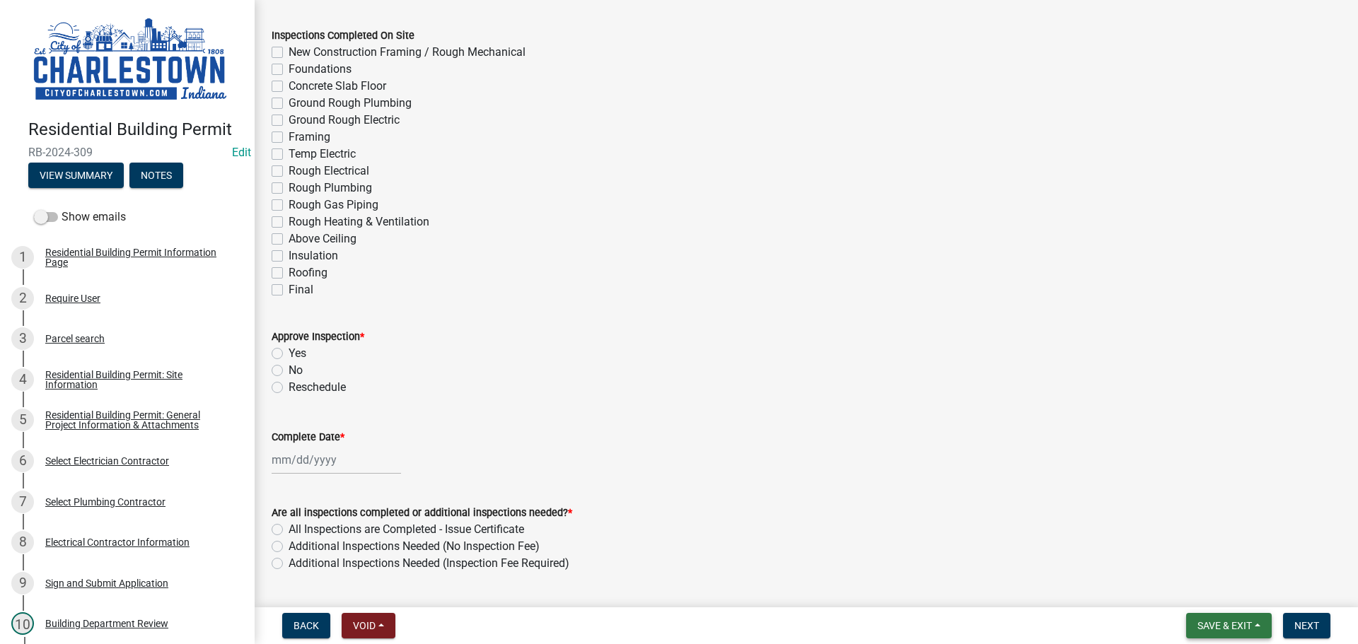
click at [1223, 626] on span "Save & Exit" at bounding box center [1224, 625] width 54 height 11
click at [1188, 584] on button "Save & Exit" at bounding box center [1215, 589] width 113 height 34
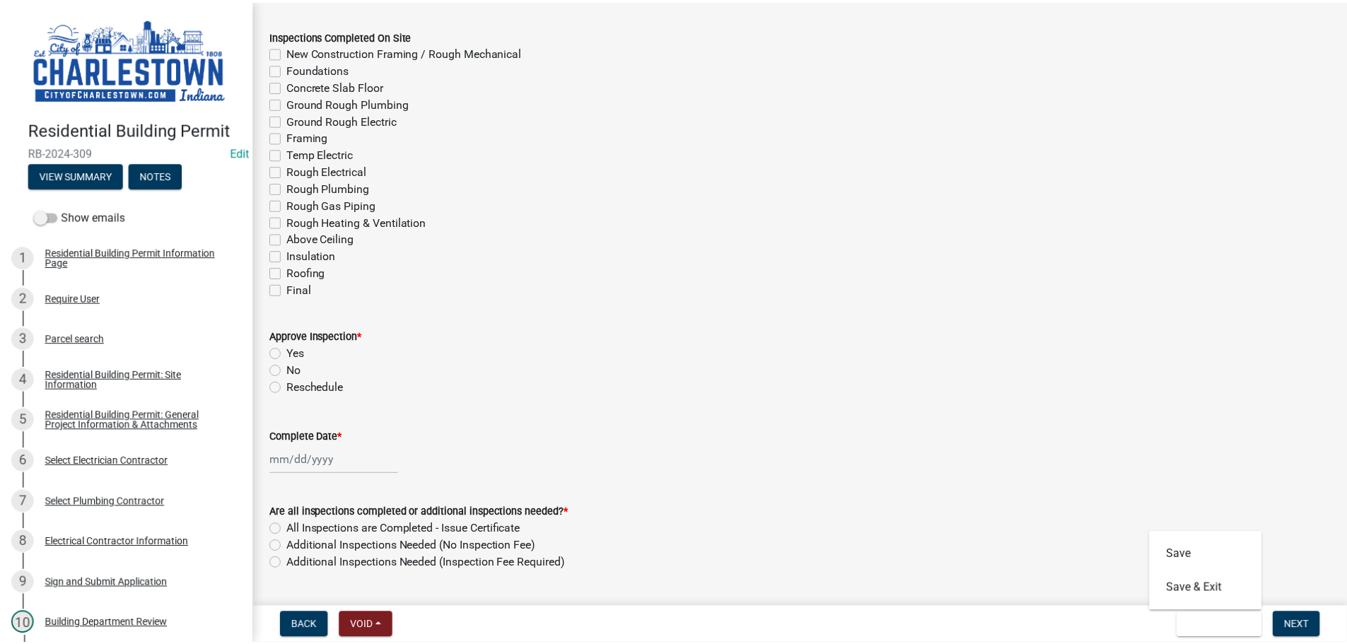
scroll to position [0, 0]
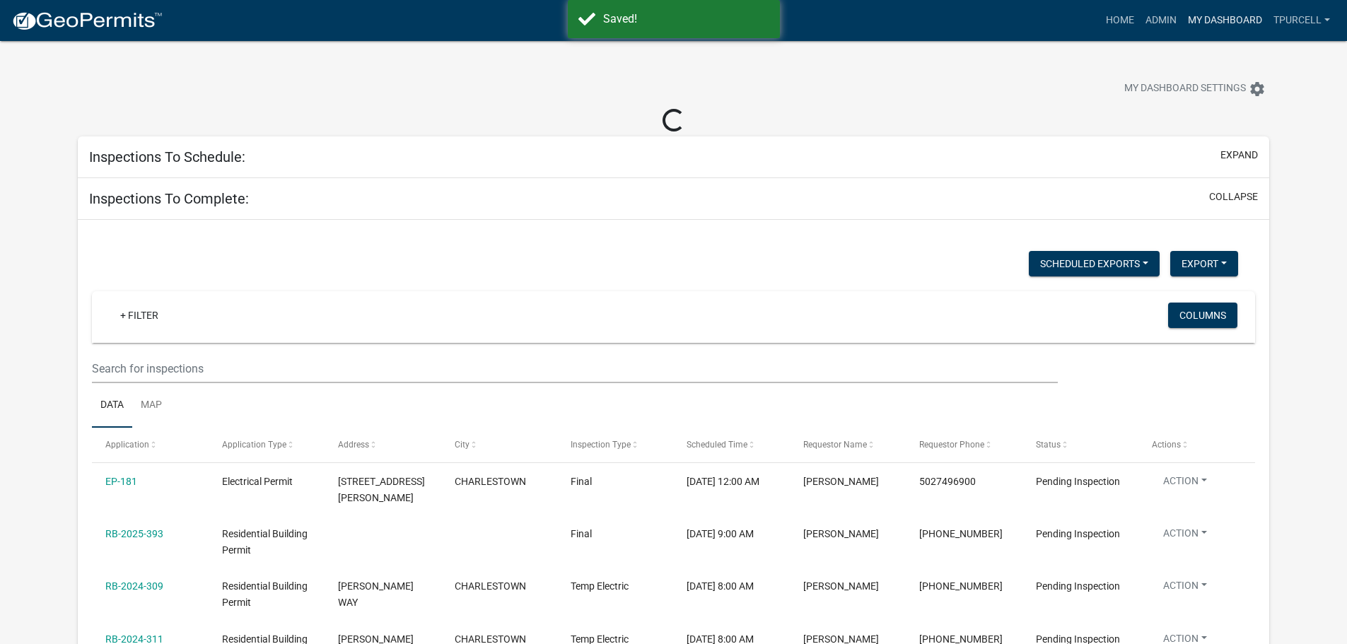
click at [1236, 15] on link "My Dashboard" at bounding box center [1226, 20] width 86 height 27
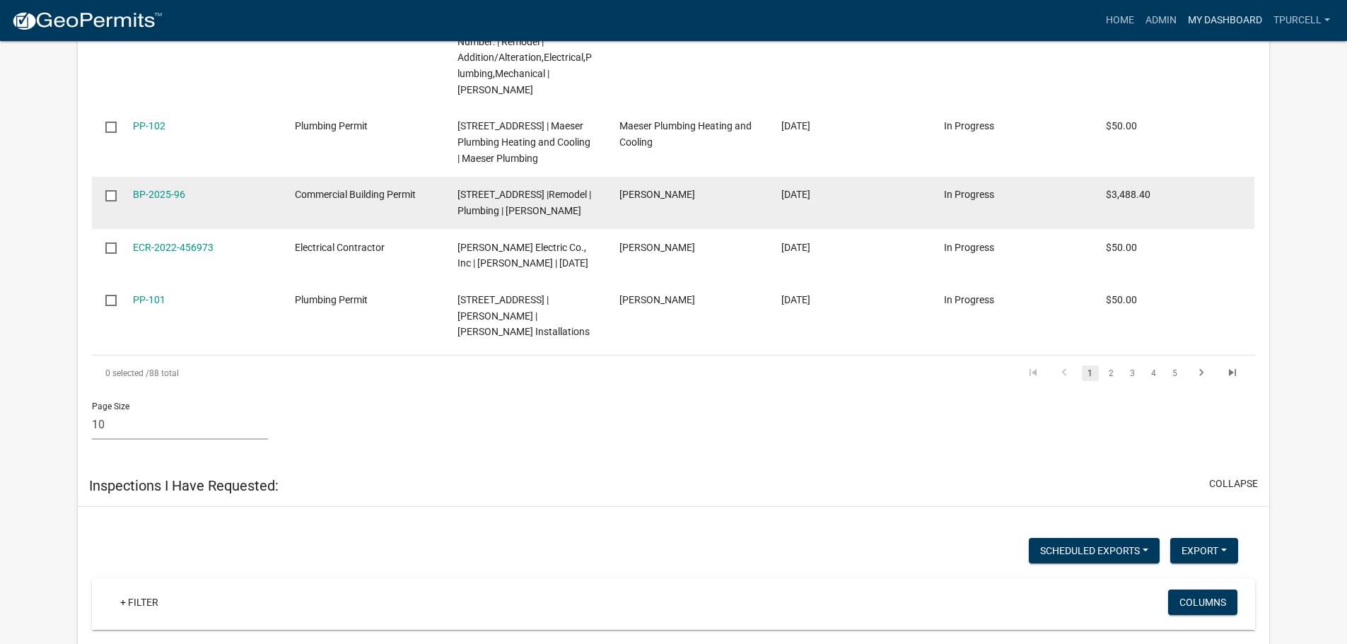
scroll to position [3112, 0]
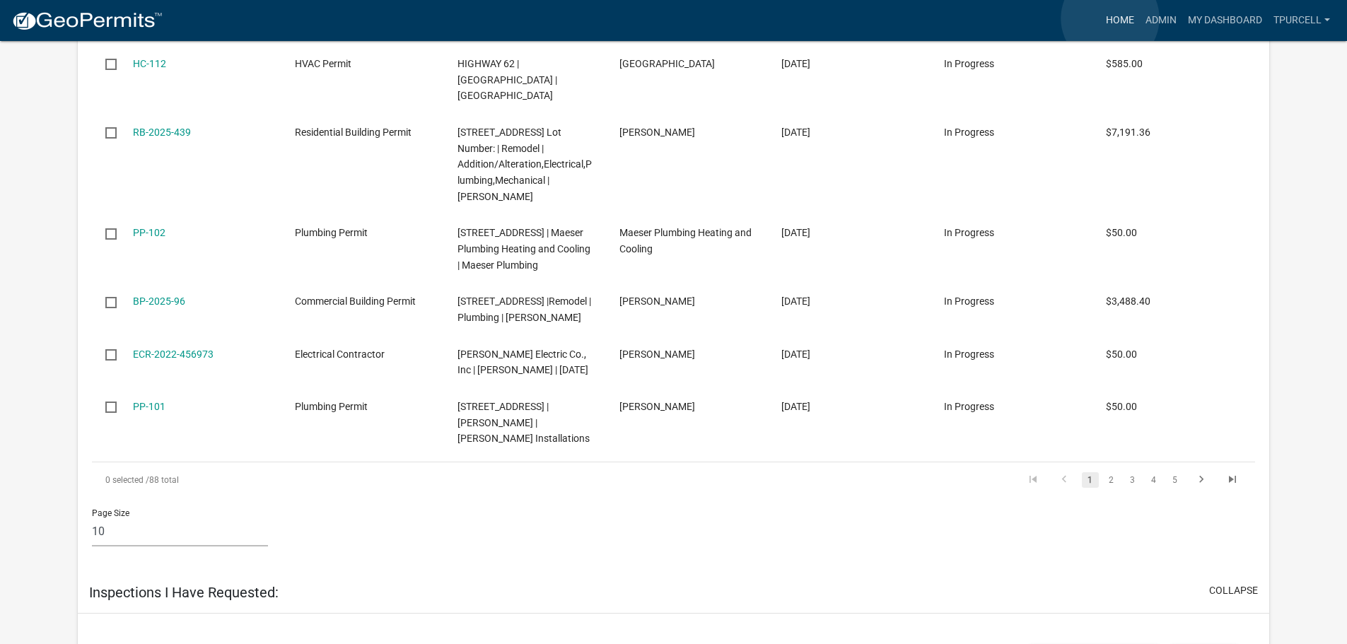
click at [1110, 18] on link "Home" at bounding box center [1121, 20] width 40 height 27
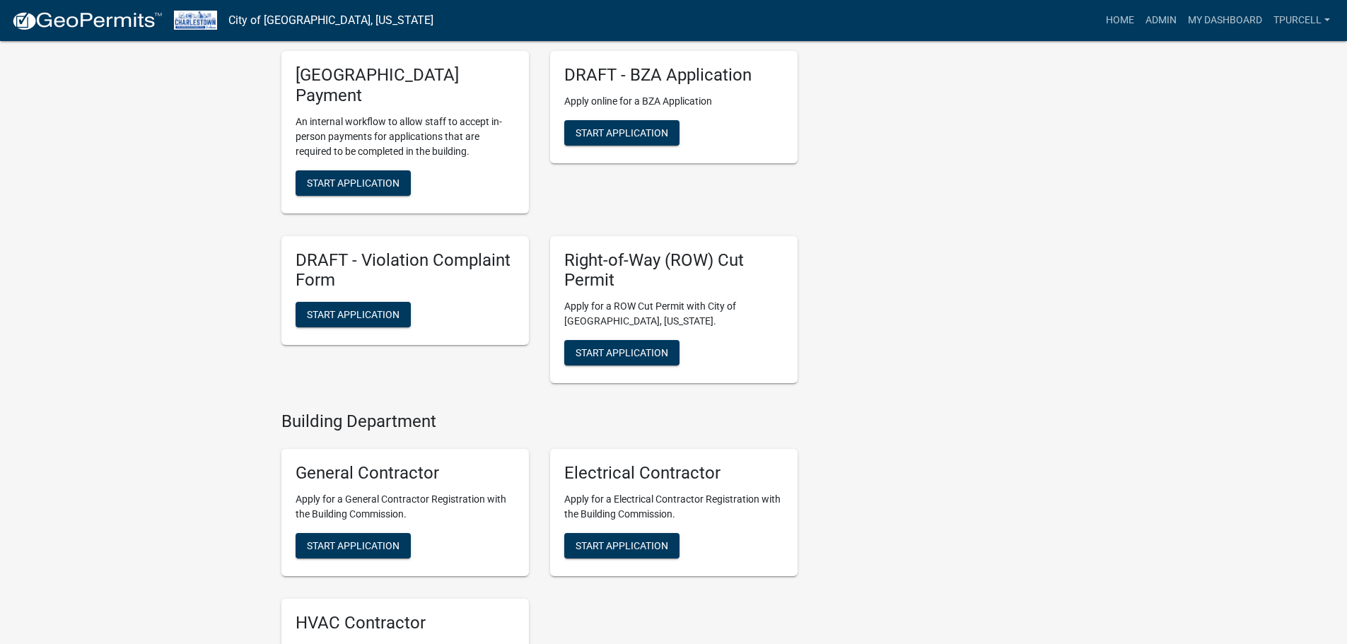
scroll to position [1415, 0]
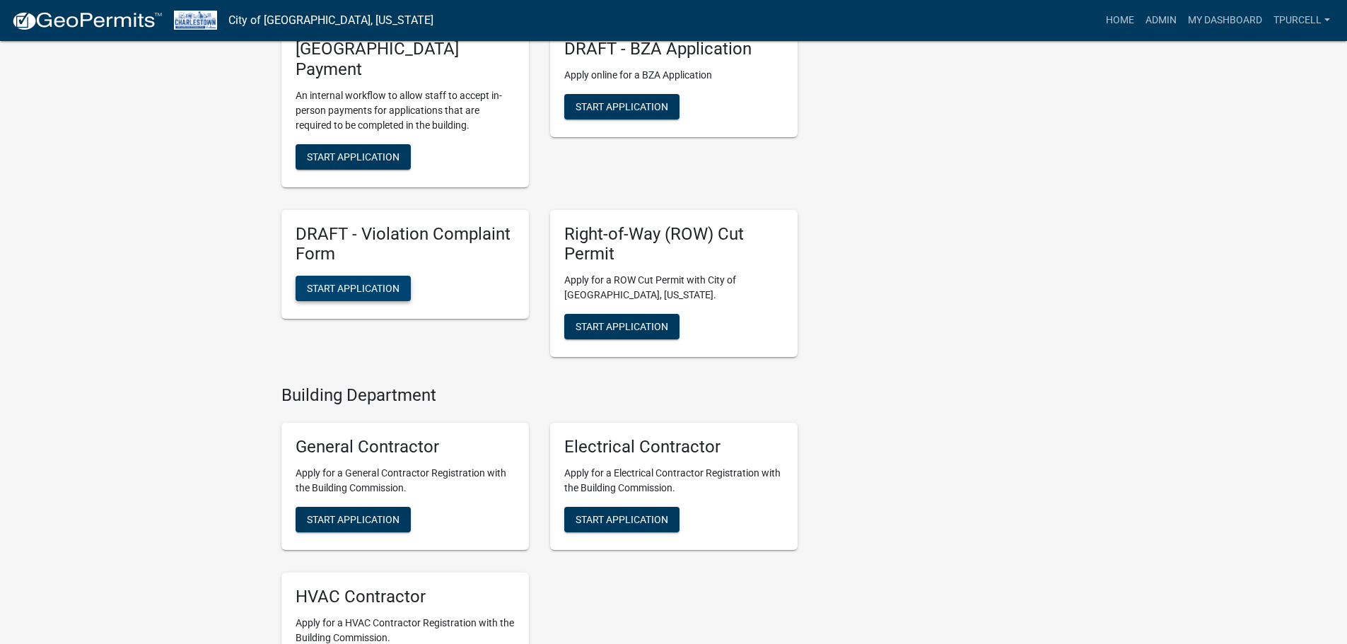
click at [356, 290] on span "Start Application" at bounding box center [353, 288] width 93 height 11
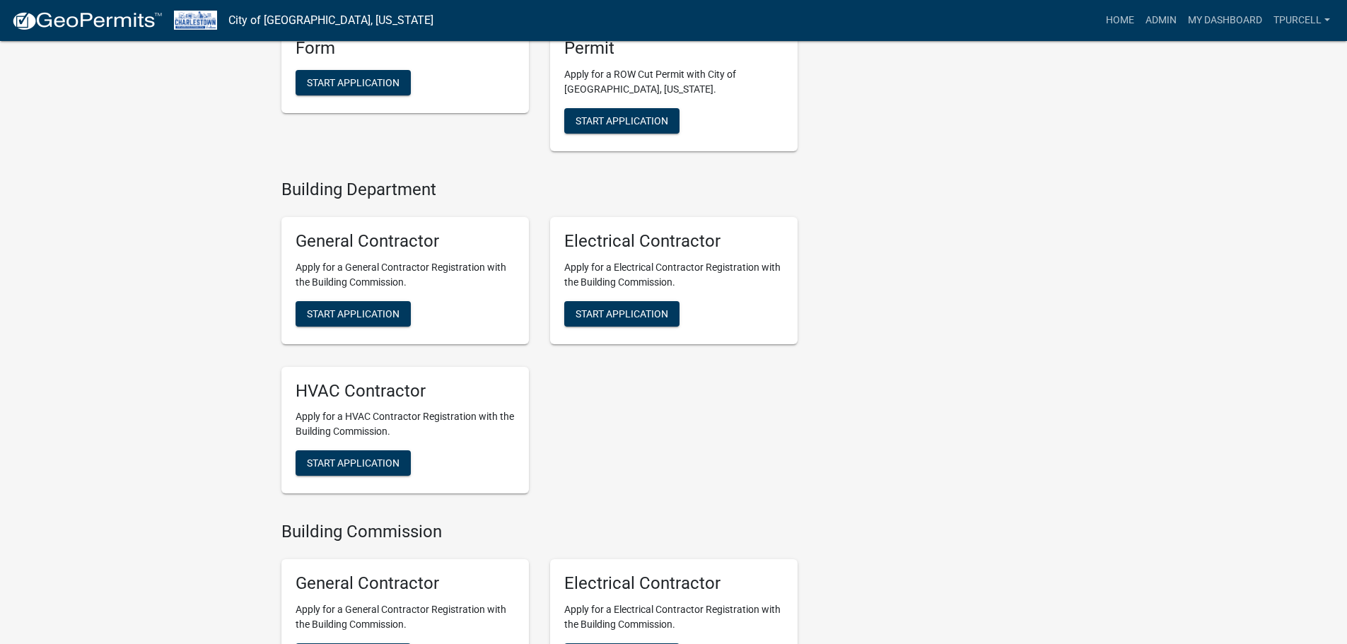
scroll to position [1839, 0]
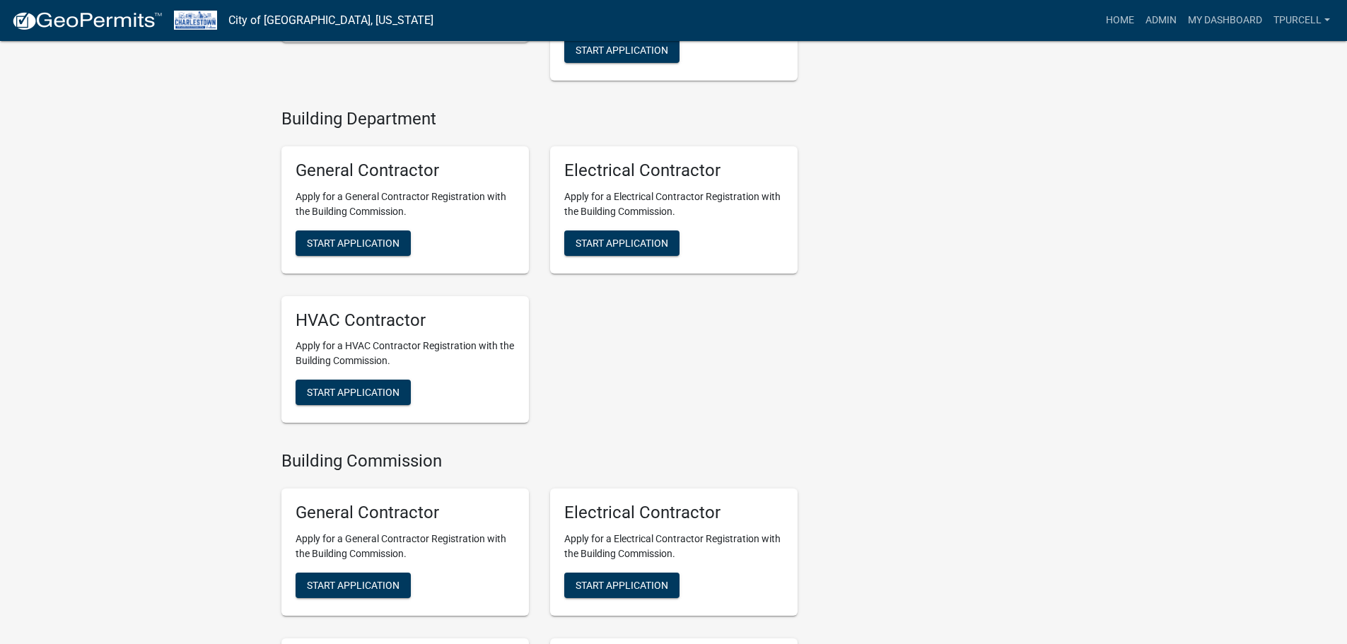
click at [398, 190] on p "Apply for a General Contractor Registration with the Building Commission." at bounding box center [405, 205] width 219 height 30
click at [399, 190] on p "Apply for a General Contractor Registration with the Building Commission." at bounding box center [405, 205] width 219 height 30
click at [467, 183] on div "General Contractor Apply for a General Contractor Registration with the Buildin…" at bounding box center [406, 209] width 248 height 127
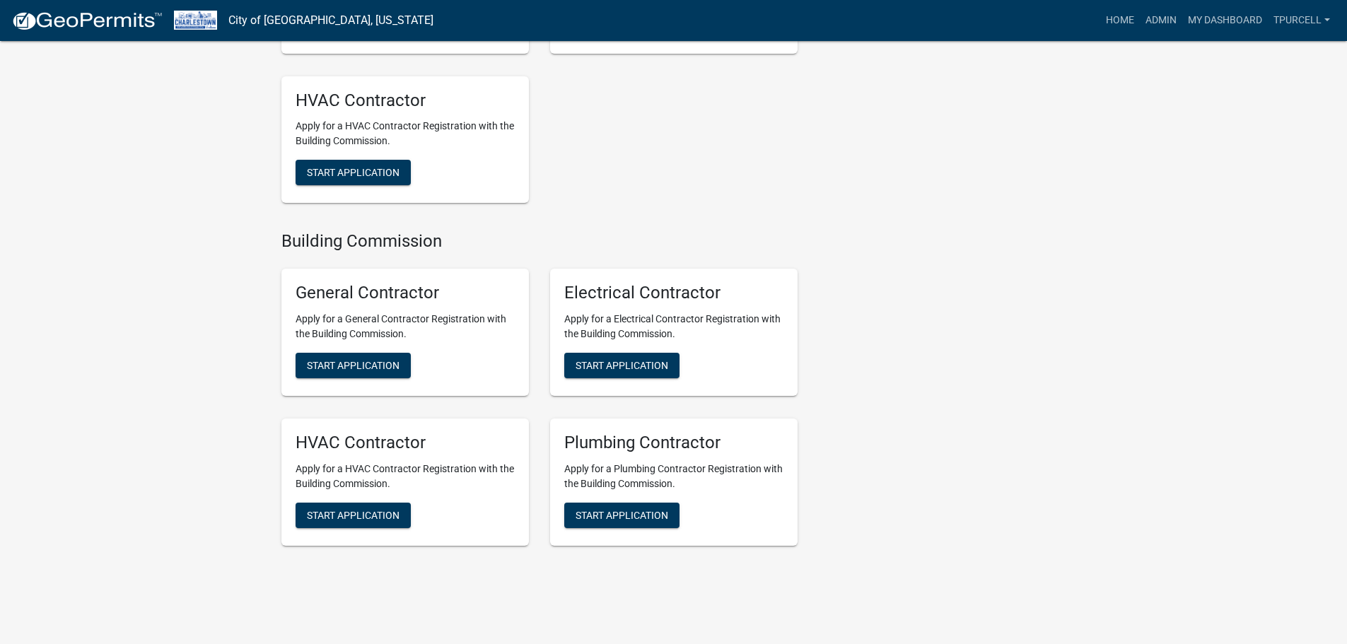
scroll to position [2082, 0]
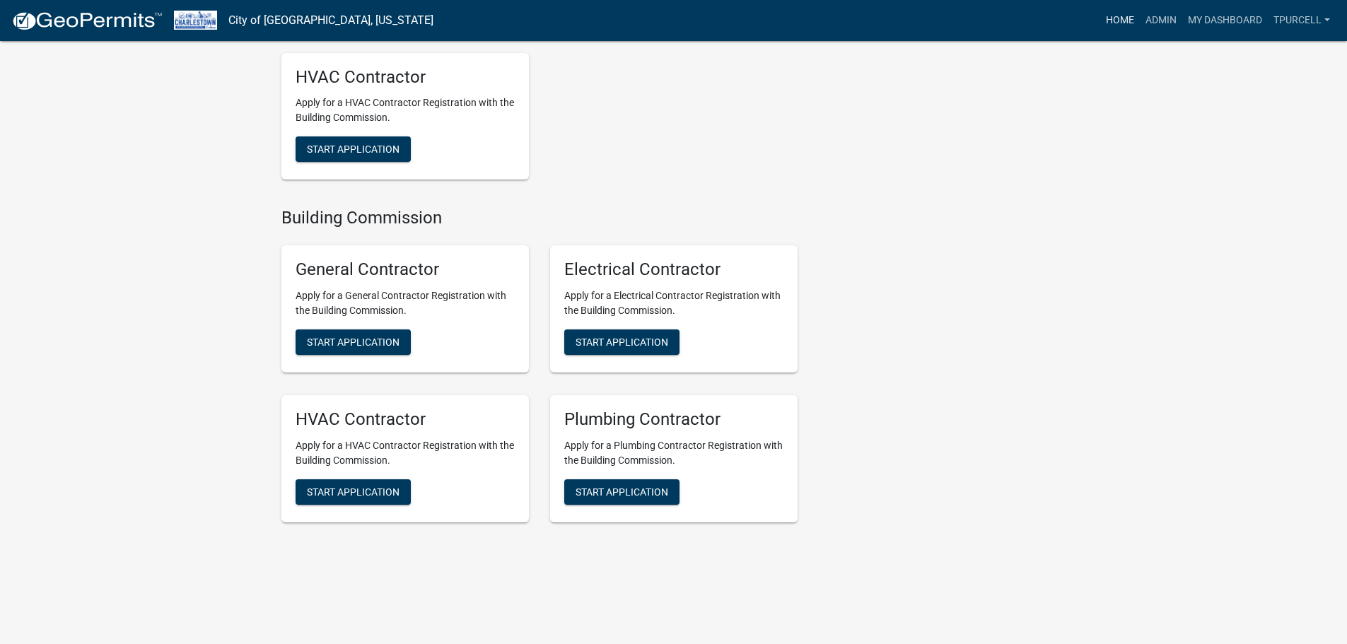
click at [1112, 26] on link "Home" at bounding box center [1121, 20] width 40 height 27
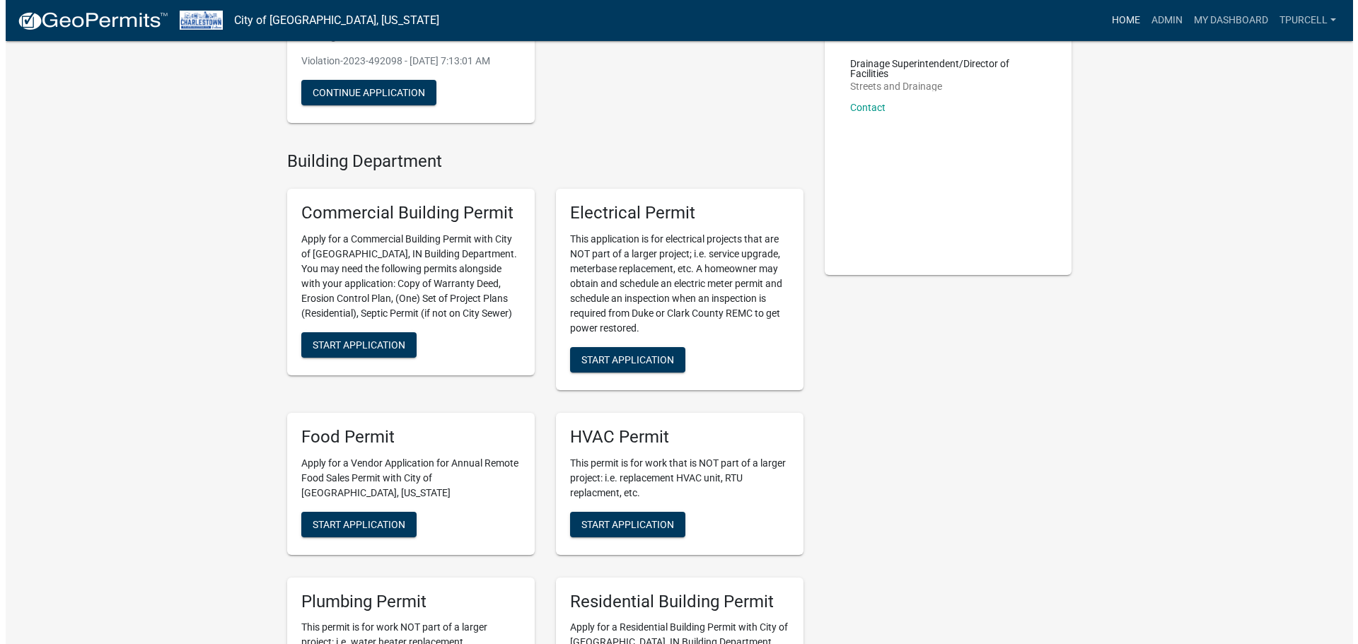
scroll to position [0, 0]
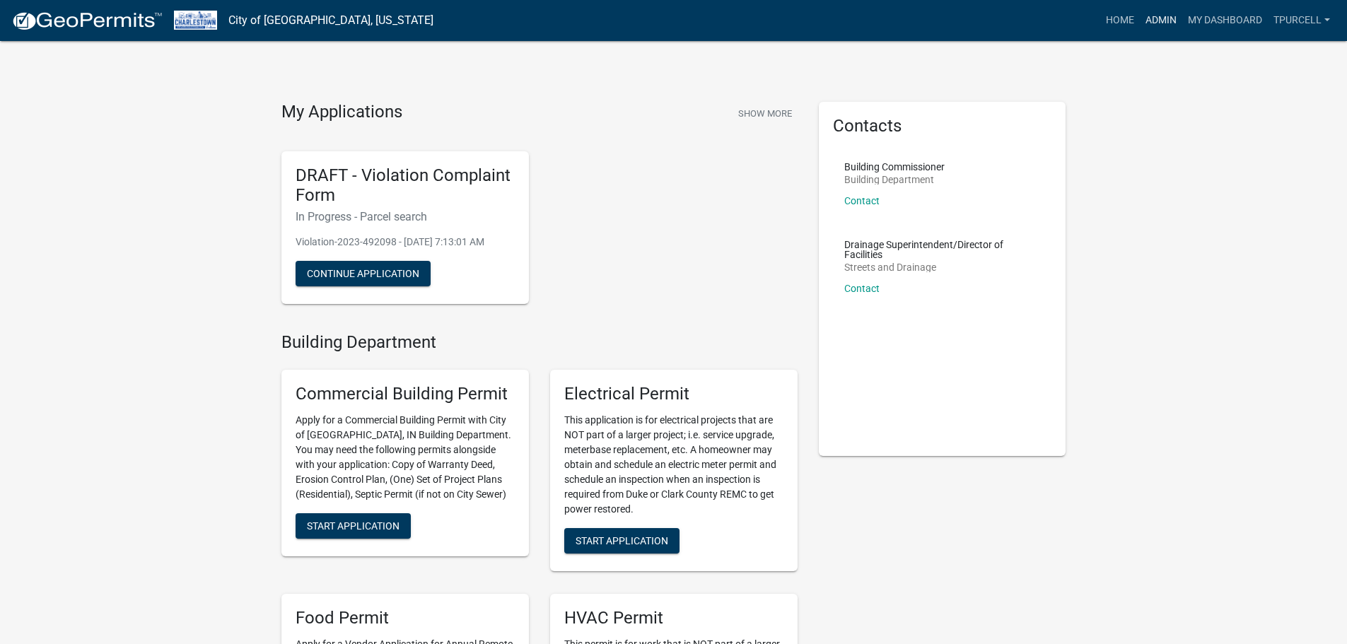
drag, startPoint x: 1151, startPoint y: 3, endPoint x: 1149, endPoint y: 16, distance: 13.0
click at [1149, 11] on nav "City of [GEOGRAPHIC_DATA], [US_STATE] more_horiz Home Admin My Dashboard Tpurce…" at bounding box center [673, 20] width 1347 height 41
click at [1149, 18] on link "Admin" at bounding box center [1161, 20] width 42 height 27
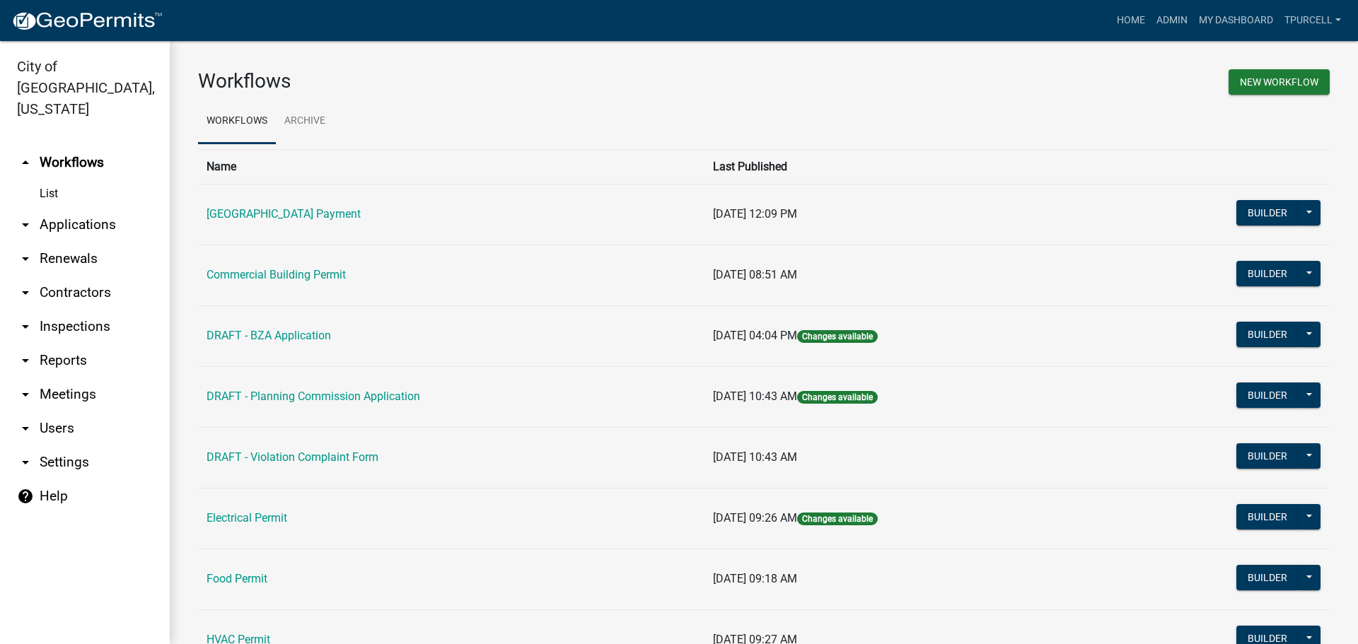
click at [86, 276] on link "arrow_drop_down Contractors" at bounding box center [85, 293] width 170 height 34
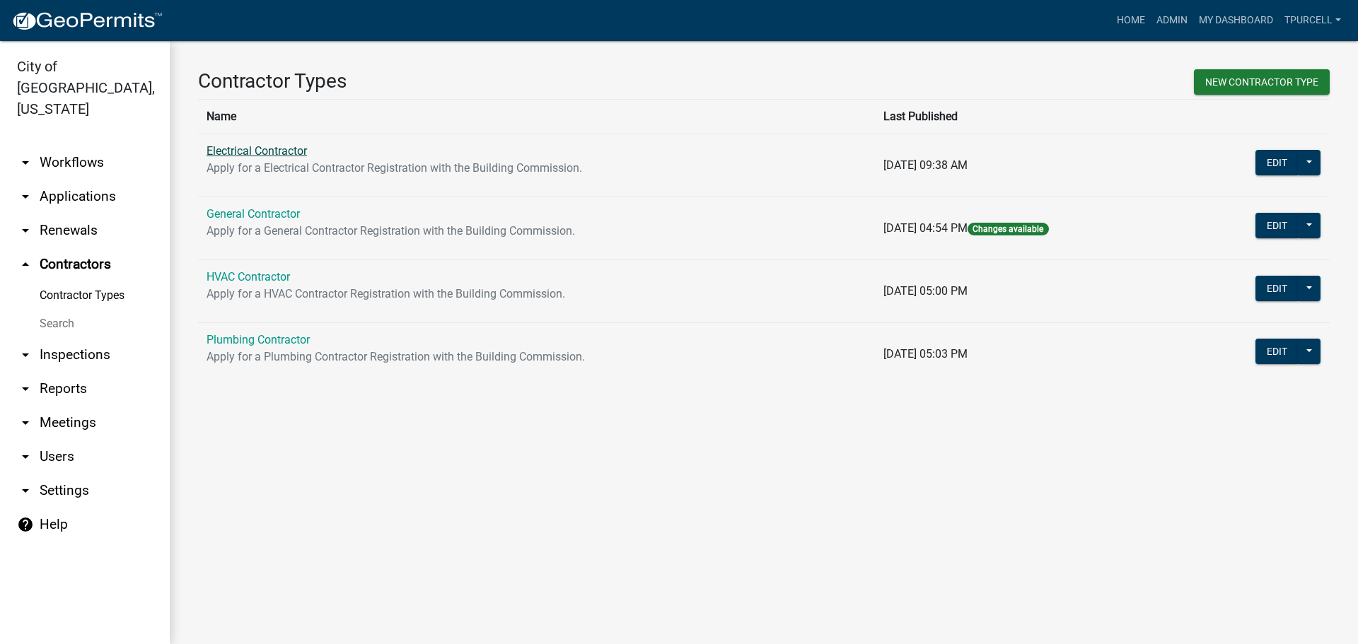
click at [282, 151] on link "Electrical Contractor" at bounding box center [257, 150] width 100 height 13
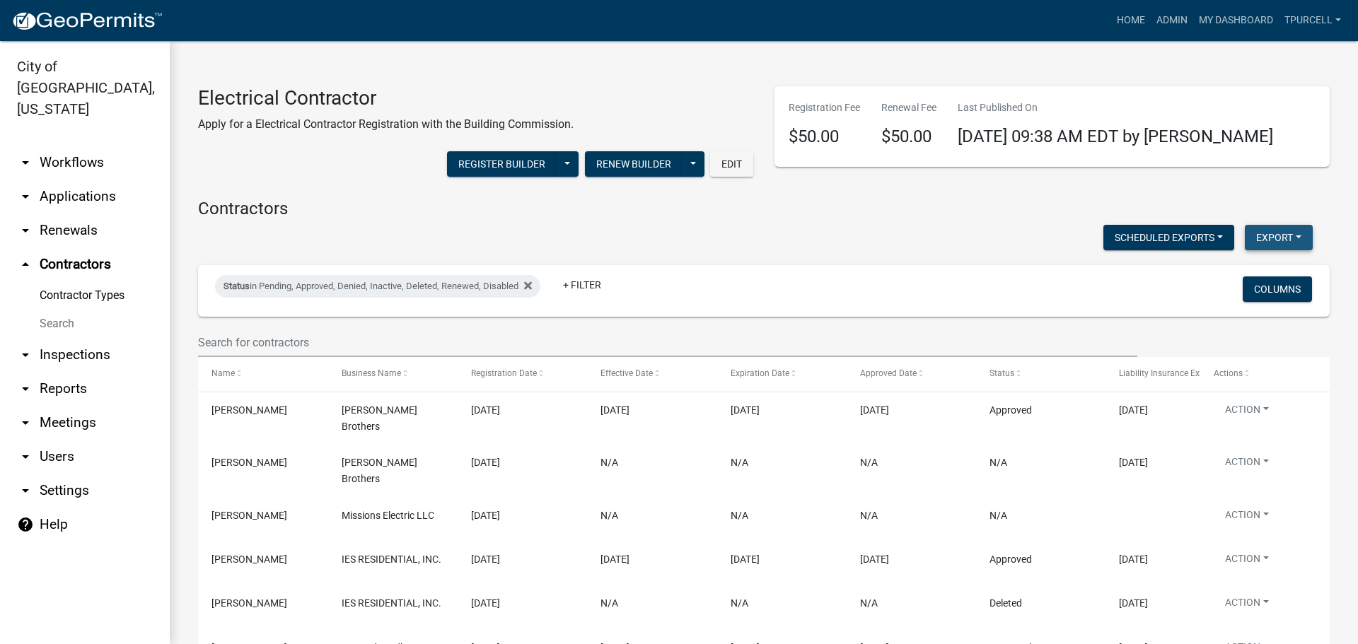
click at [1260, 236] on button "Export" at bounding box center [1279, 237] width 68 height 25
click at [1216, 270] on button "Excel Format (.xlsx)" at bounding box center [1246, 274] width 132 height 34
click at [1187, 236] on button "Scheduled Exports" at bounding box center [1168, 237] width 131 height 25
click at [1010, 225] on div "Scheduled Exports + Create New Export Excel Format (.xlsx) CSV Format (.csv)" at bounding box center [755, 239] width 1136 height 29
click at [539, 167] on button "Register Builder" at bounding box center [502, 163] width 110 height 25
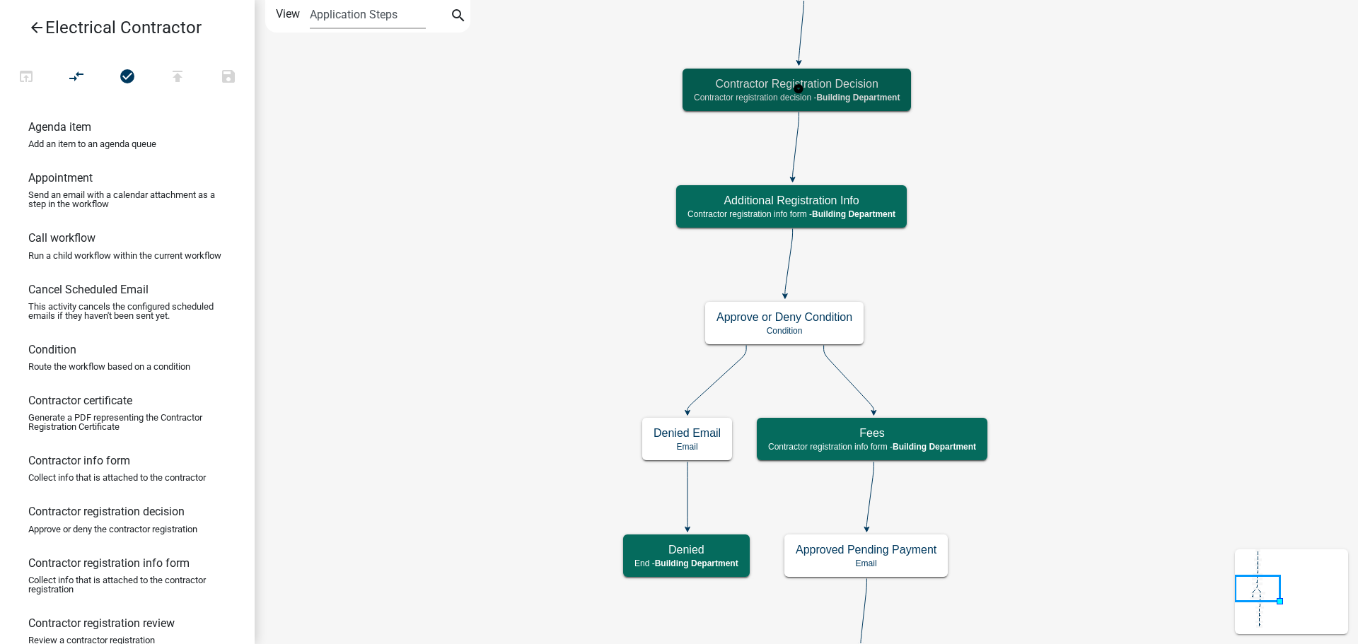
click at [711, 86] on h5 "Contractor Registration Decision" at bounding box center [797, 83] width 206 height 13
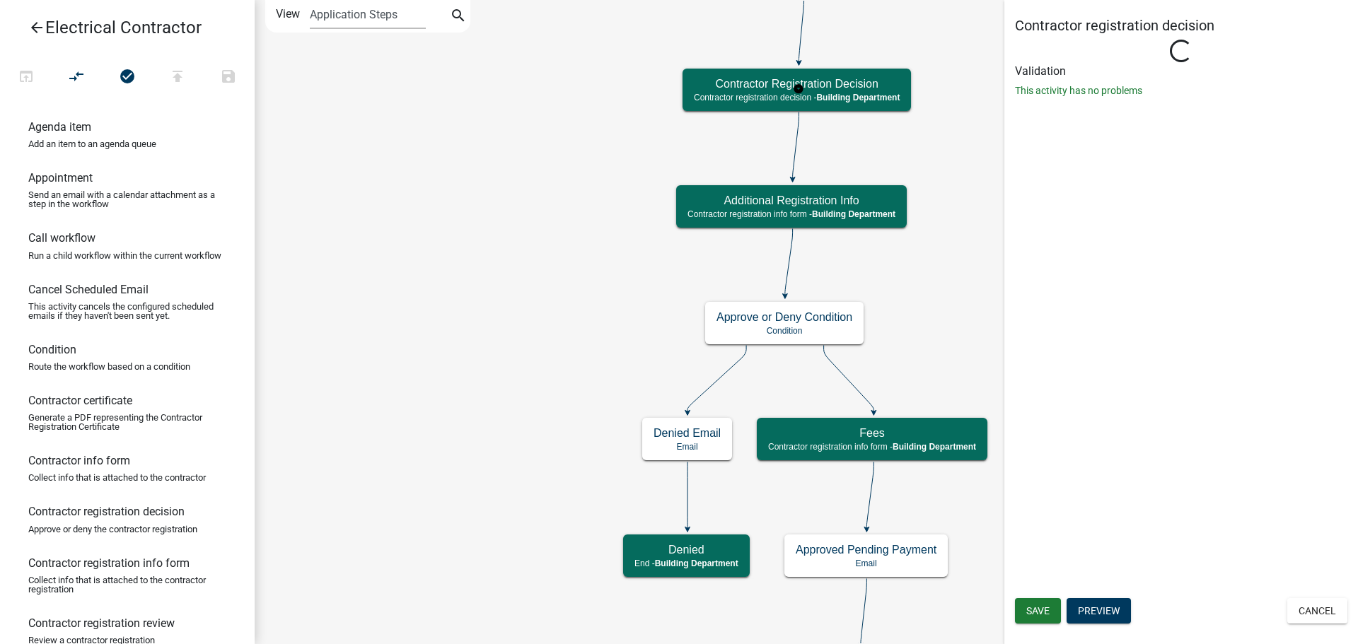
select select "477D057A-D47C-43B3-B10A-076B2DEE36DB"
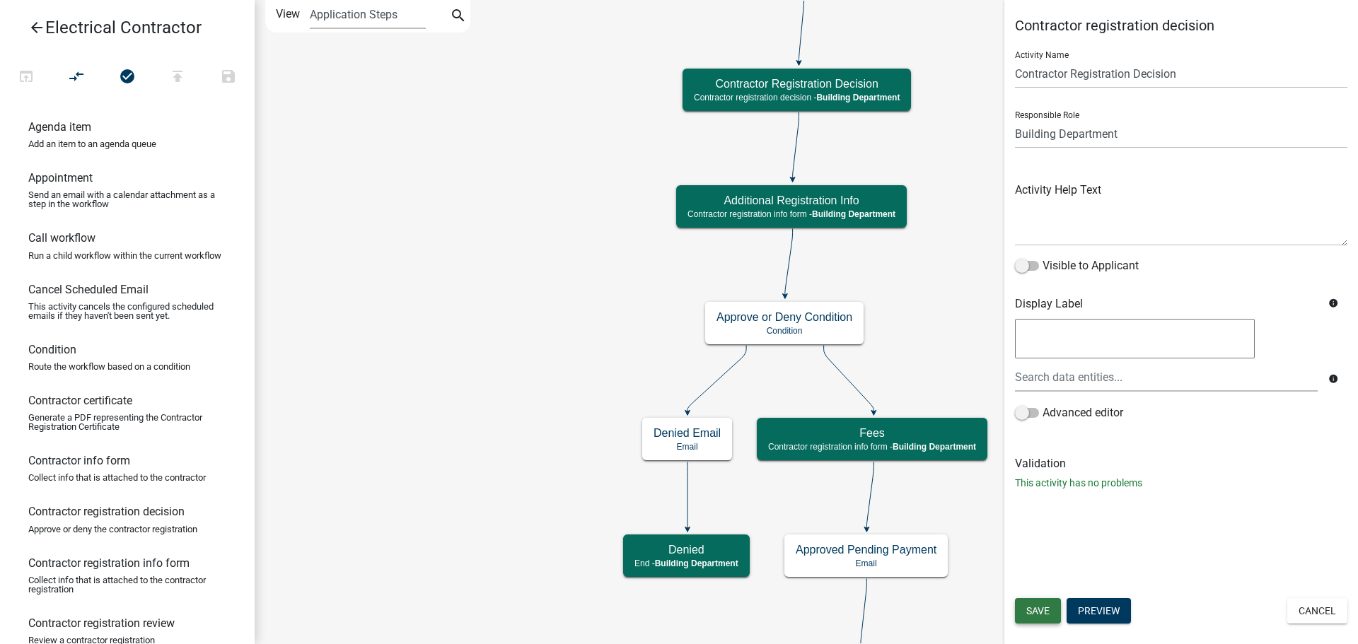
click at [1033, 619] on button "Save" at bounding box center [1038, 610] width 46 height 25
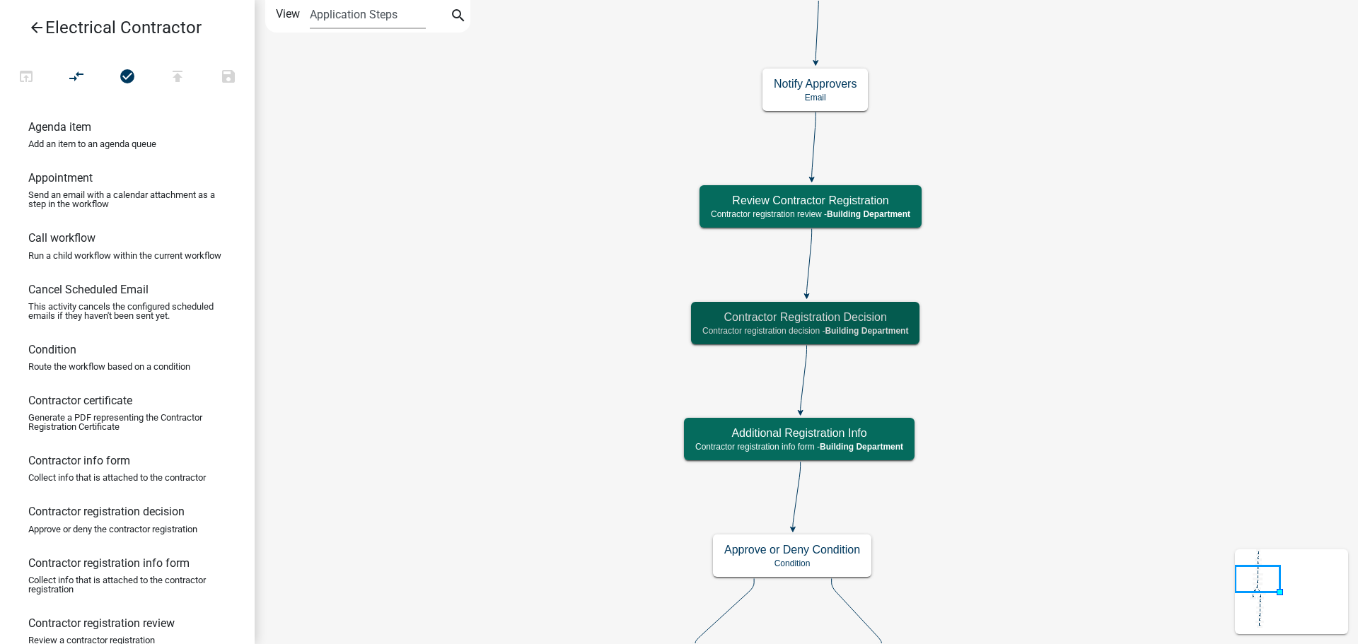
click at [33, 28] on icon "arrow_back" at bounding box center [36, 29] width 17 height 20
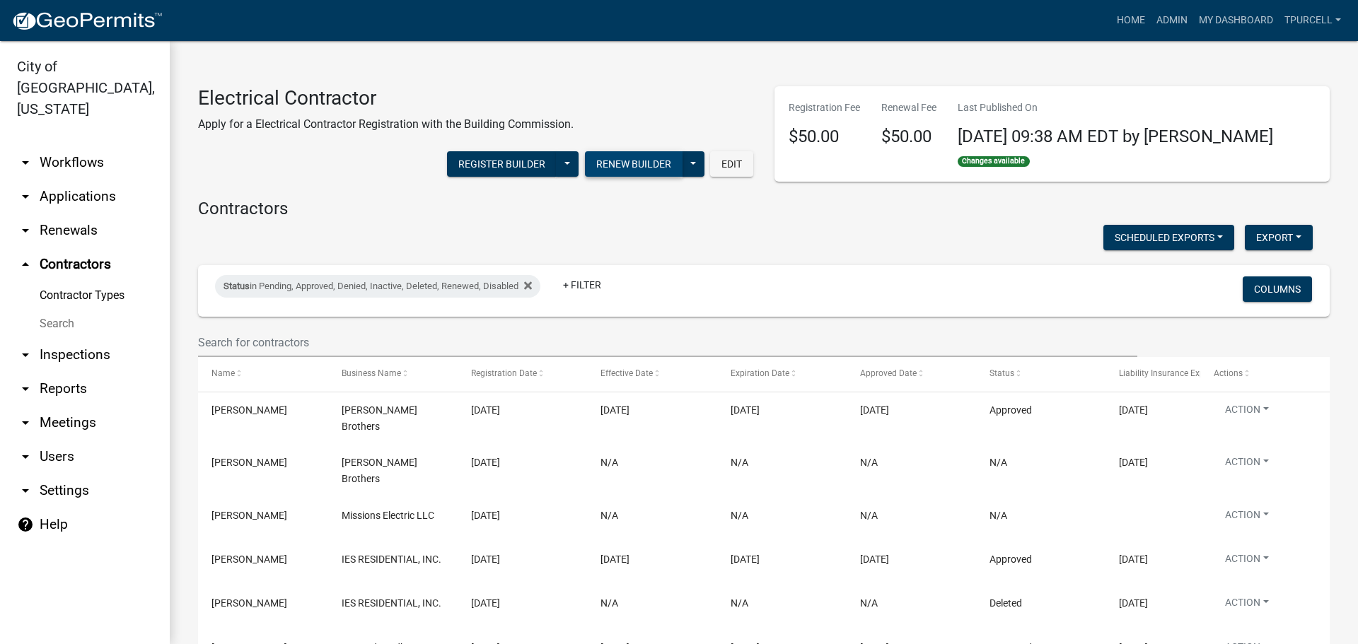
click at [671, 169] on button "Renew Builder" at bounding box center [634, 163] width 98 height 25
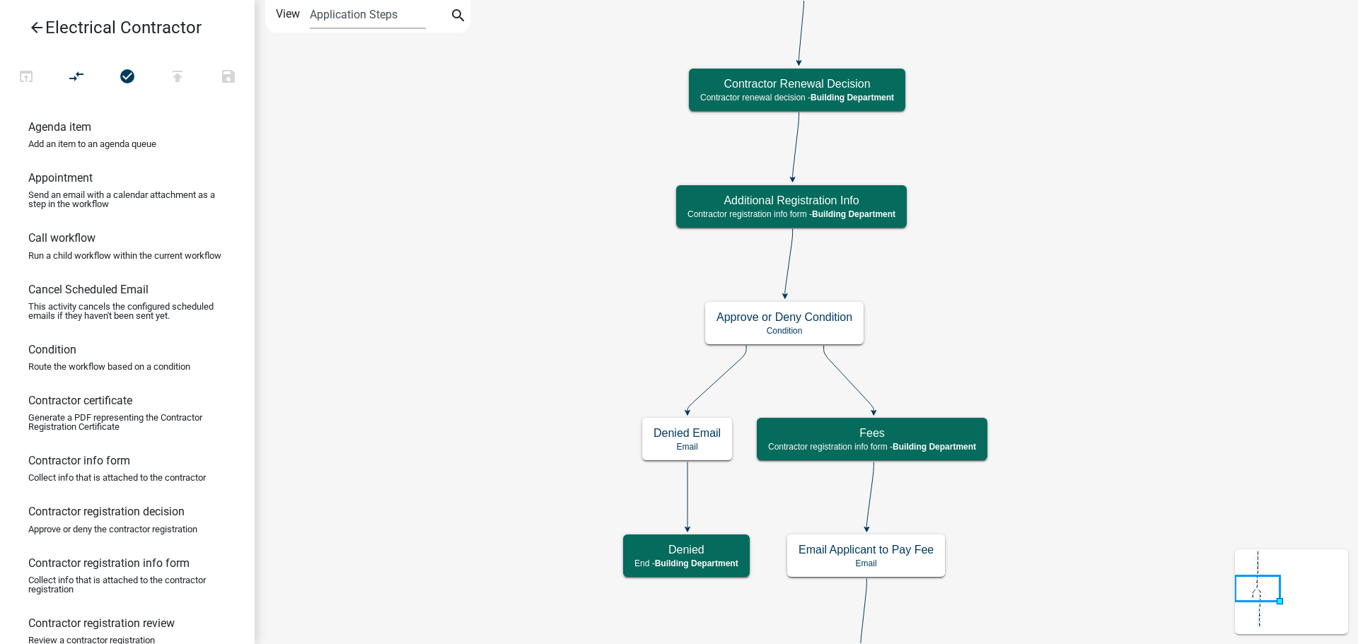
click at [283, 13] on label "View" at bounding box center [288, 14] width 24 height 28
click at [310, 13] on select "Application Steps Post Application Steps" at bounding box center [367, 14] width 115 height 29
click at [283, 13] on label "View" at bounding box center [288, 14] width 24 height 28
click at [310, 13] on select "Application Steps Post Application Steps" at bounding box center [367, 14] width 115 height 29
click at [34, 27] on icon "arrow_back" at bounding box center [36, 29] width 17 height 20
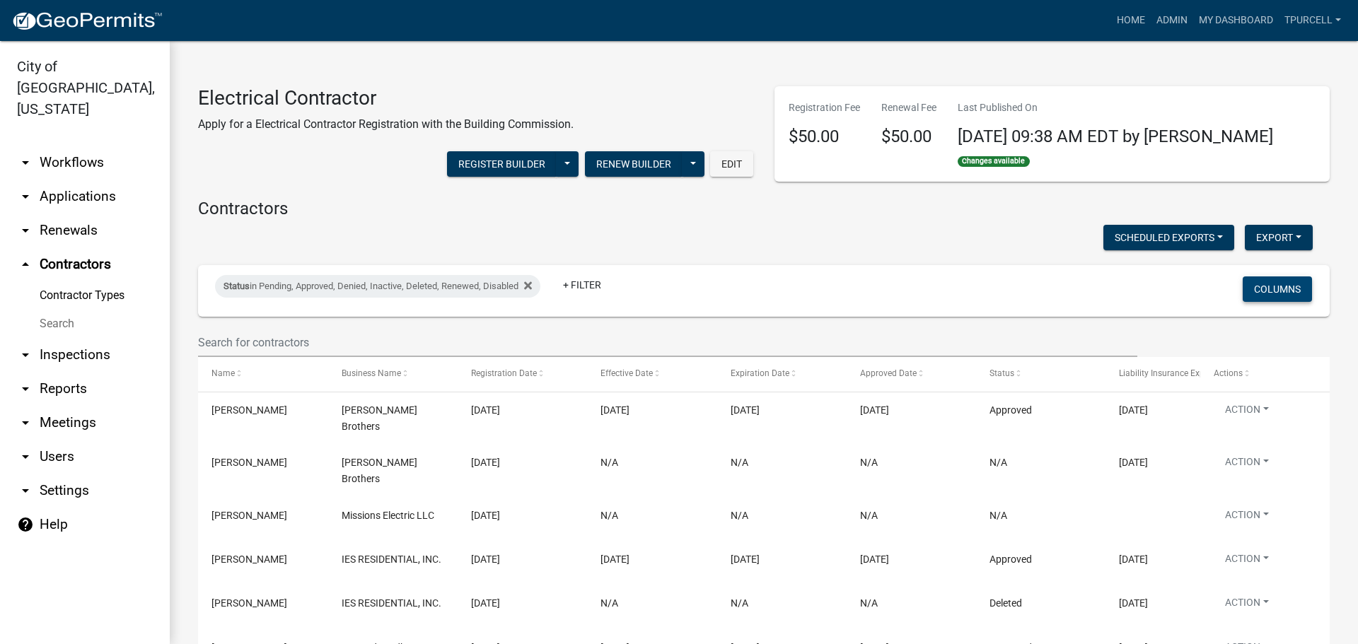
click at [1267, 286] on button "Columns" at bounding box center [1277, 289] width 69 height 25
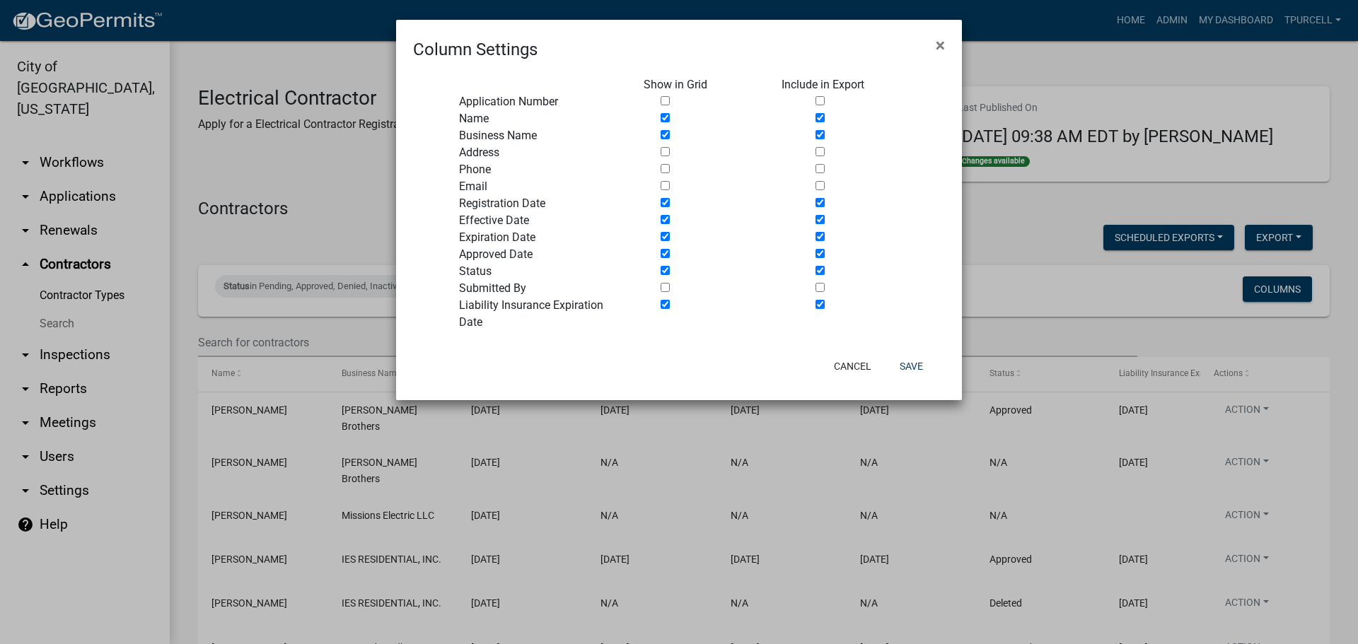
click at [822, 151] on input "checkbox" at bounding box center [820, 151] width 9 height 9
checkbox input "true"
click at [822, 187] on input "checkbox" at bounding box center [820, 185] width 9 height 9
checkbox input "true"
click at [822, 170] on input "checkbox" at bounding box center [820, 168] width 9 height 9
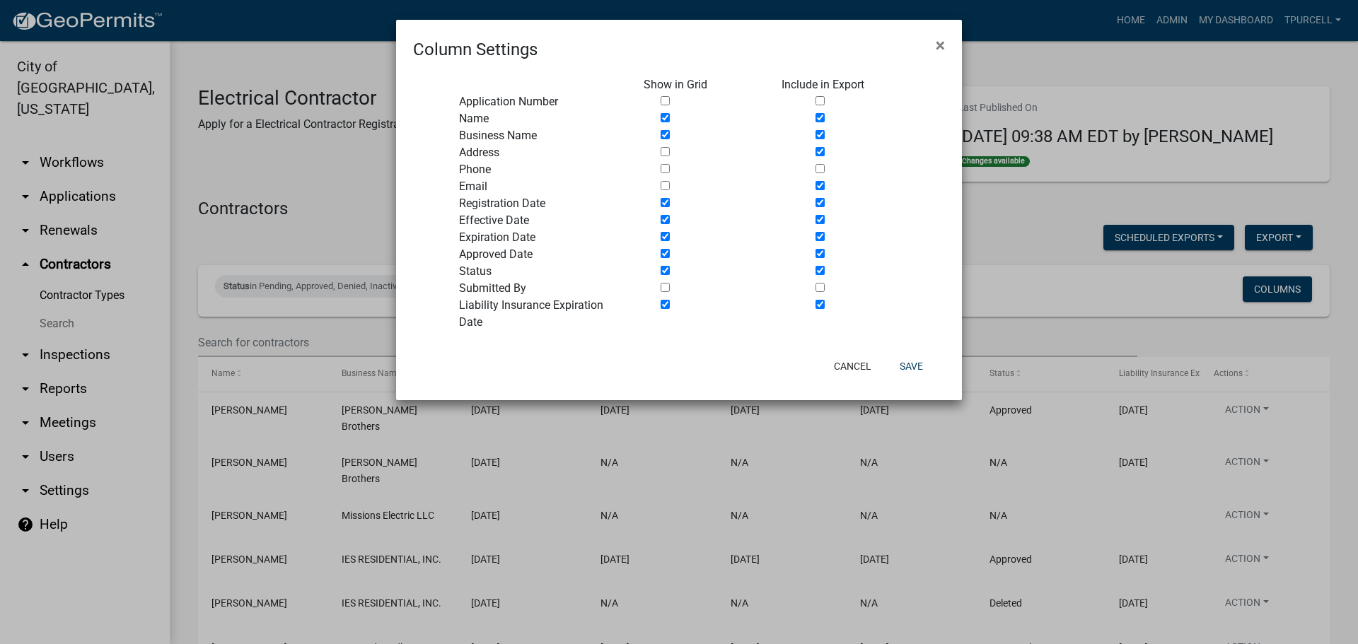
checkbox input "true"
click at [821, 102] on input "checkbox" at bounding box center [820, 100] width 9 height 9
checkbox input "true"
click at [908, 366] on button "Save" at bounding box center [911, 366] width 46 height 25
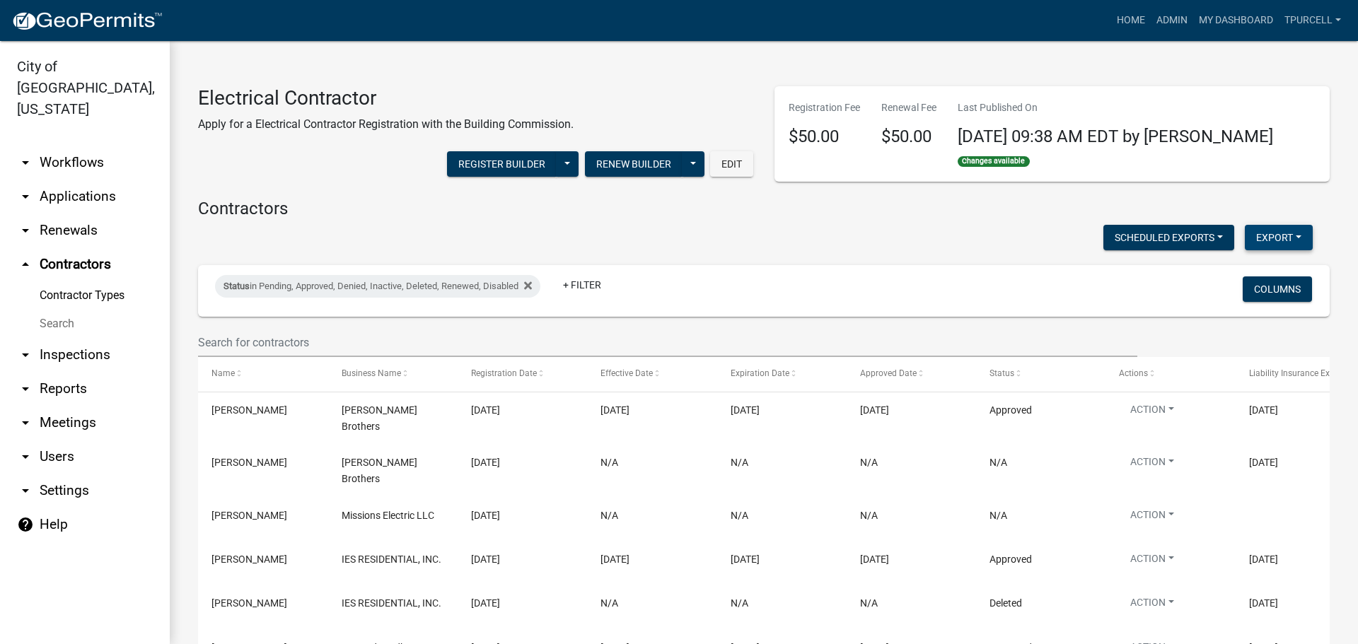
click at [1266, 233] on button "Export" at bounding box center [1279, 237] width 68 height 25
click at [1199, 269] on button "Excel Format (.xlsx)" at bounding box center [1246, 274] width 132 height 34
click at [1253, 236] on button "Export" at bounding box center [1279, 237] width 68 height 25
click at [1214, 274] on button "Excel Format (.xlsx)" at bounding box center [1246, 274] width 132 height 34
click at [1147, 236] on button "Scheduled Exports" at bounding box center [1168, 237] width 131 height 25
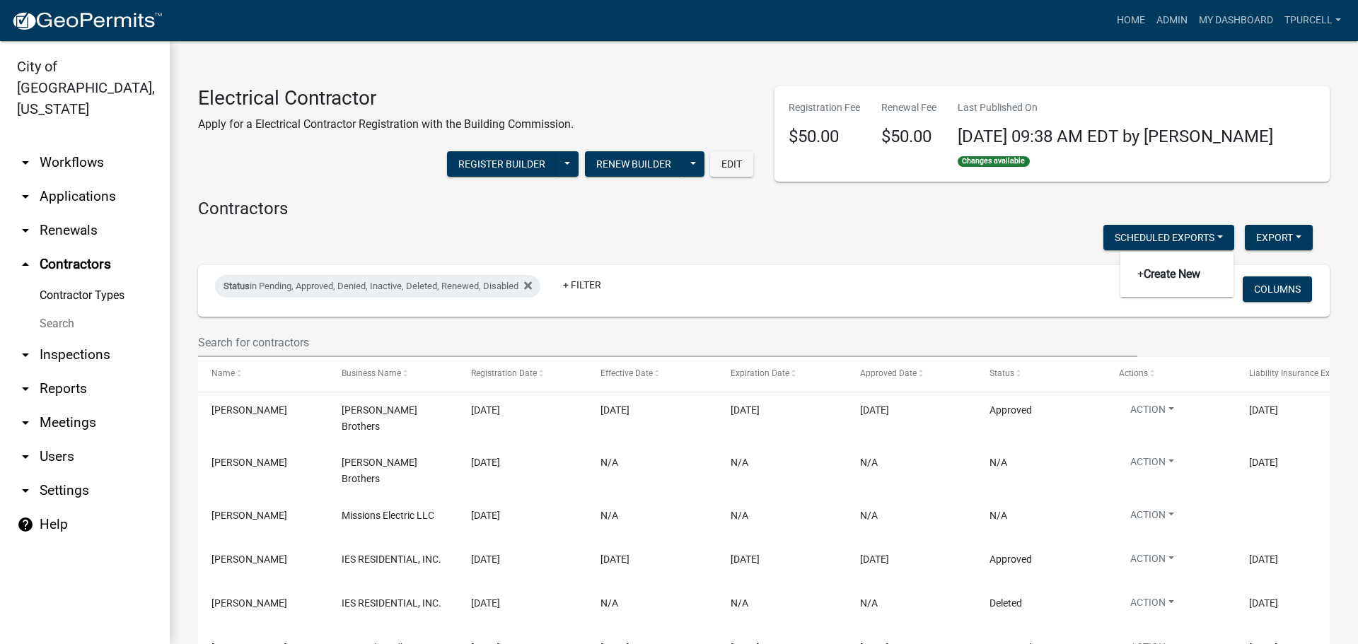
click at [1016, 240] on div "Scheduled Exports + Create New Export Excel Format (.xlsx) CSV Format (.csv)" at bounding box center [755, 239] width 1136 height 29
click at [519, 169] on button "Register Builder" at bounding box center [502, 163] width 110 height 25
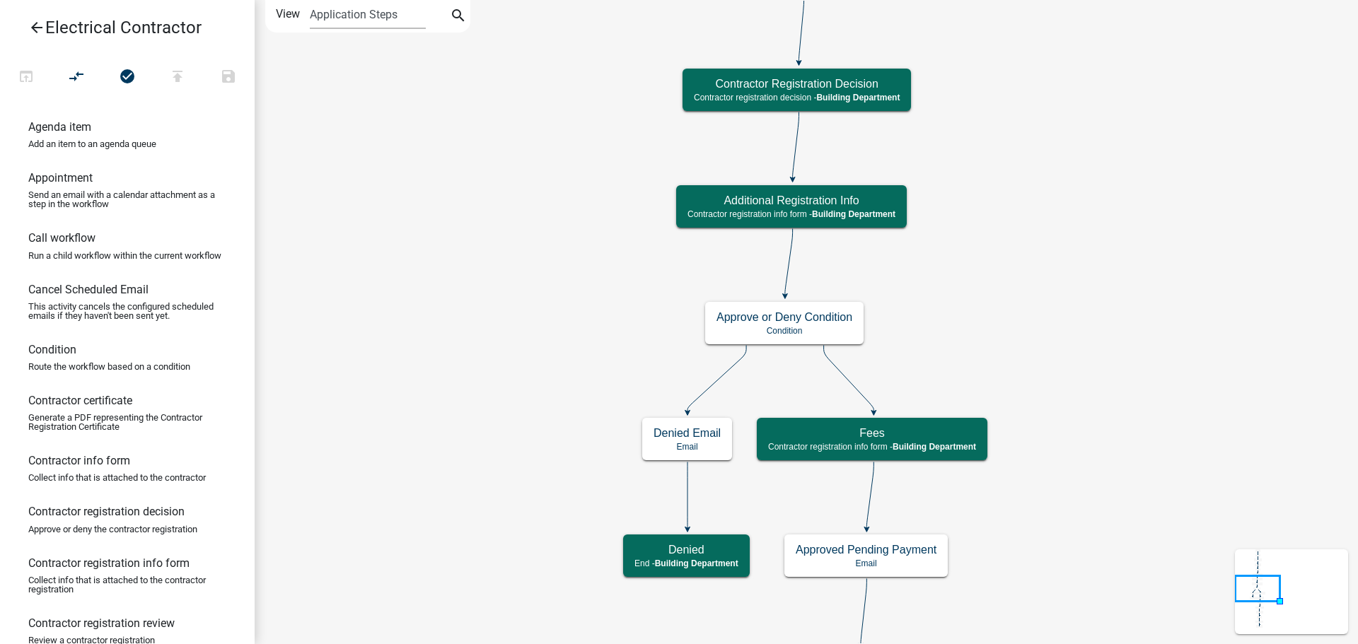
click at [36, 27] on icon "arrow_back" at bounding box center [36, 29] width 17 height 20
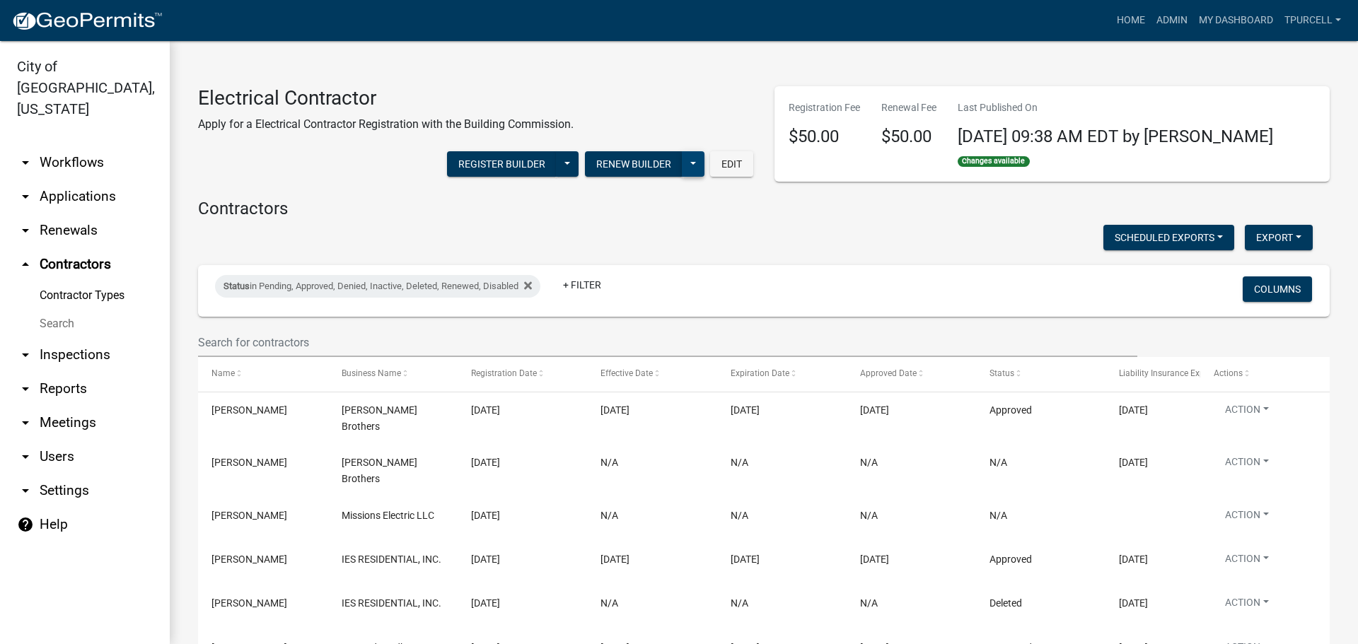
click at [688, 163] on button at bounding box center [693, 163] width 23 height 25
click at [635, 199] on button "Publish History" at bounding box center [647, 201] width 113 height 34
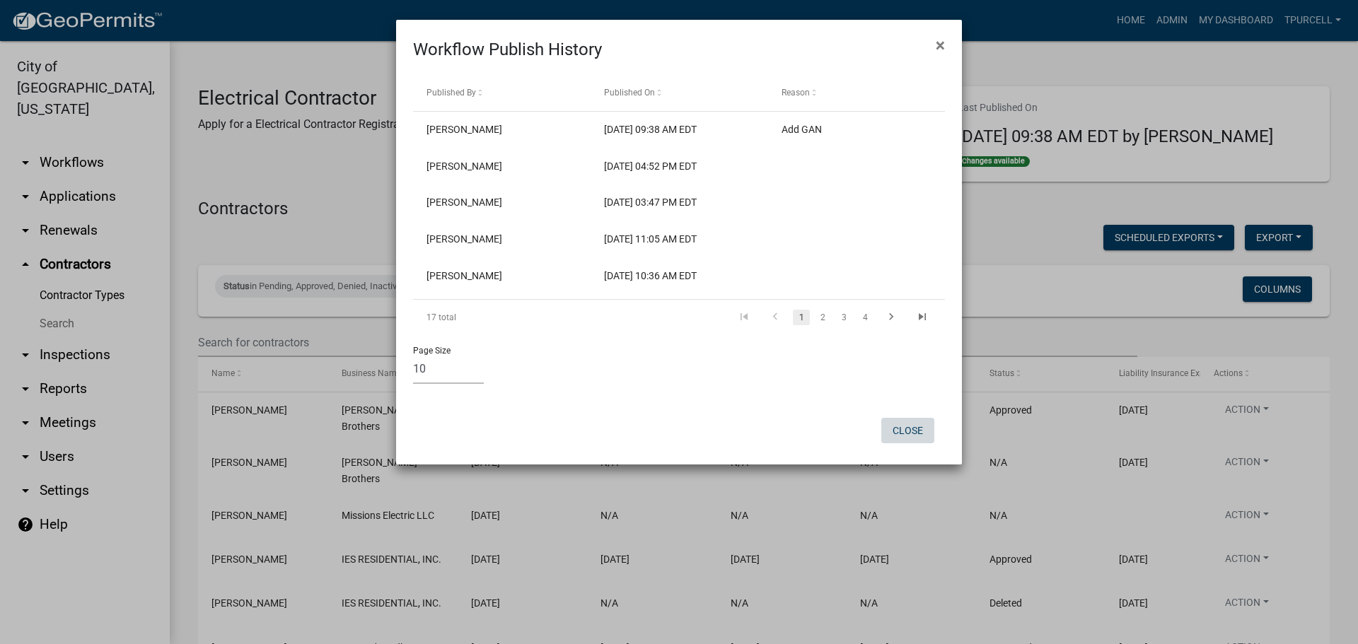
click at [927, 425] on button "Close" at bounding box center [907, 430] width 53 height 25
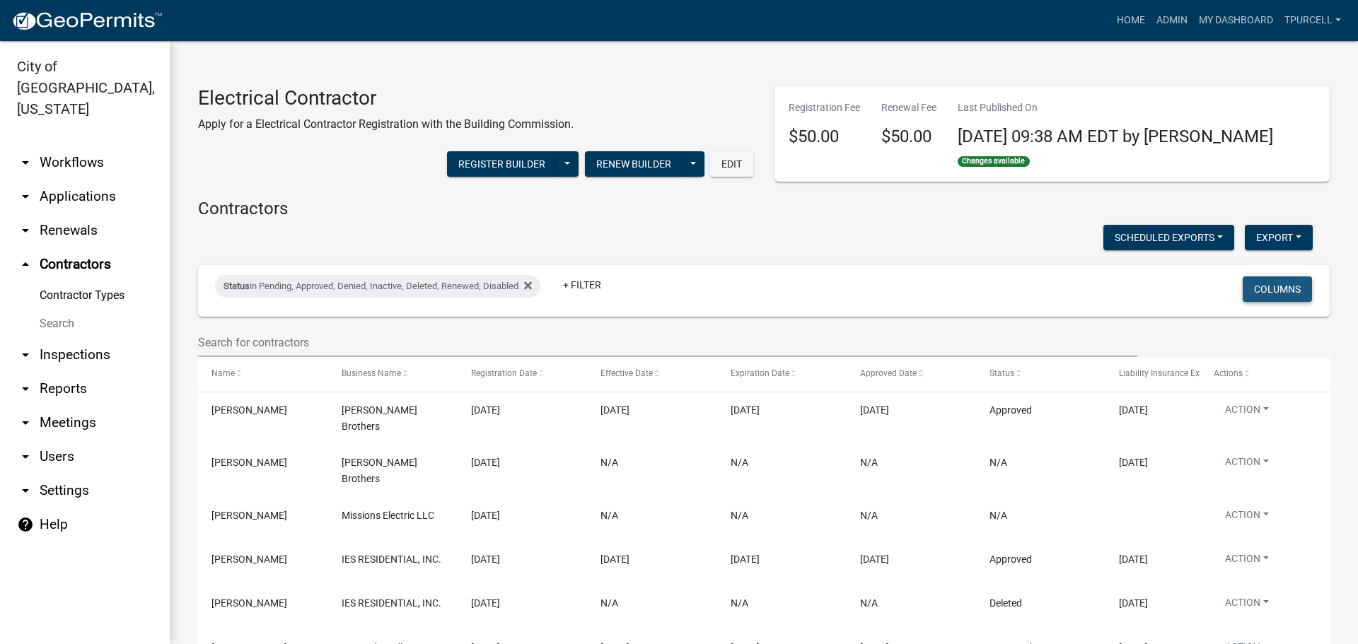
click at [1265, 290] on button "Columns" at bounding box center [1277, 289] width 69 height 25
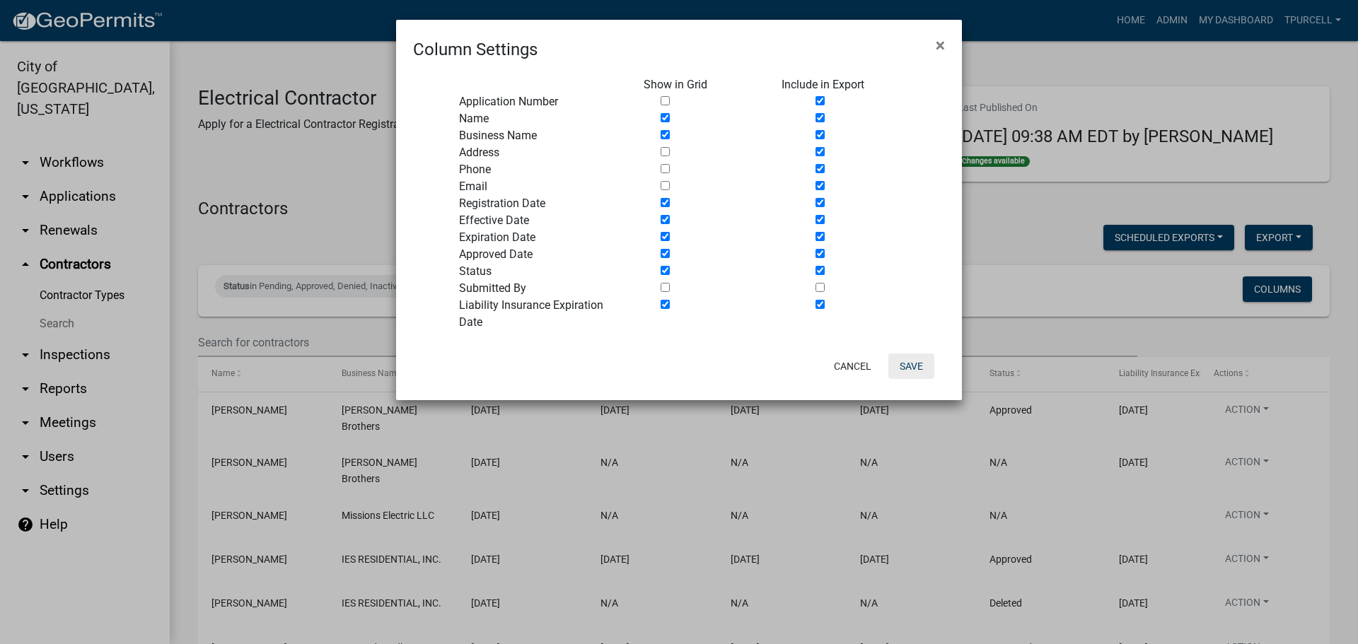
click at [919, 365] on button "Save" at bounding box center [911, 366] width 46 height 25
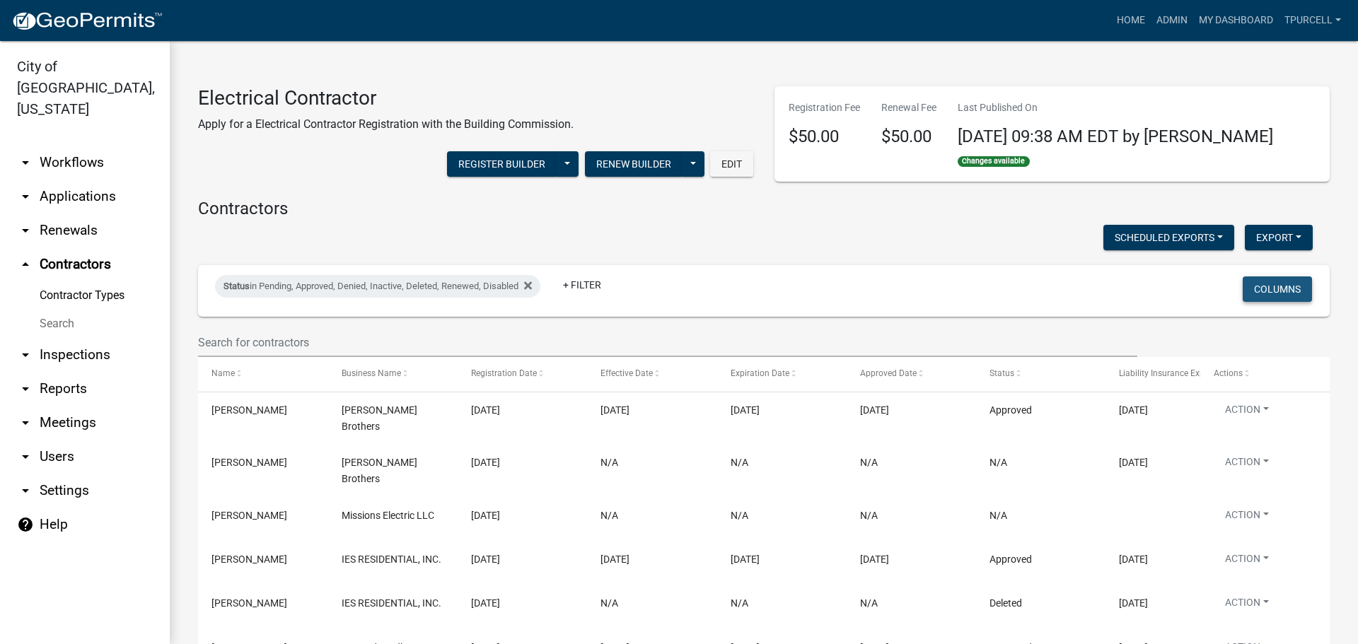
click at [1262, 291] on button "Columns" at bounding box center [1277, 289] width 69 height 25
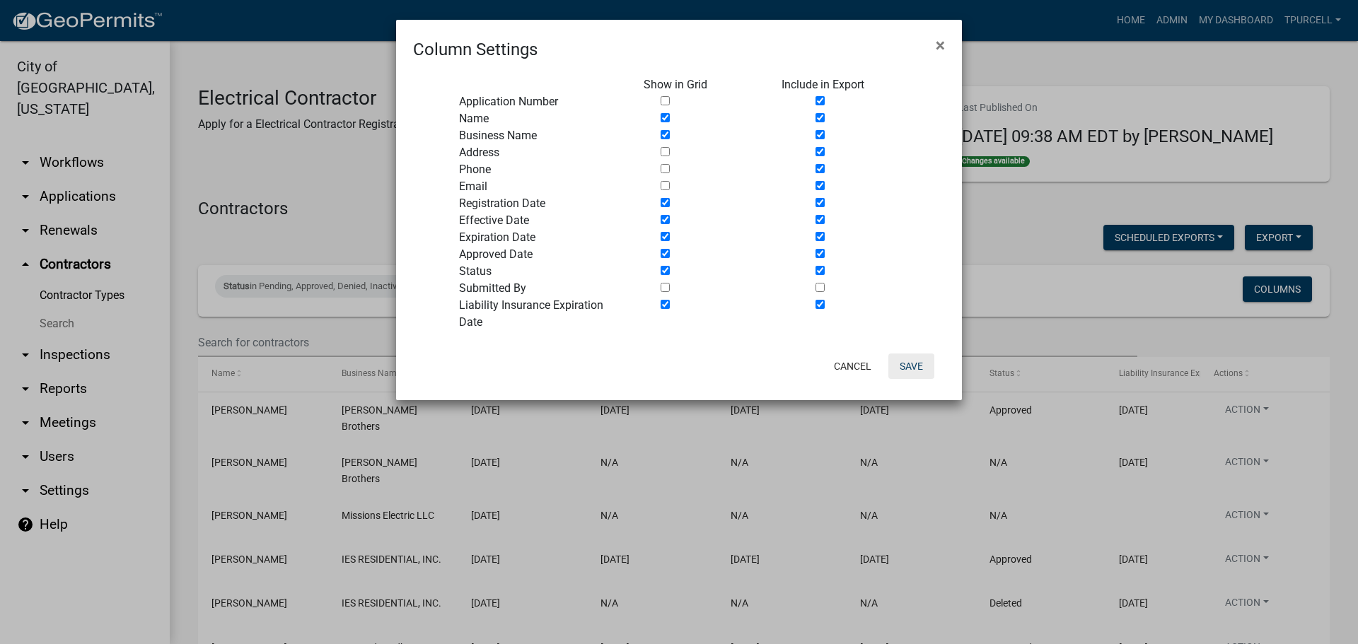
click at [912, 370] on button "Save" at bounding box center [911, 366] width 46 height 25
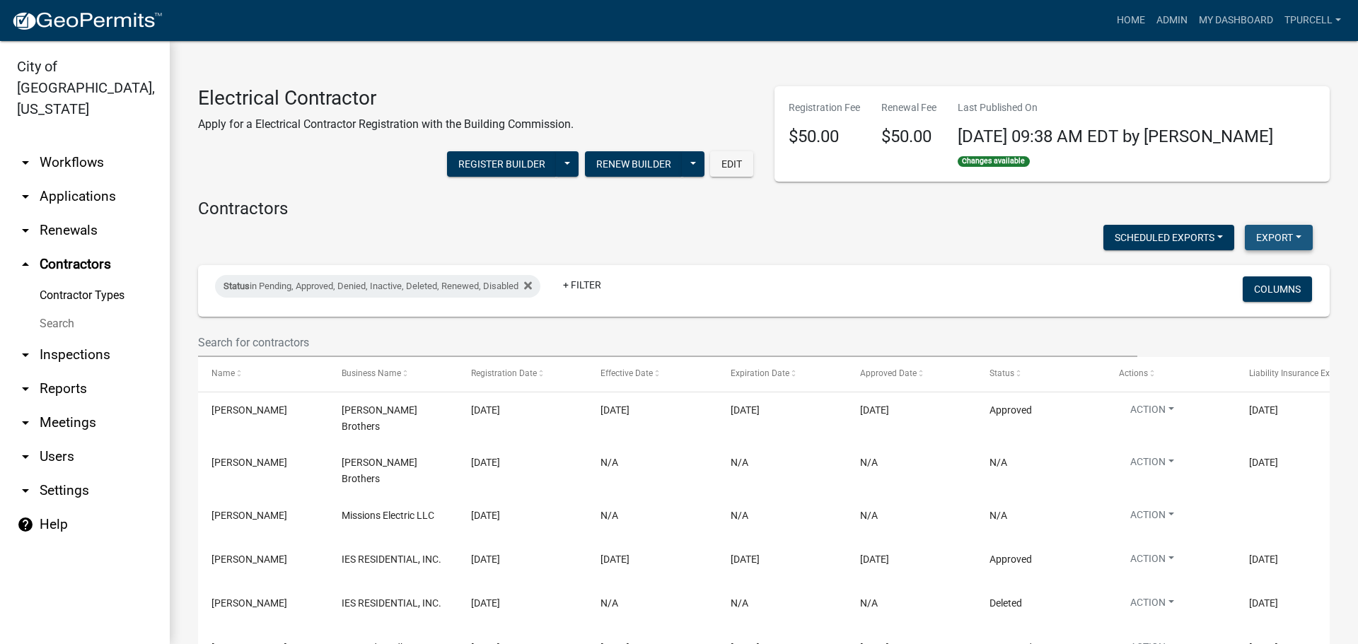
click at [1258, 238] on button "Export" at bounding box center [1279, 237] width 68 height 25
click at [1228, 307] on button "CSV Format (.csv)" at bounding box center [1246, 308] width 132 height 34
